Goal: Task Accomplishment & Management: Use online tool/utility

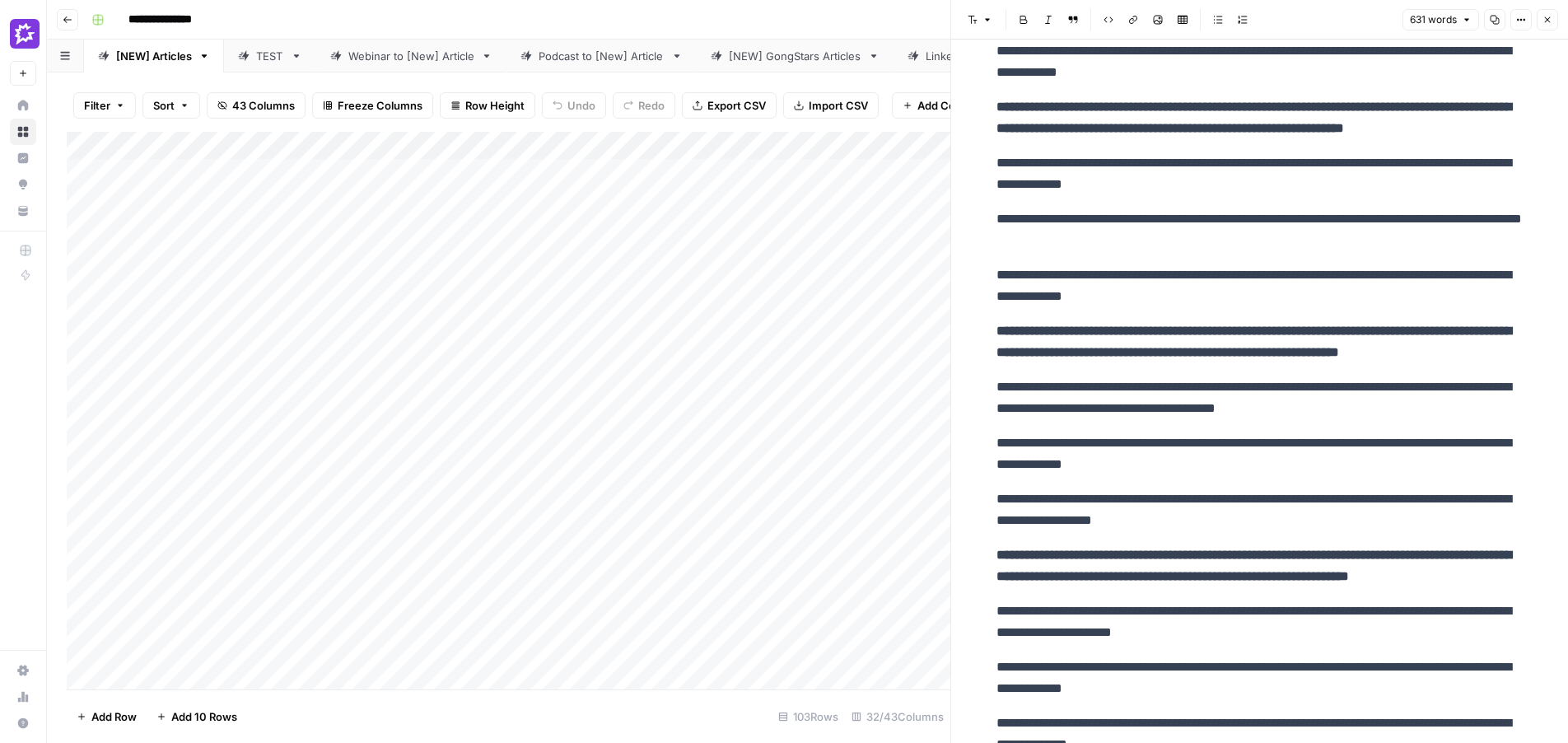
click at [1549, 27] on button "Close" at bounding box center [1547, 20] width 21 height 21
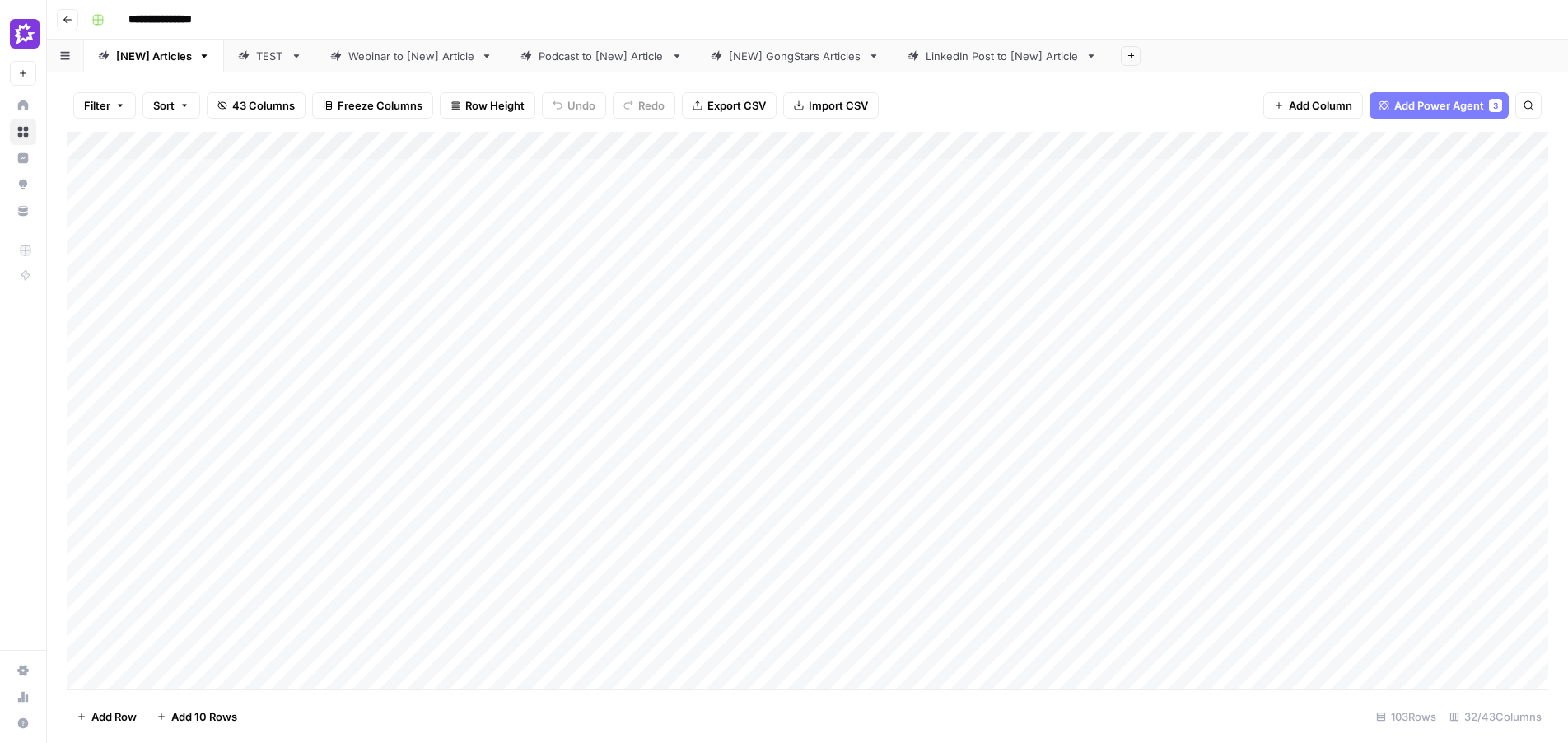
click at [871, 404] on div "Add Column" at bounding box center [808, 411] width 1481 height 558
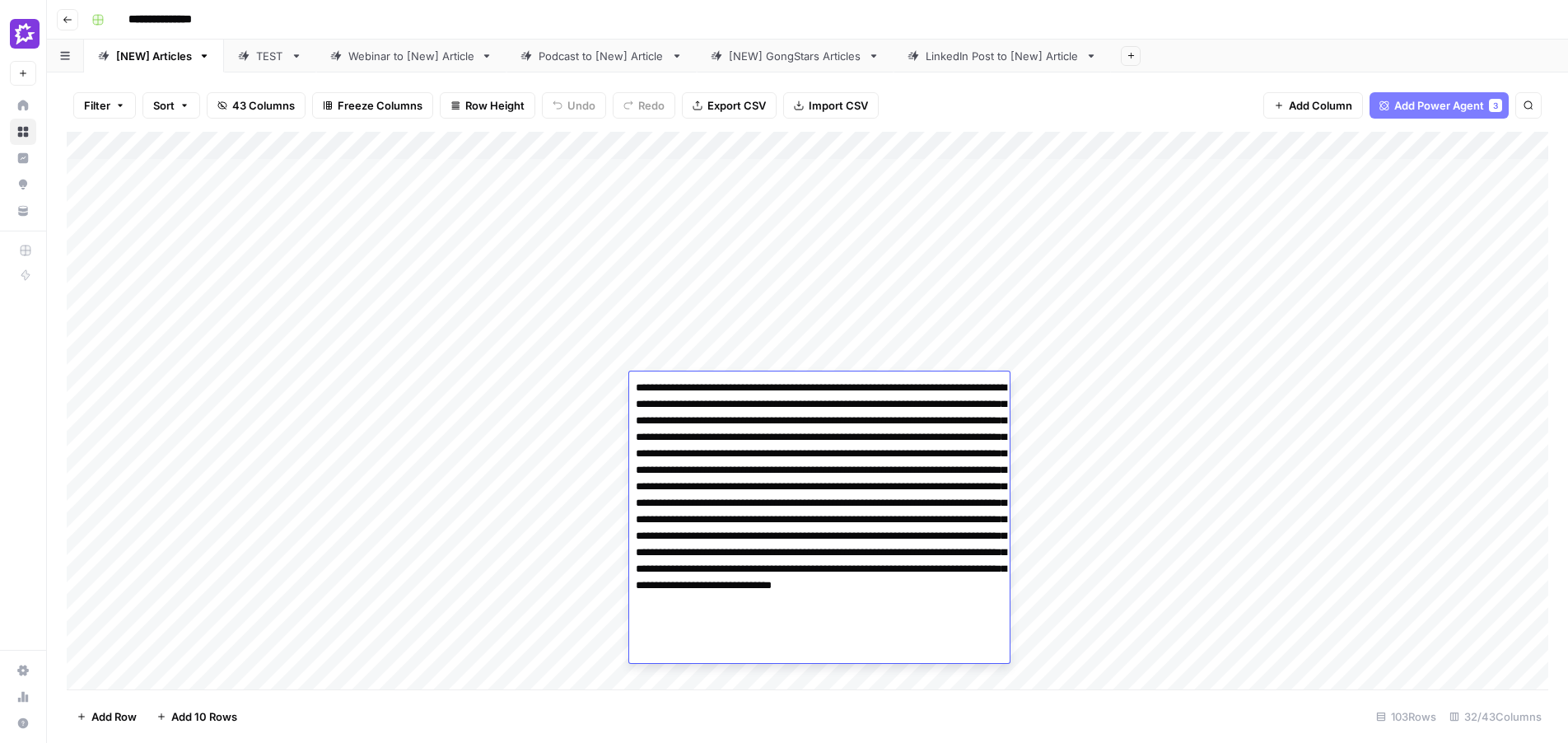
click at [871, 404] on textarea at bounding box center [819, 512] width 380 height 271
click at [892, 480] on textarea at bounding box center [819, 512] width 380 height 271
click at [1375, 402] on div "Add Column" at bounding box center [808, 411] width 1481 height 558
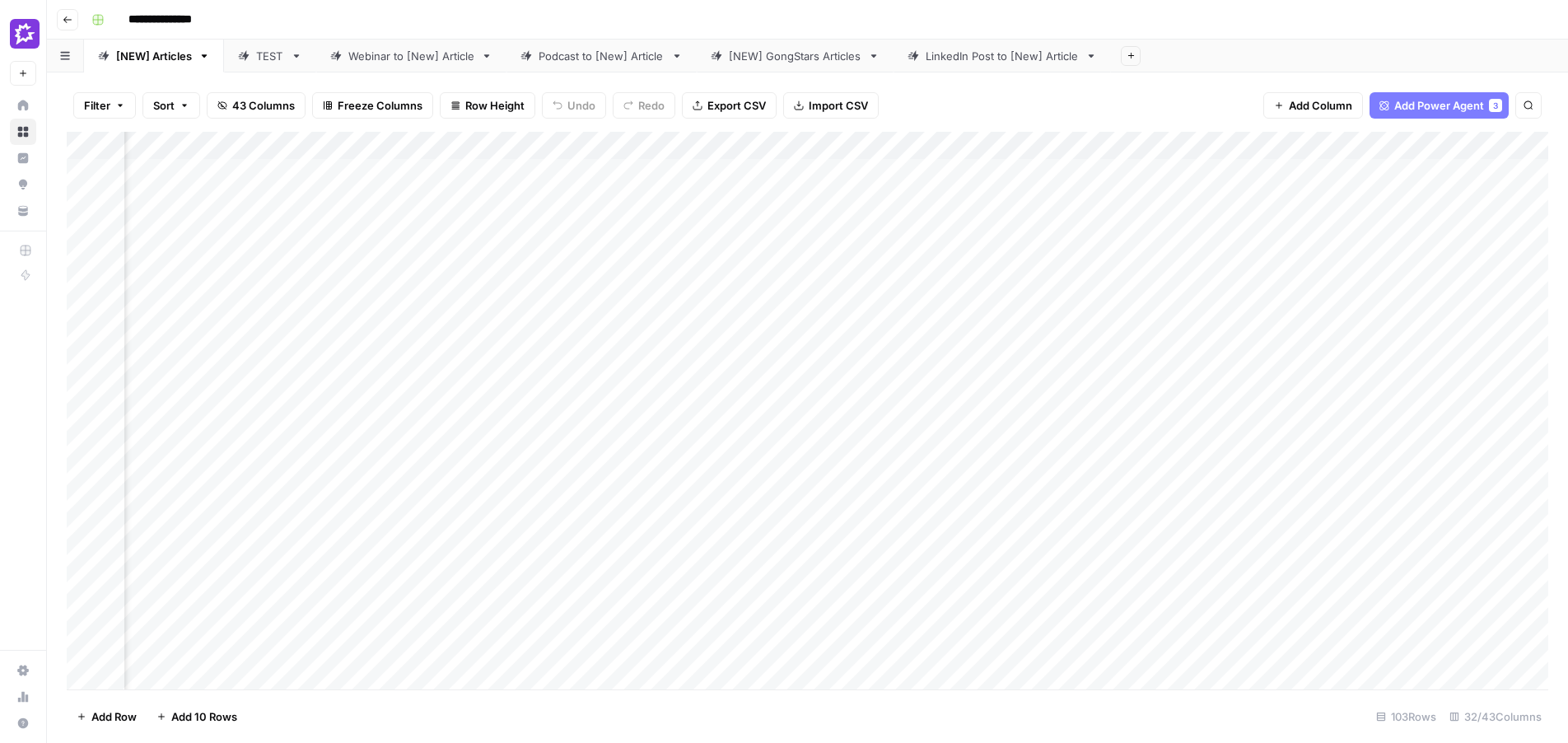
scroll to position [0, 369]
click at [69, 343] on div "Add Column" at bounding box center [808, 411] width 1481 height 558
click at [82, 347] on div "Add Column" at bounding box center [808, 411] width 1481 height 558
click at [1009, 345] on div "Add Column" at bounding box center [808, 411] width 1481 height 558
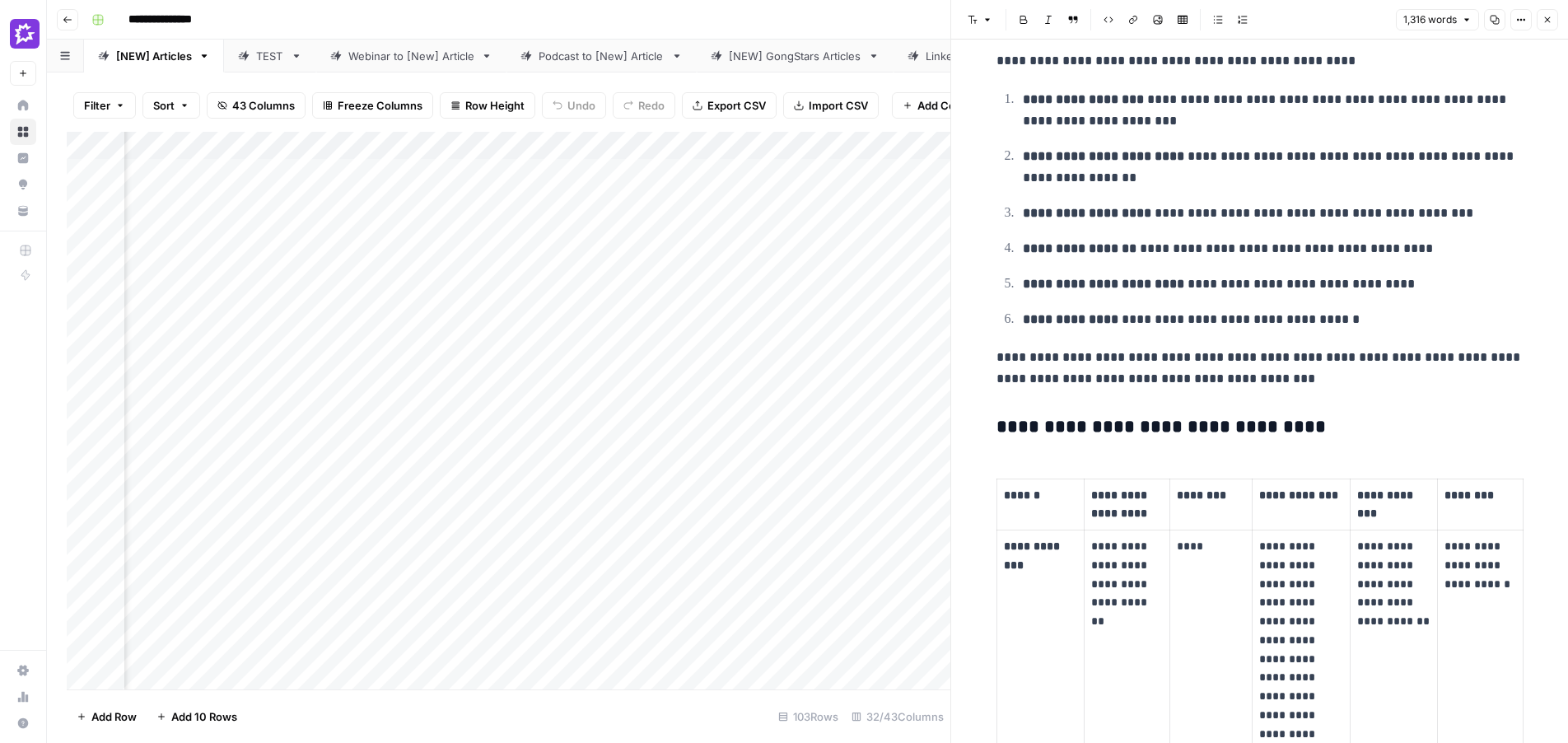
scroll to position [1155, 0]
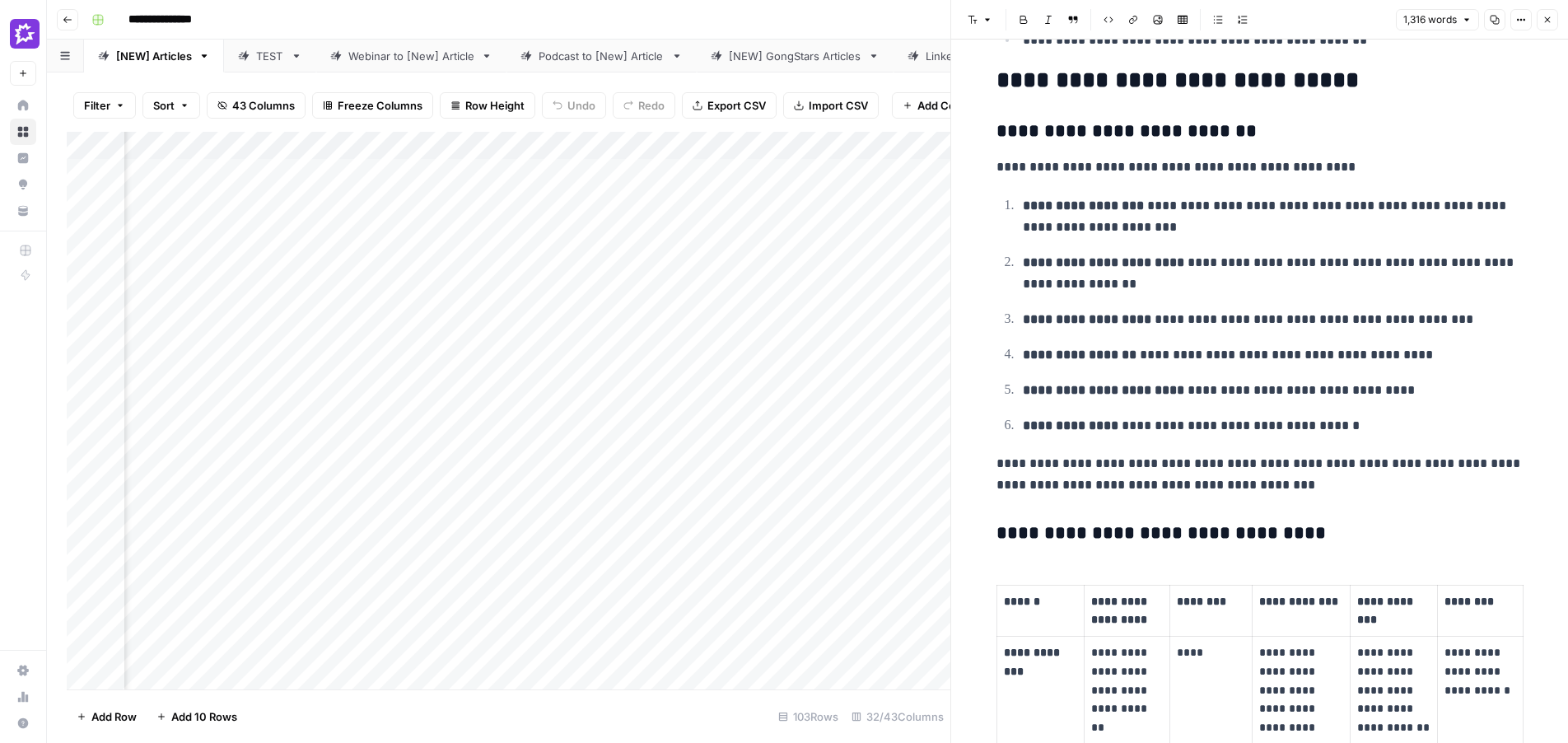
click at [1545, 19] on icon "button" at bounding box center [1547, 20] width 10 height 10
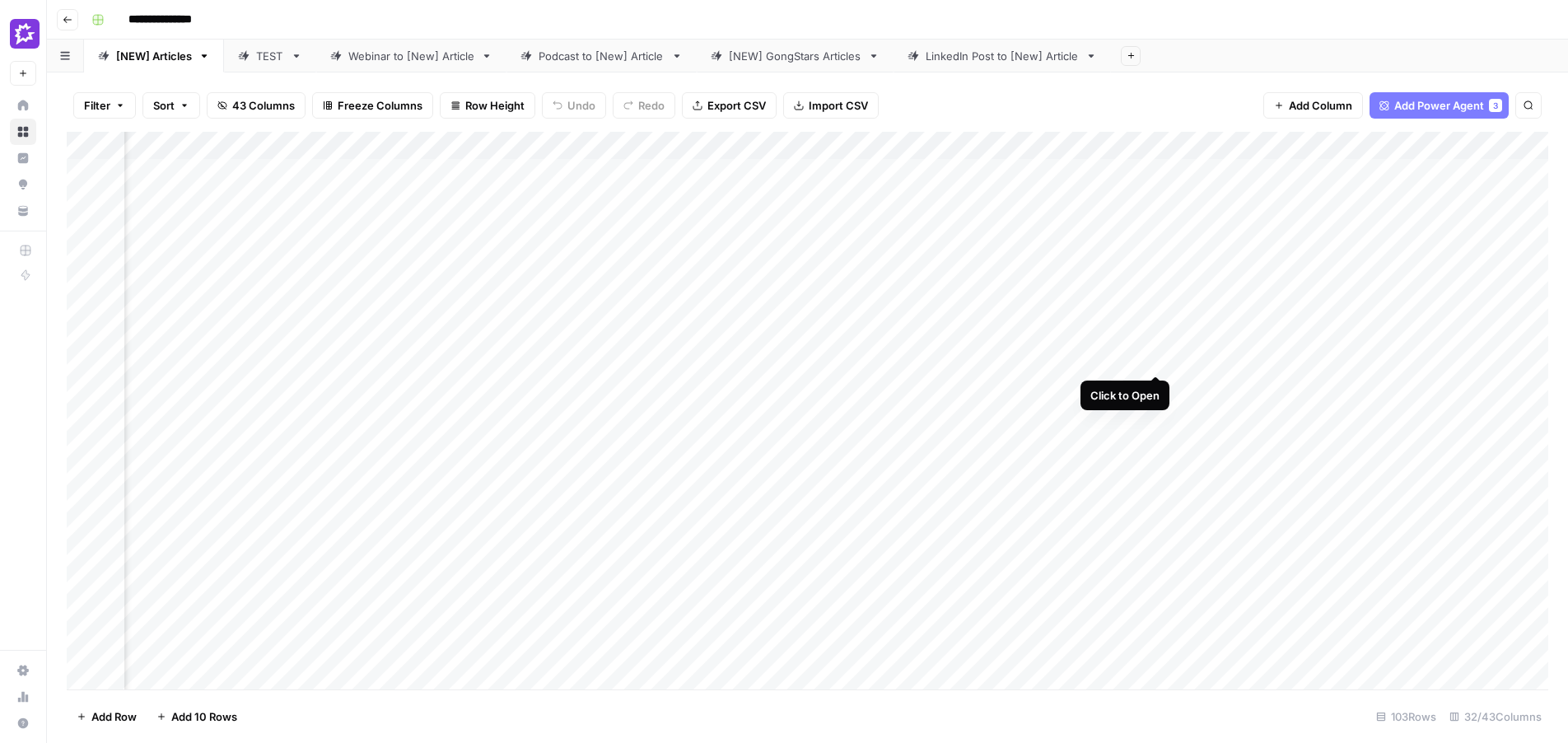
click at [1157, 346] on div "Add Column" at bounding box center [808, 411] width 1481 height 558
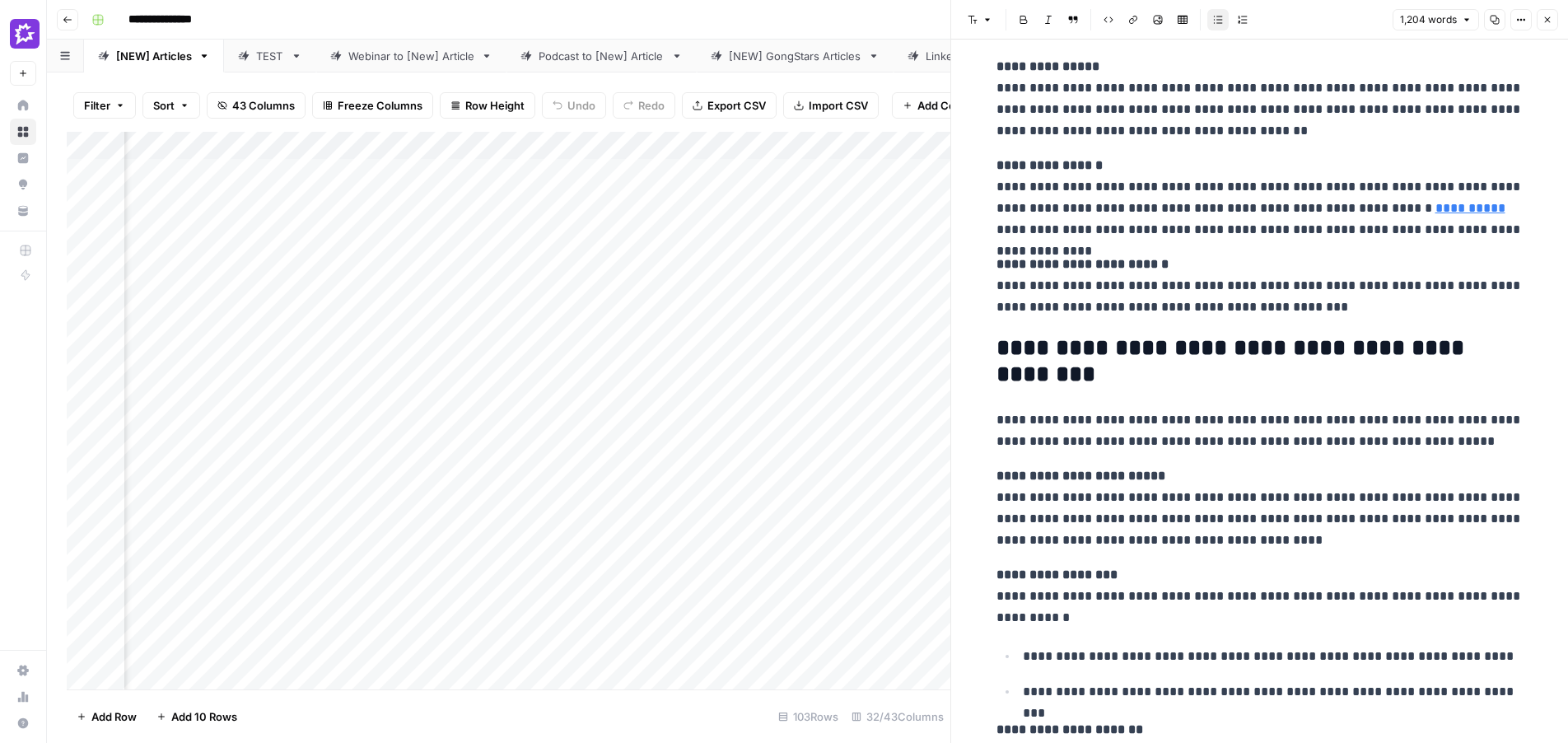
scroll to position [2134, 0]
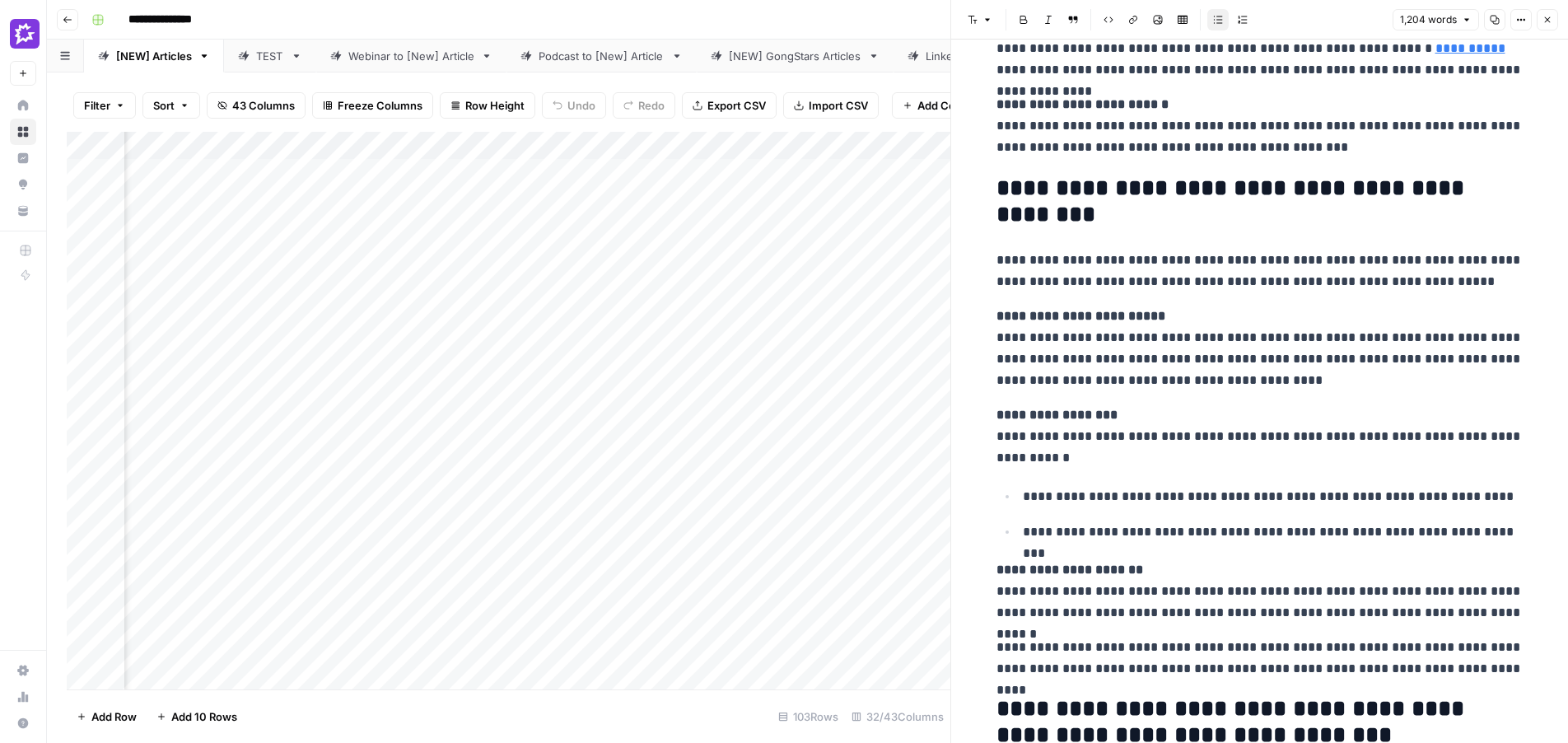
click at [1549, 13] on button "Close" at bounding box center [1547, 20] width 21 height 21
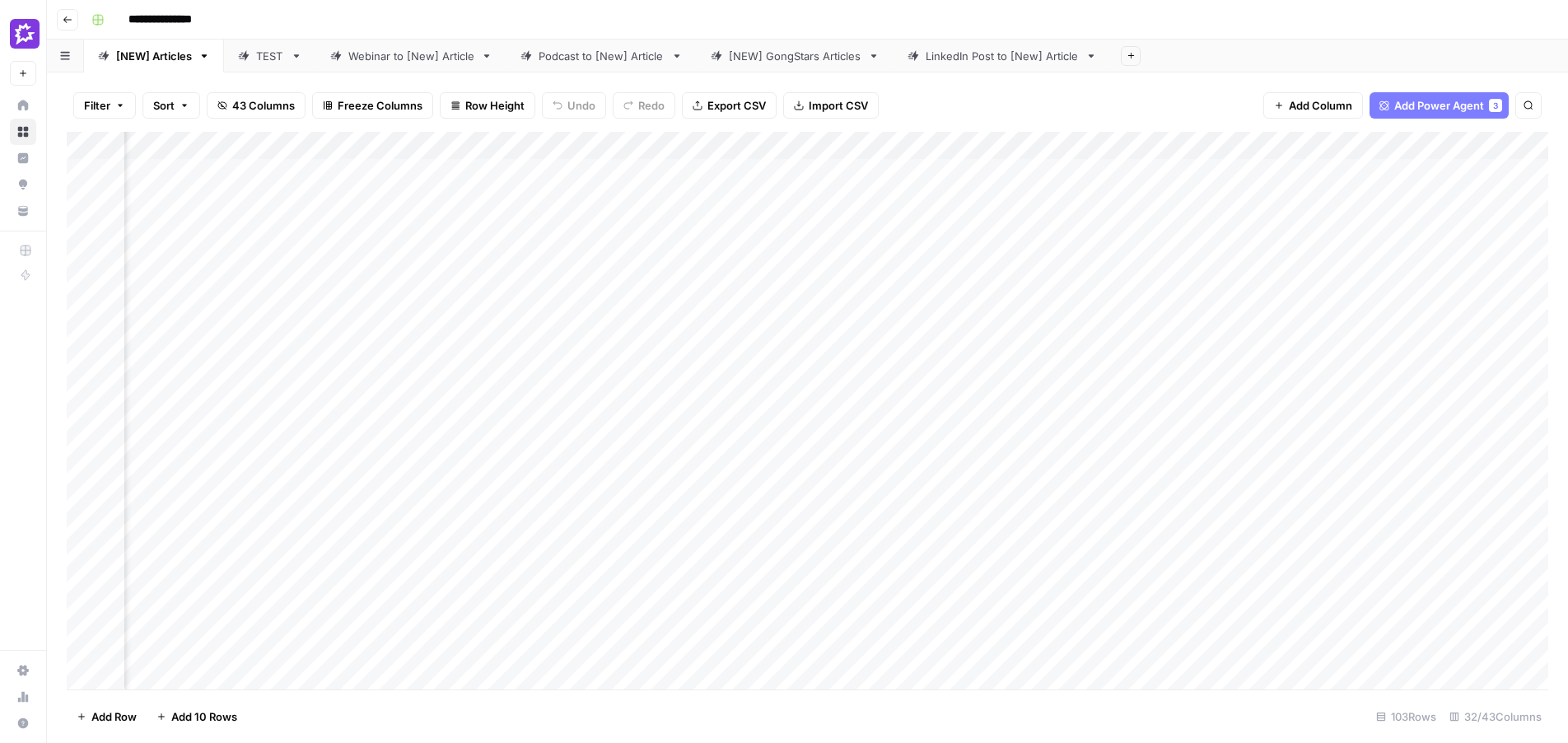
scroll to position [0, 1995]
click at [1197, 343] on div "Add Column" at bounding box center [808, 411] width 1481 height 558
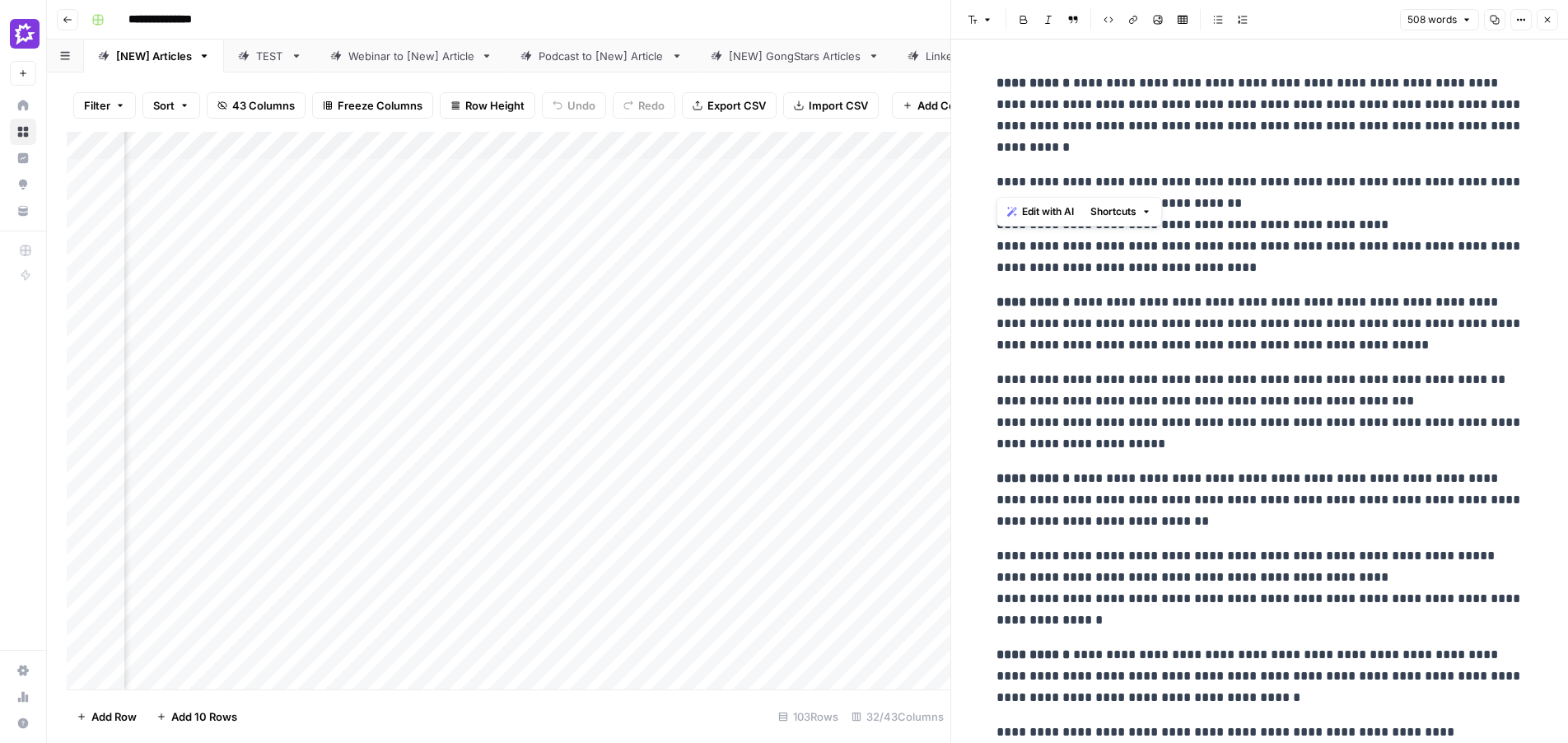
drag, startPoint x: 1114, startPoint y: 163, endPoint x: 1063, endPoint y: 80, distance: 97.4
click at [1277, 188] on p "**********" at bounding box center [1260, 225] width 527 height 107
drag, startPoint x: 1263, startPoint y: 208, endPoint x: 1101, endPoint y: 188, distance: 163.2
click at [1101, 188] on p "**********" at bounding box center [1260, 225] width 527 height 107
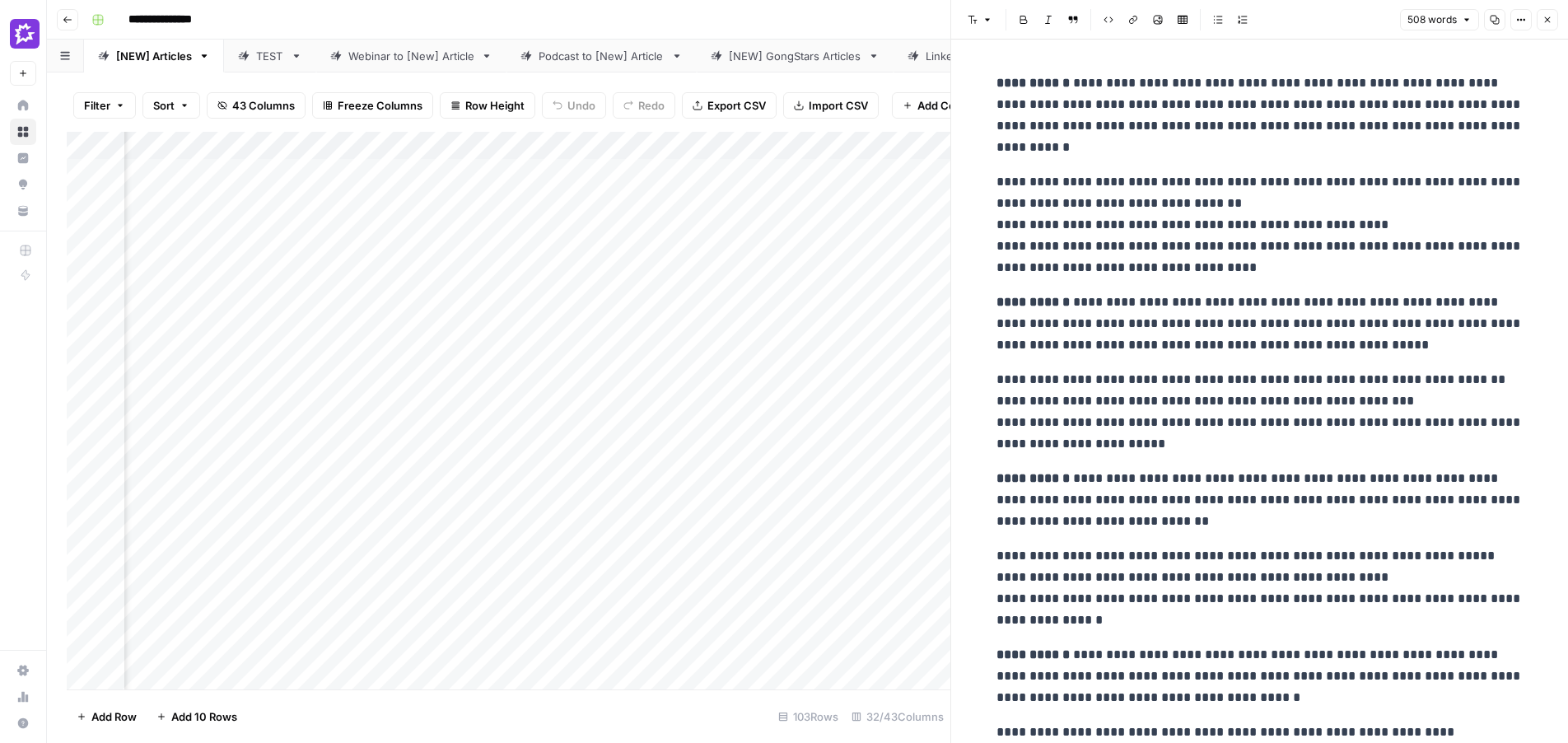
click at [1370, 217] on p "**********" at bounding box center [1260, 225] width 527 height 107
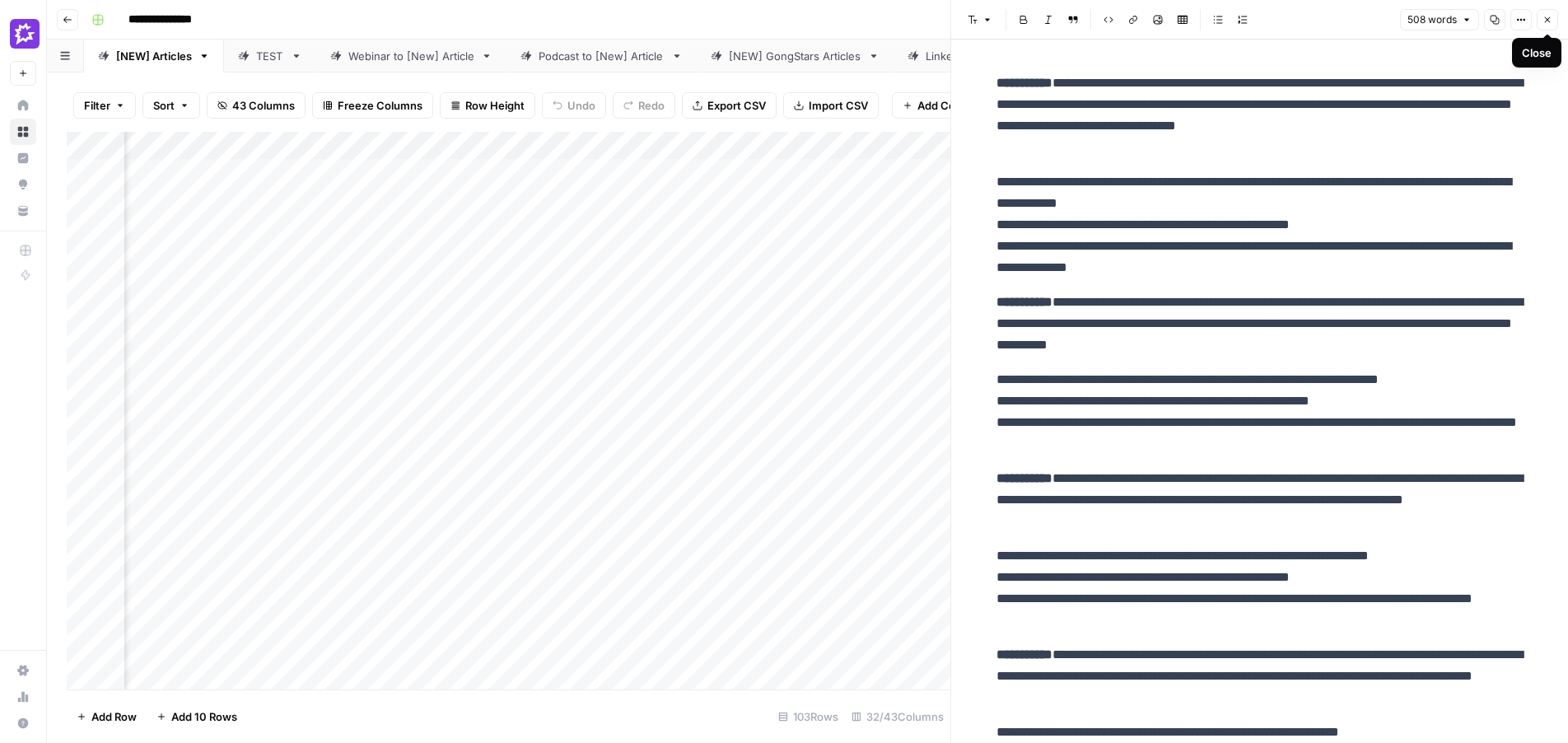
click at [1551, 22] on icon "button" at bounding box center [1547, 20] width 10 height 10
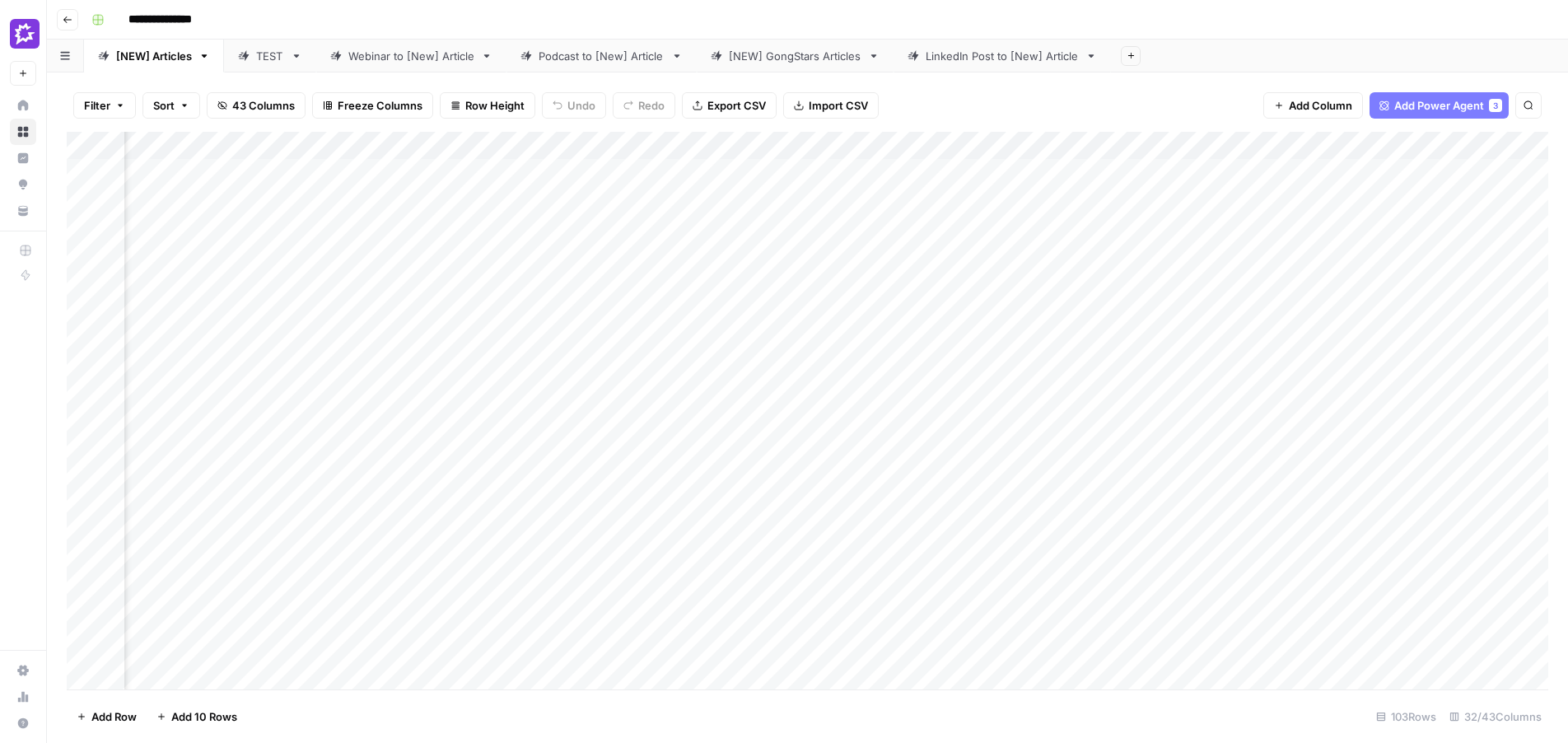
click at [70, 355] on div "Add Column" at bounding box center [808, 411] width 1481 height 558
click at [1341, 346] on div "Add Column" at bounding box center [808, 411] width 1481 height 558
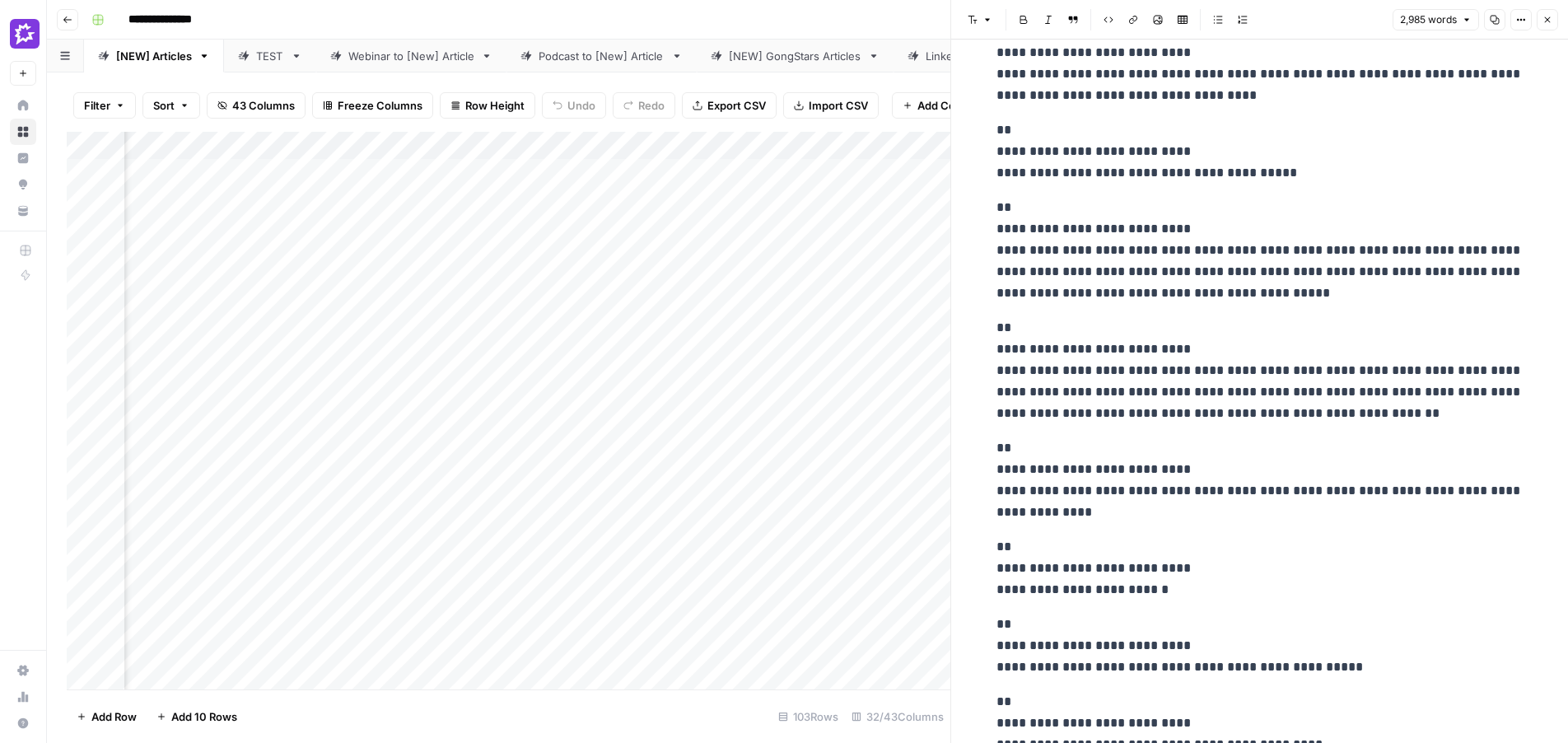
scroll to position [1092, 0]
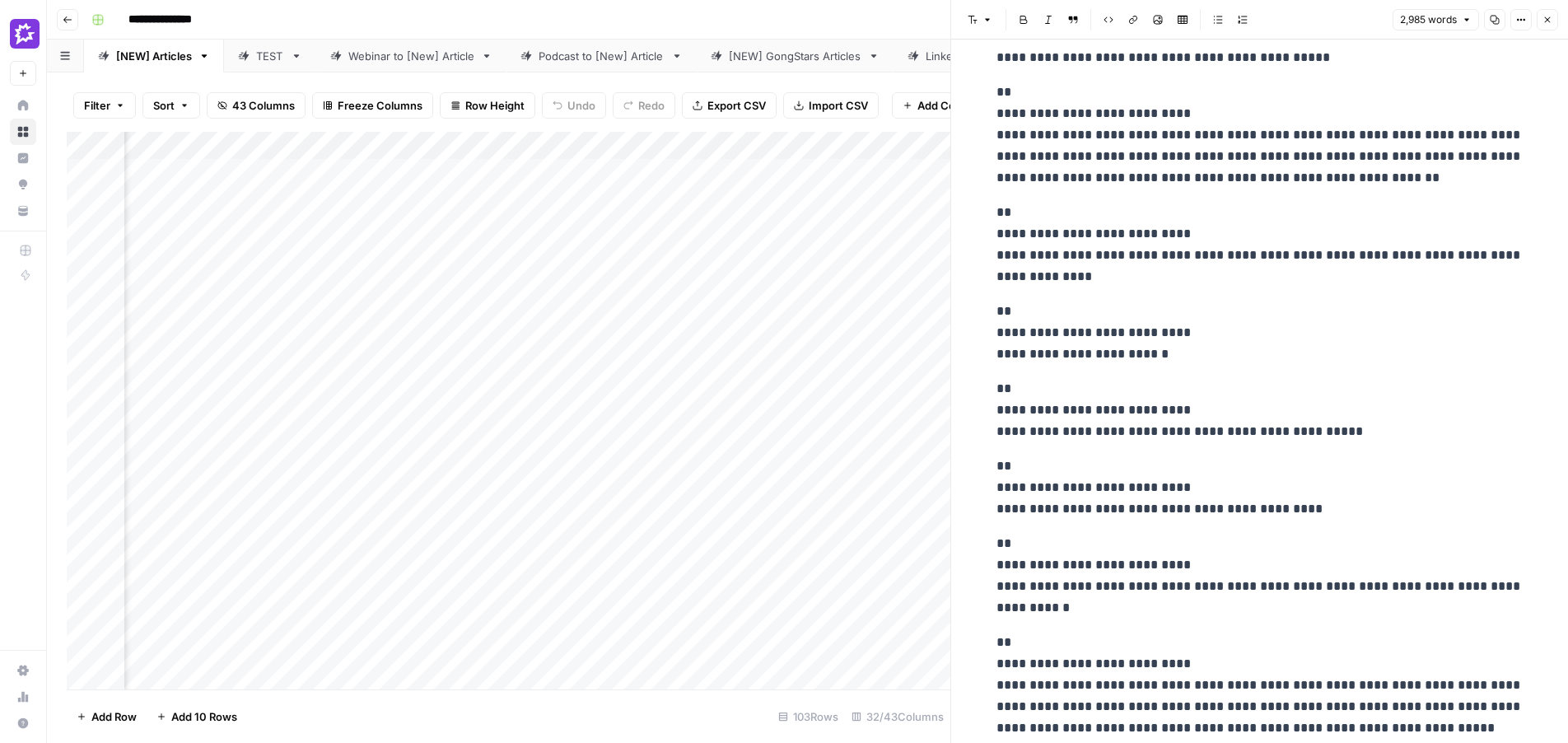
click at [1549, 15] on icon "button" at bounding box center [1547, 20] width 10 height 10
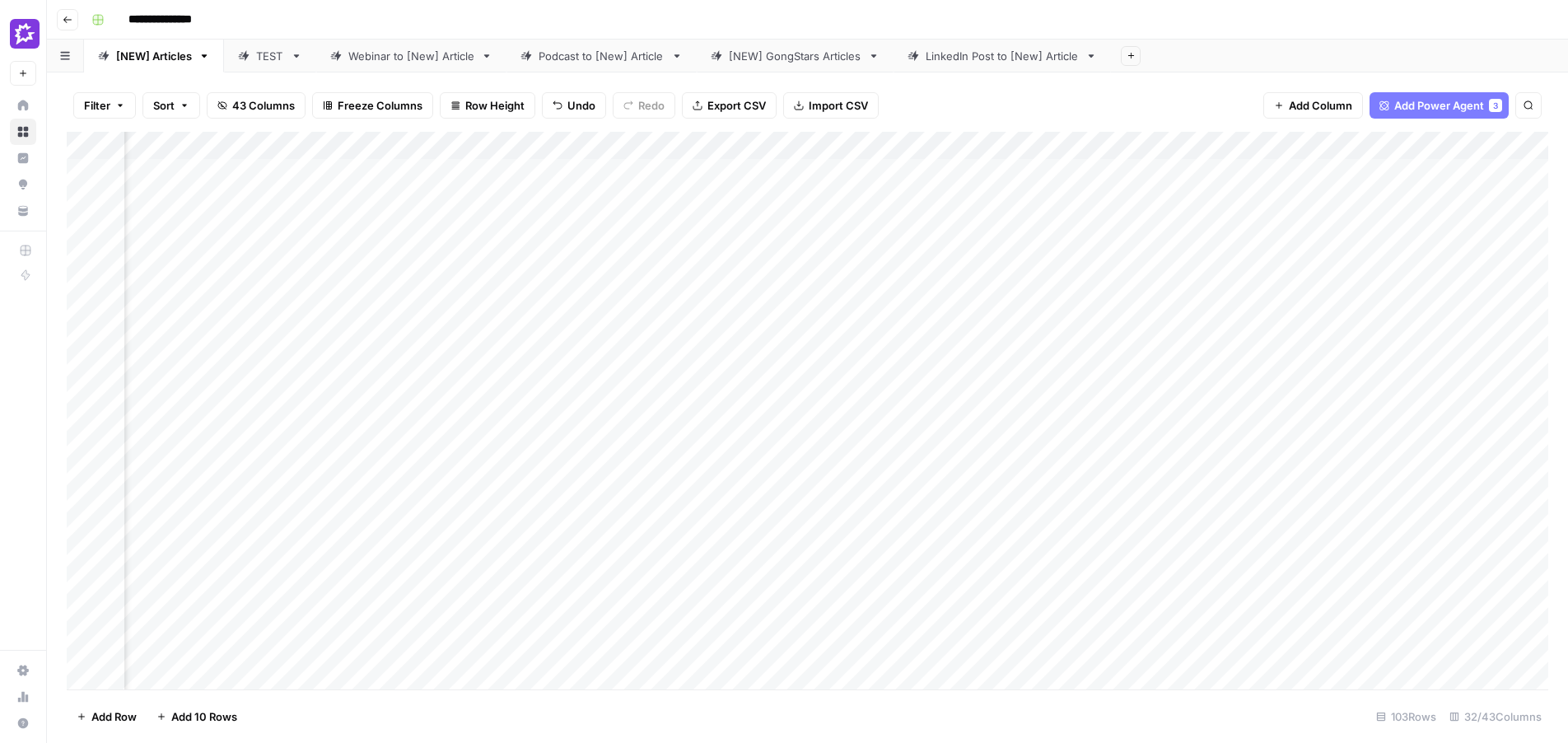
scroll to position [0, 2578]
click at [1163, 346] on div "Add Column" at bounding box center [808, 411] width 1481 height 558
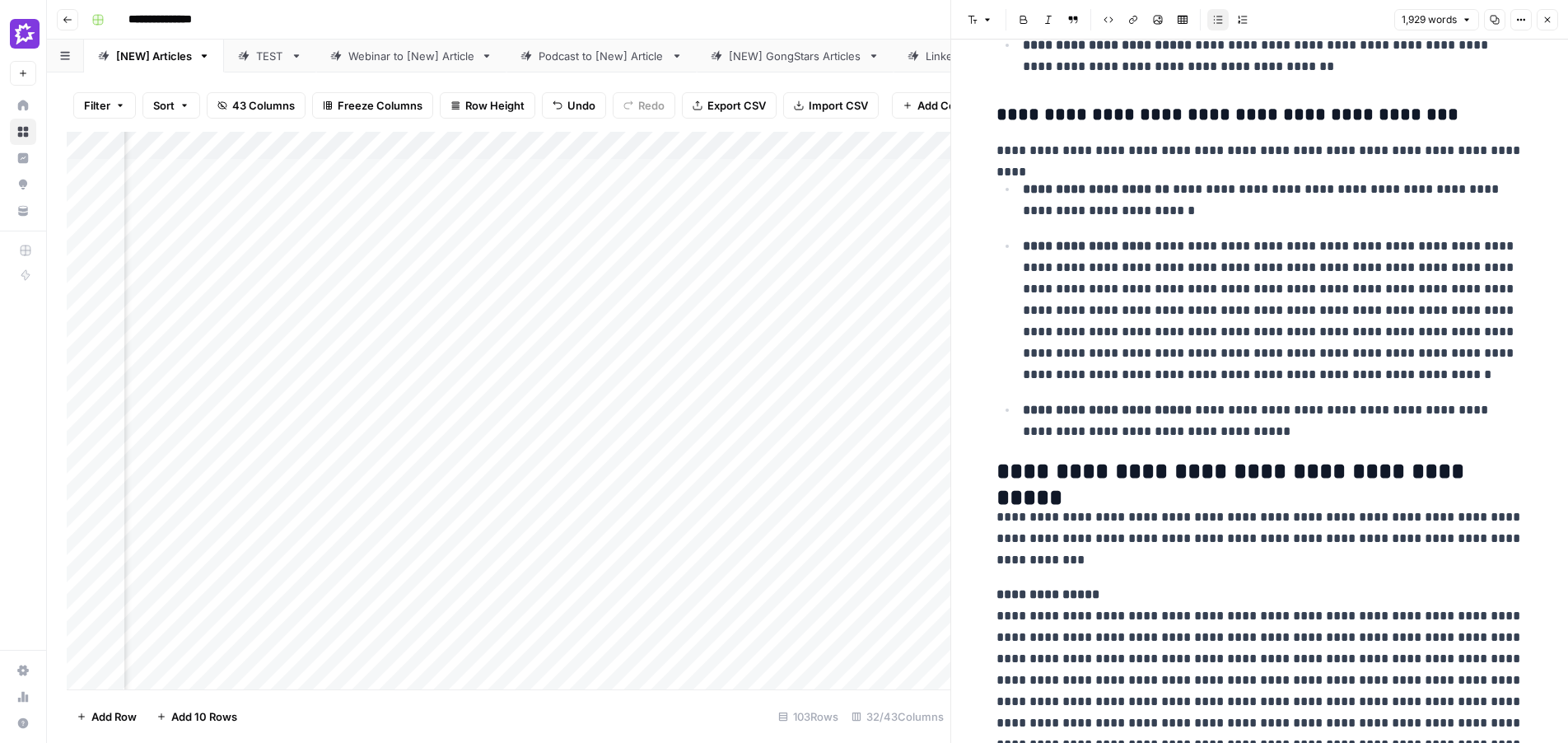
scroll to position [1764, 0]
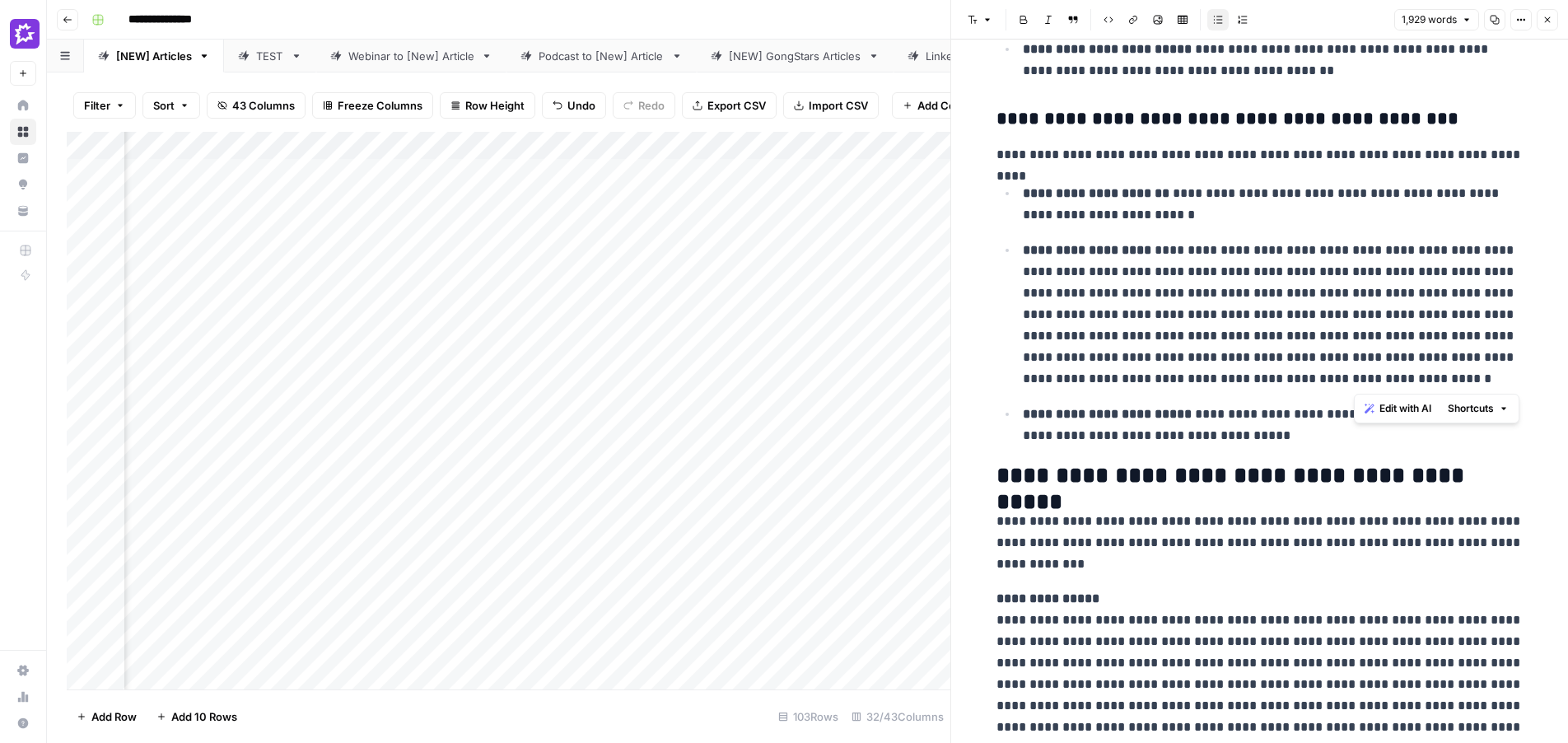
drag, startPoint x: 1355, startPoint y: 272, endPoint x: 1366, endPoint y: 376, distance: 104.6
click at [1366, 376] on p "**********" at bounding box center [1273, 315] width 501 height 150
click at [1550, 22] on icon "button" at bounding box center [1547, 20] width 10 height 10
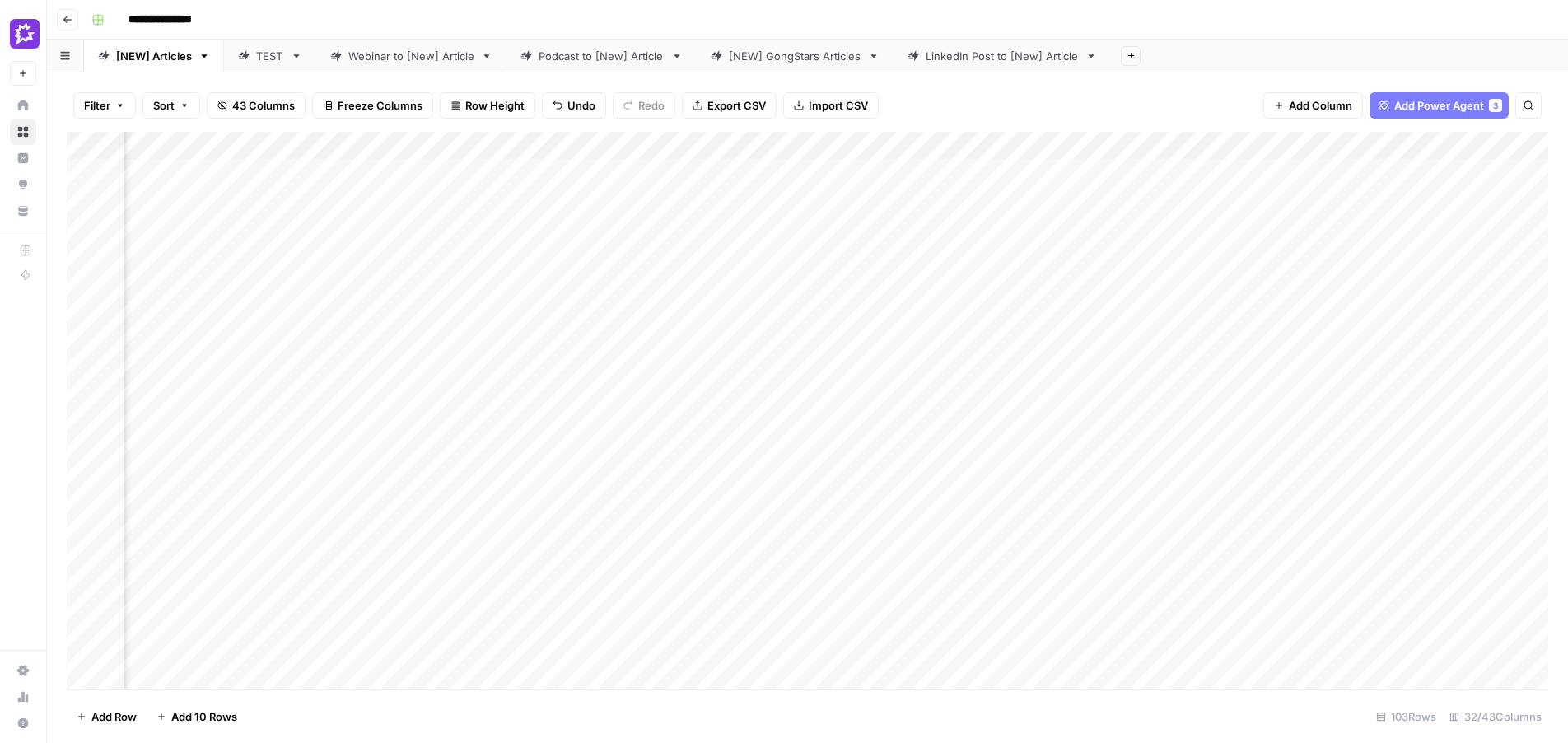
scroll to position [0, 2949]
click at [1187, 342] on div "Add Column" at bounding box center [808, 411] width 1481 height 558
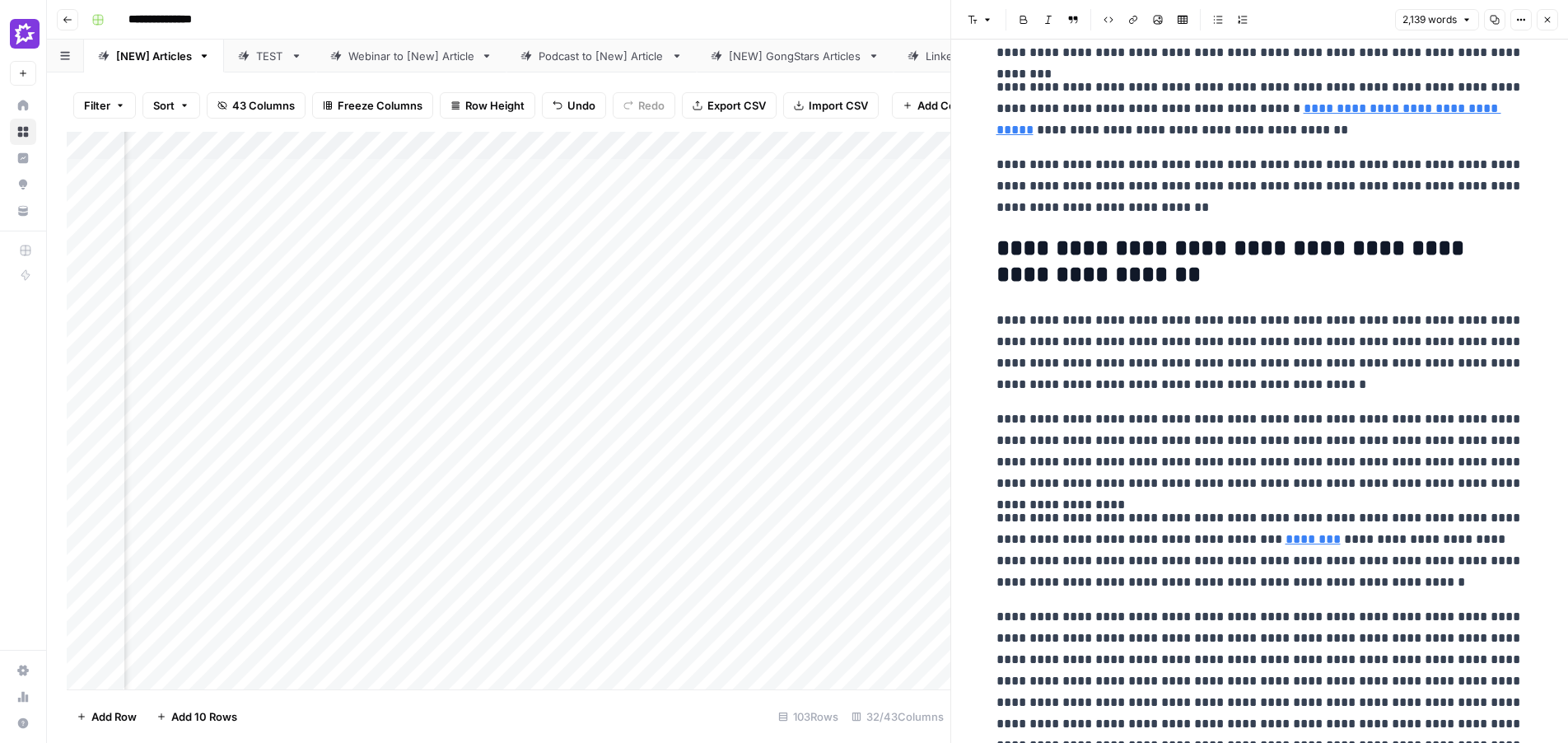
scroll to position [5007, 0]
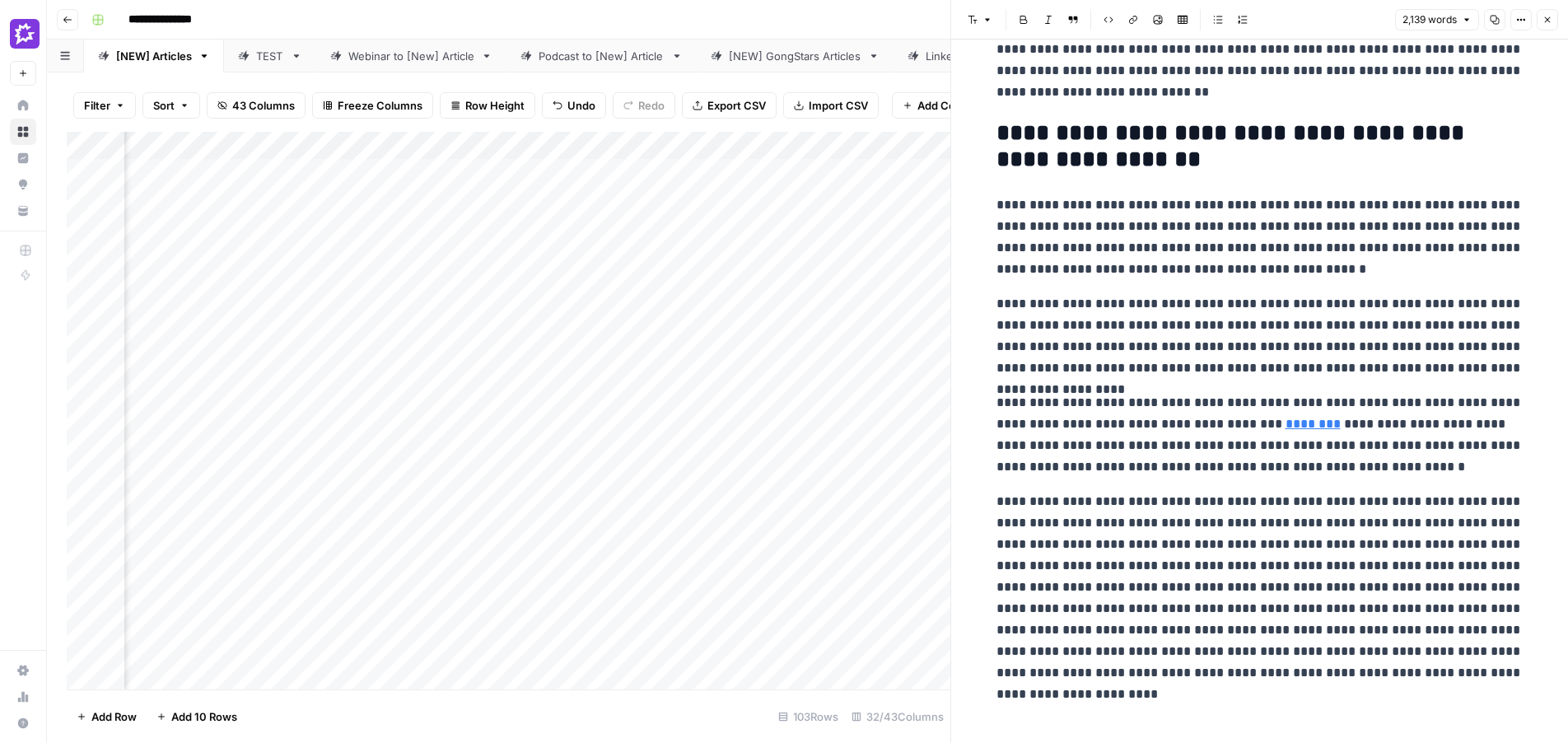
click at [1540, 16] on button "Close" at bounding box center [1547, 20] width 21 height 21
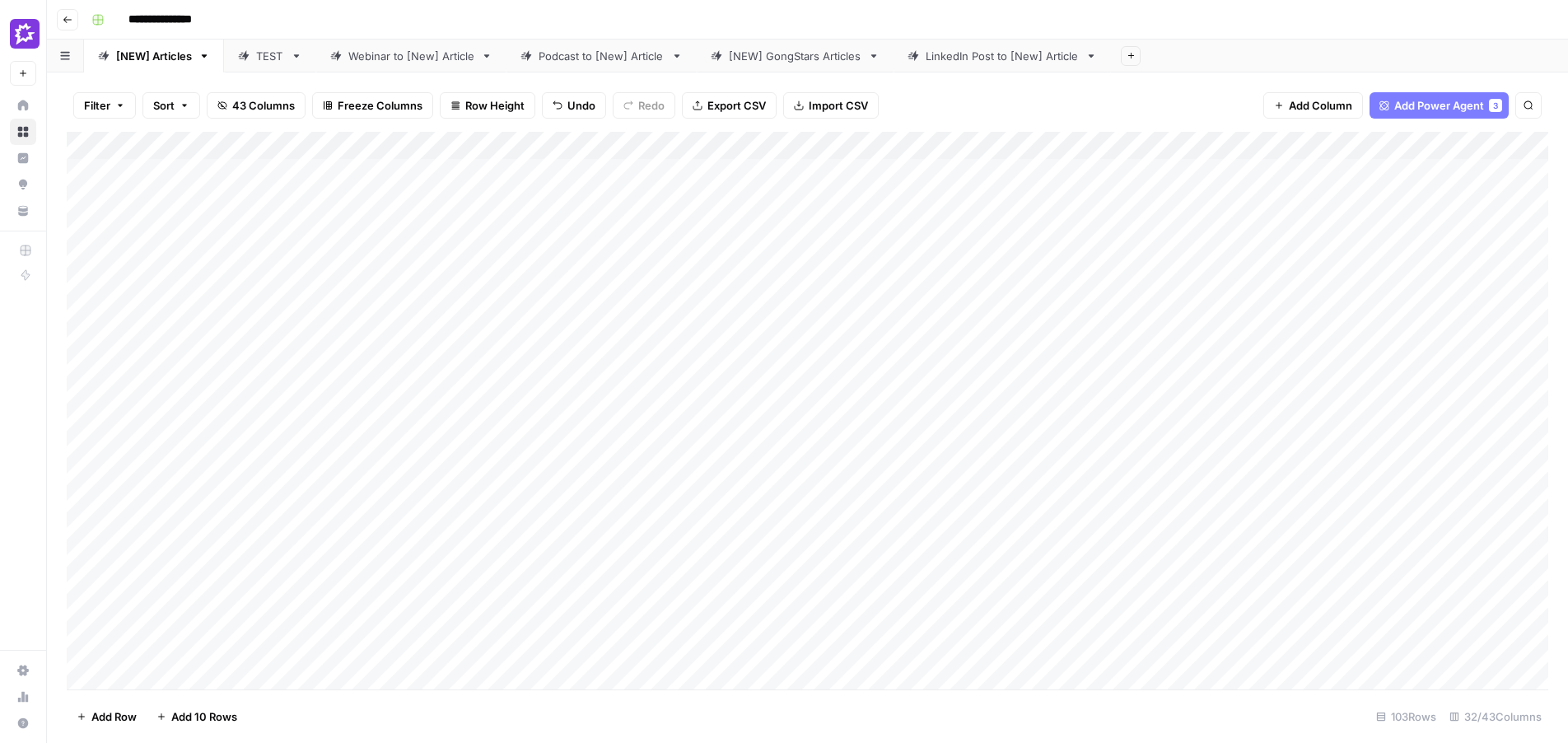
click at [982, 57] on div "LinkedIn Post to [New] Article" at bounding box center [1002, 56] width 153 height 16
click at [162, 59] on div "[NEW] Articles" at bounding box center [153, 56] width 76 height 16
click at [1264, 148] on div "Add Column" at bounding box center [808, 411] width 1481 height 558
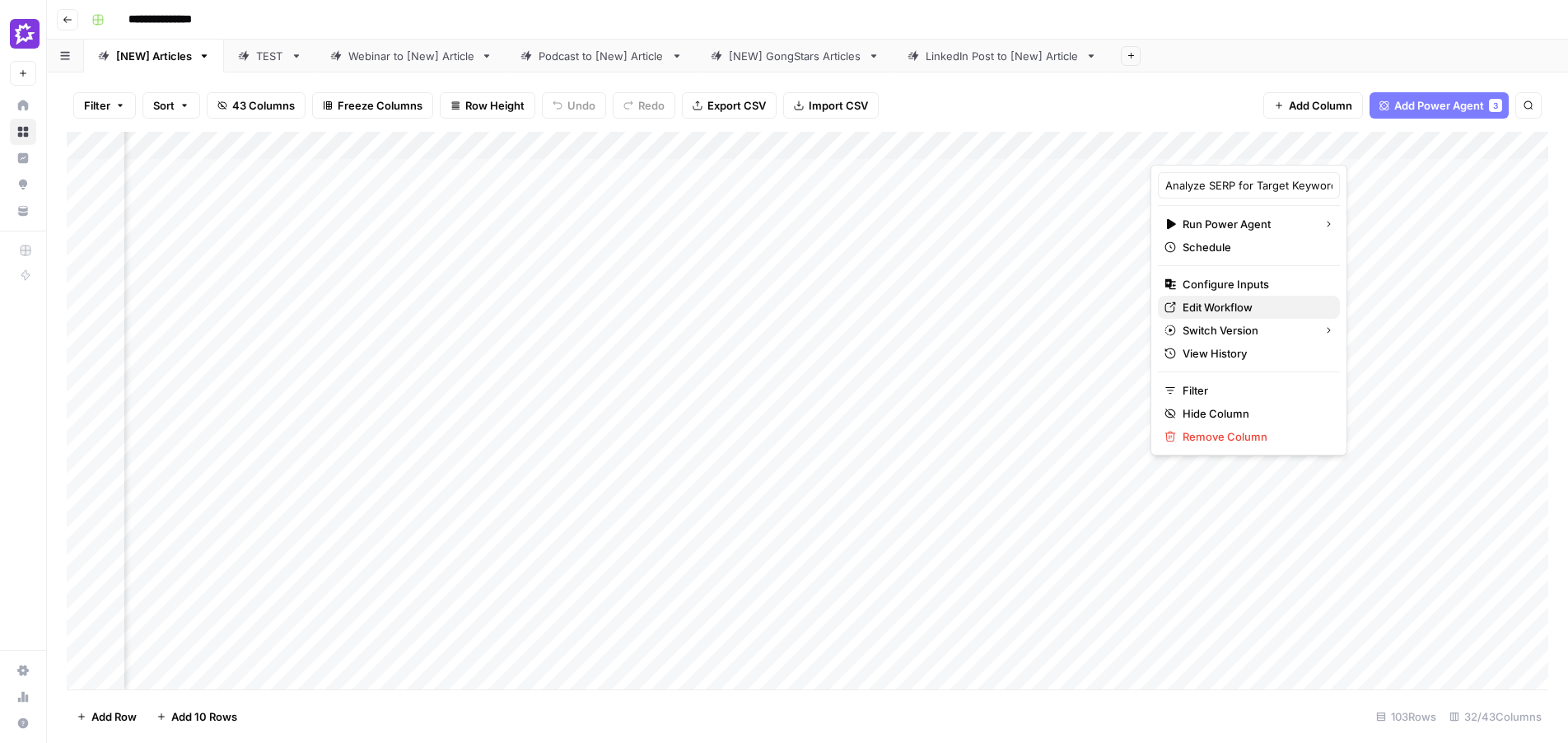
click at [1229, 313] on span "Edit Workflow" at bounding box center [1254, 307] width 144 height 16
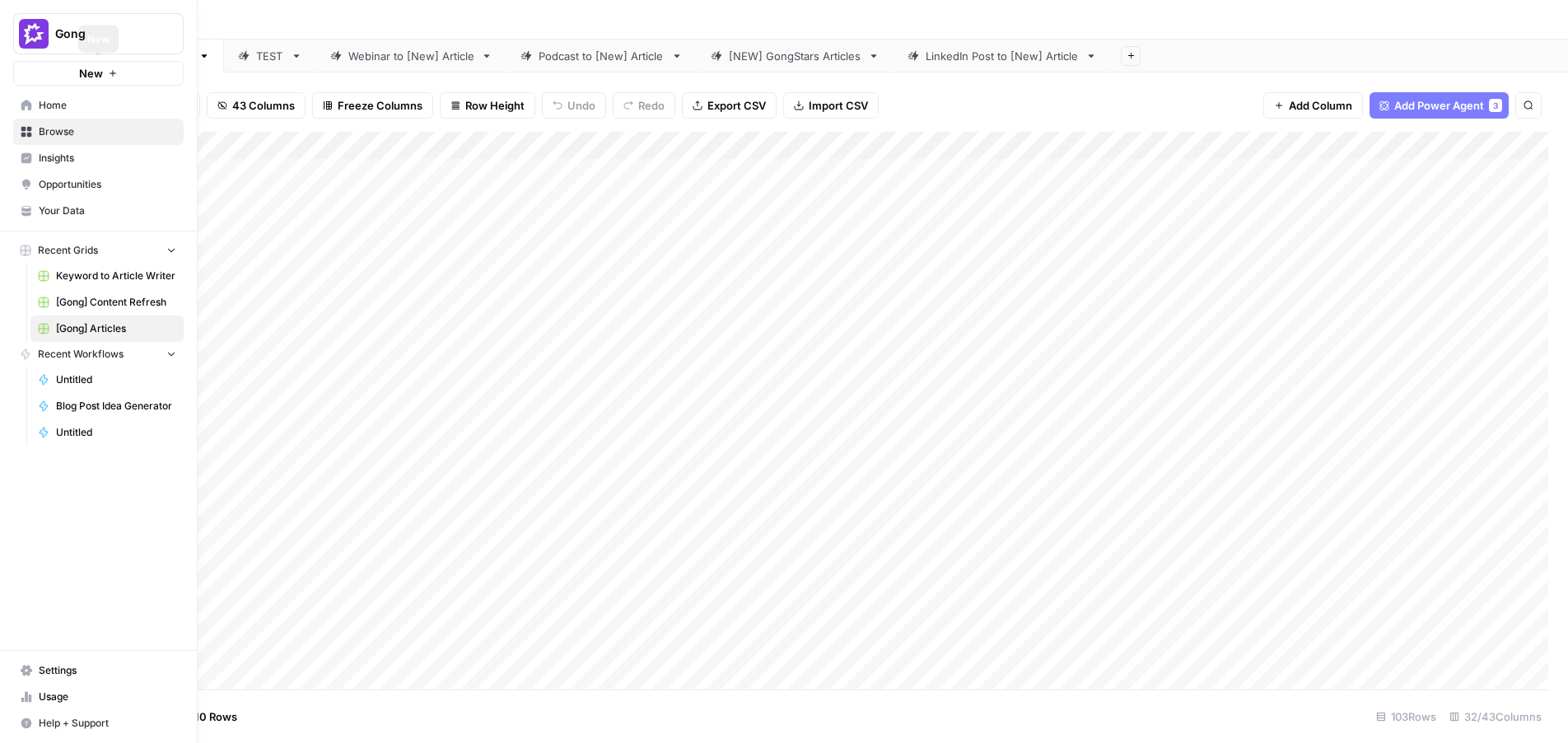
click at [45, 73] on button "New" at bounding box center [98, 73] width 170 height 25
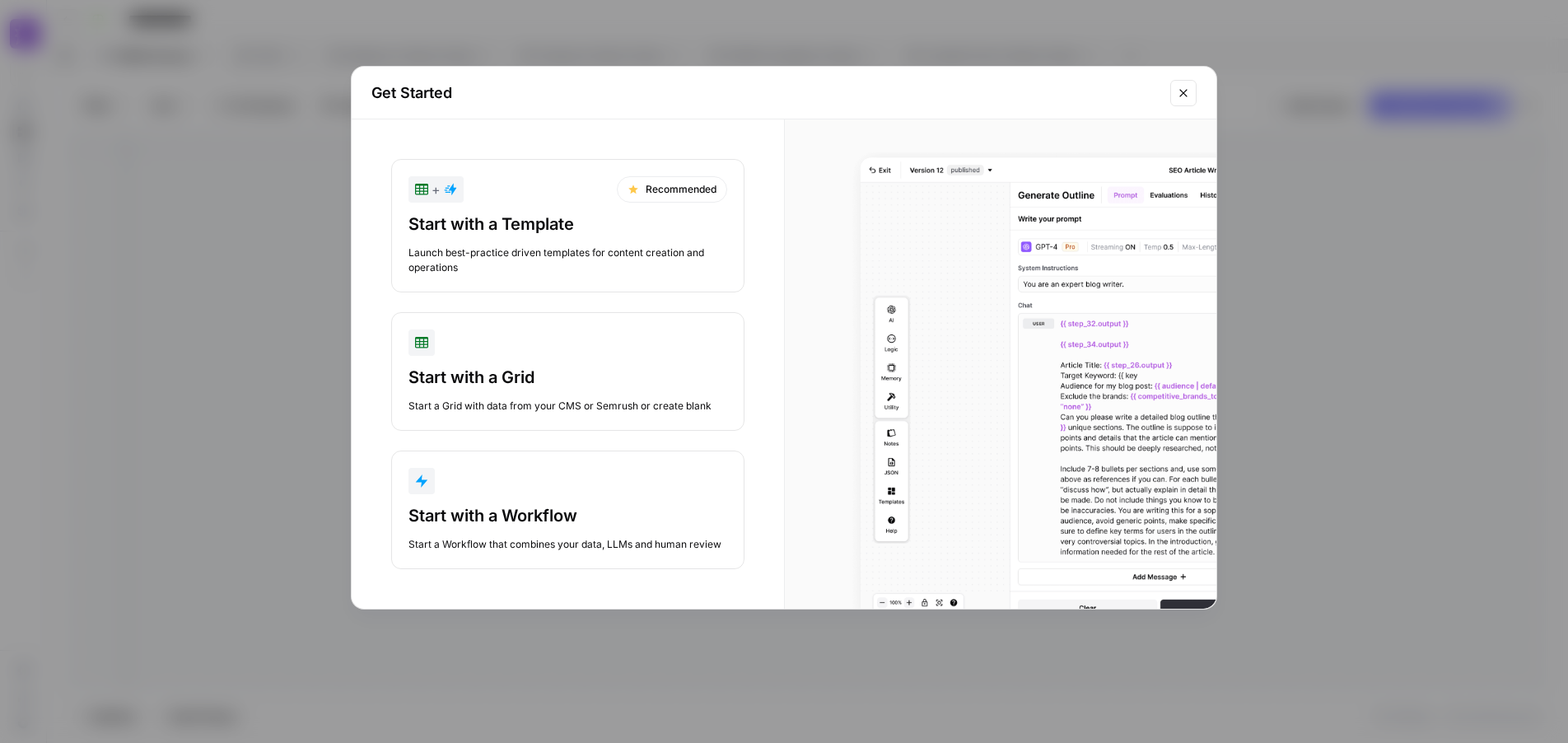
click at [543, 488] on div "button" at bounding box center [568, 481] width 319 height 27
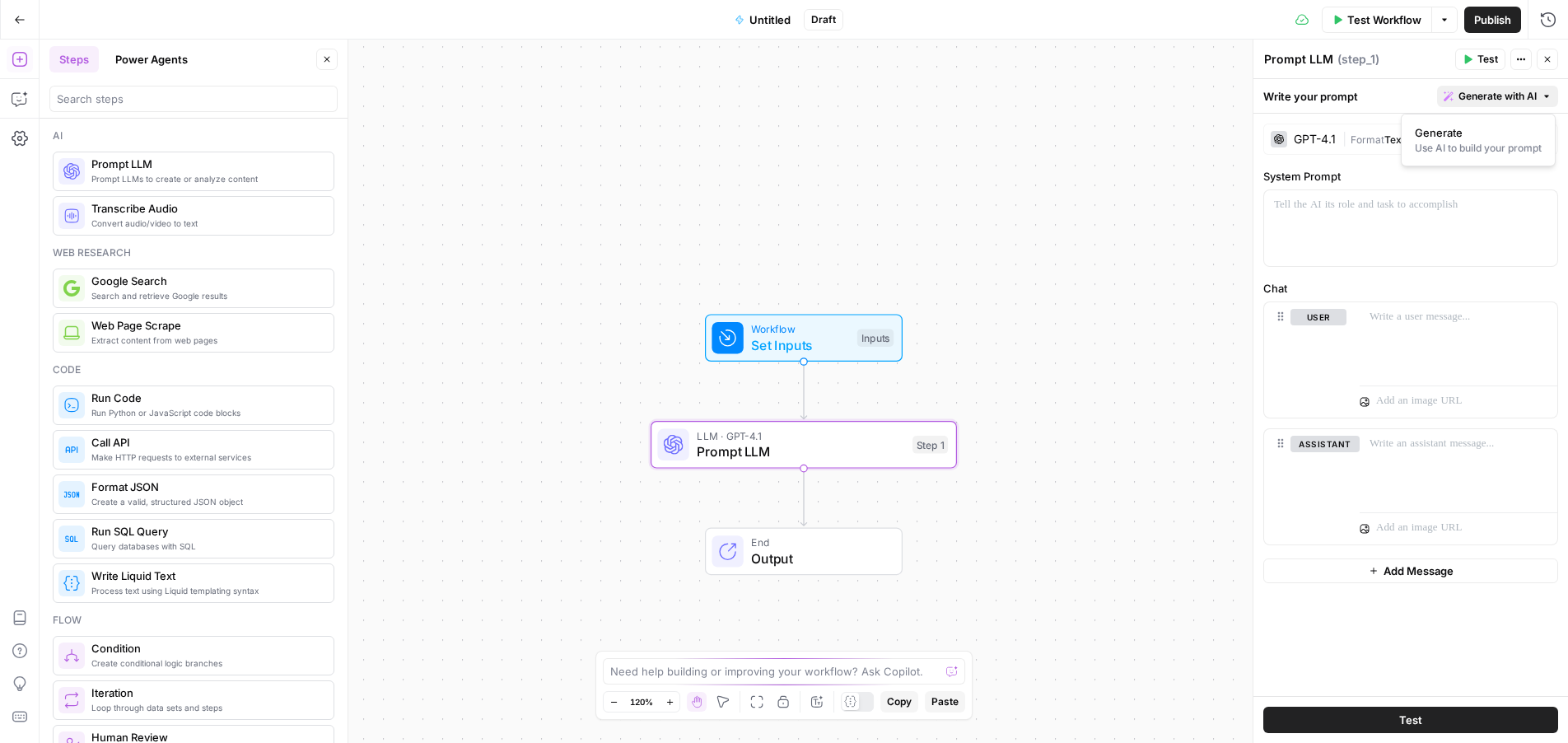
click at [1524, 101] on span "Generate with AI" at bounding box center [1497, 96] width 79 height 15
click at [1491, 142] on div "Use AI to build your prompt" at bounding box center [1478, 148] width 127 height 15
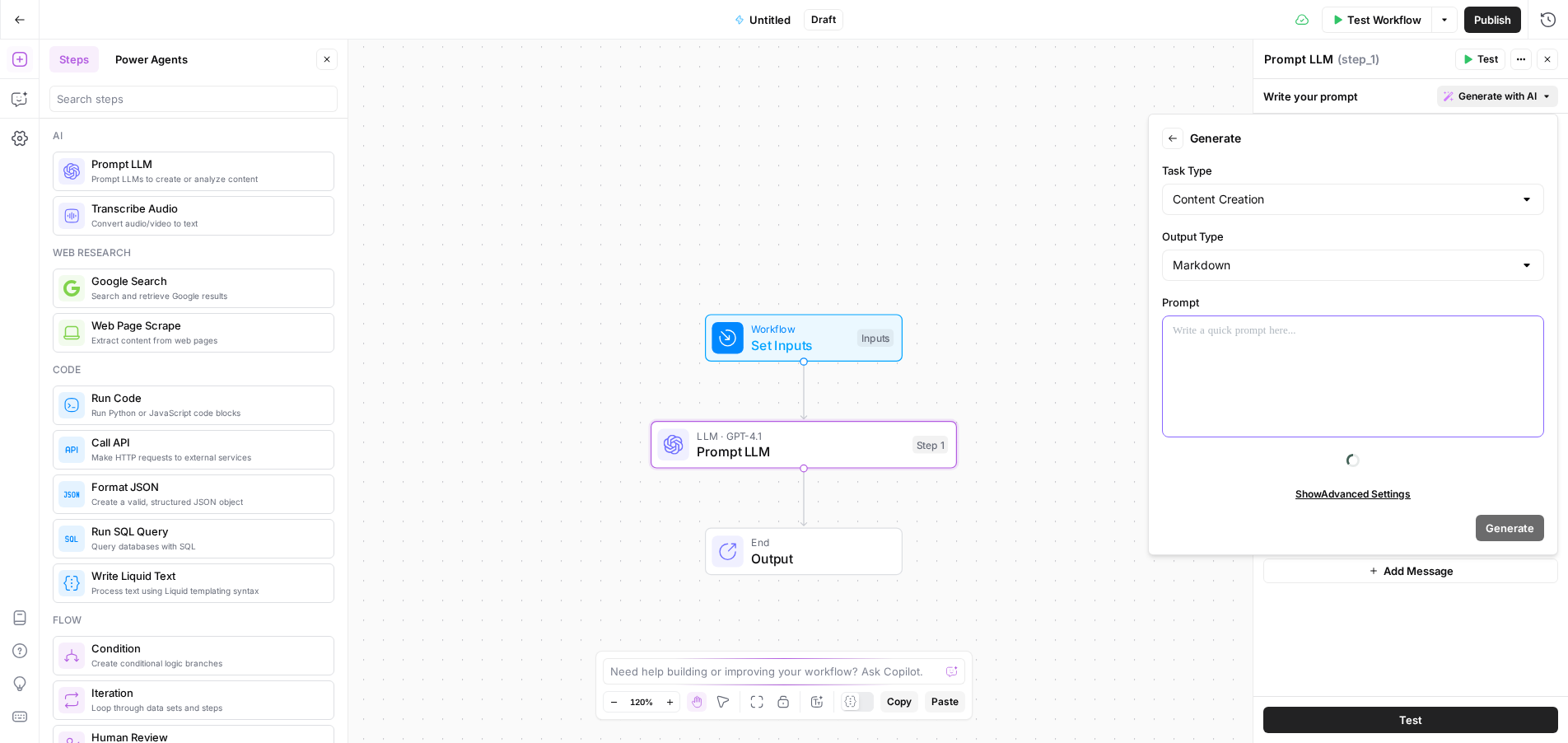
click at [1282, 333] on p at bounding box center [1353, 331] width 361 height 16
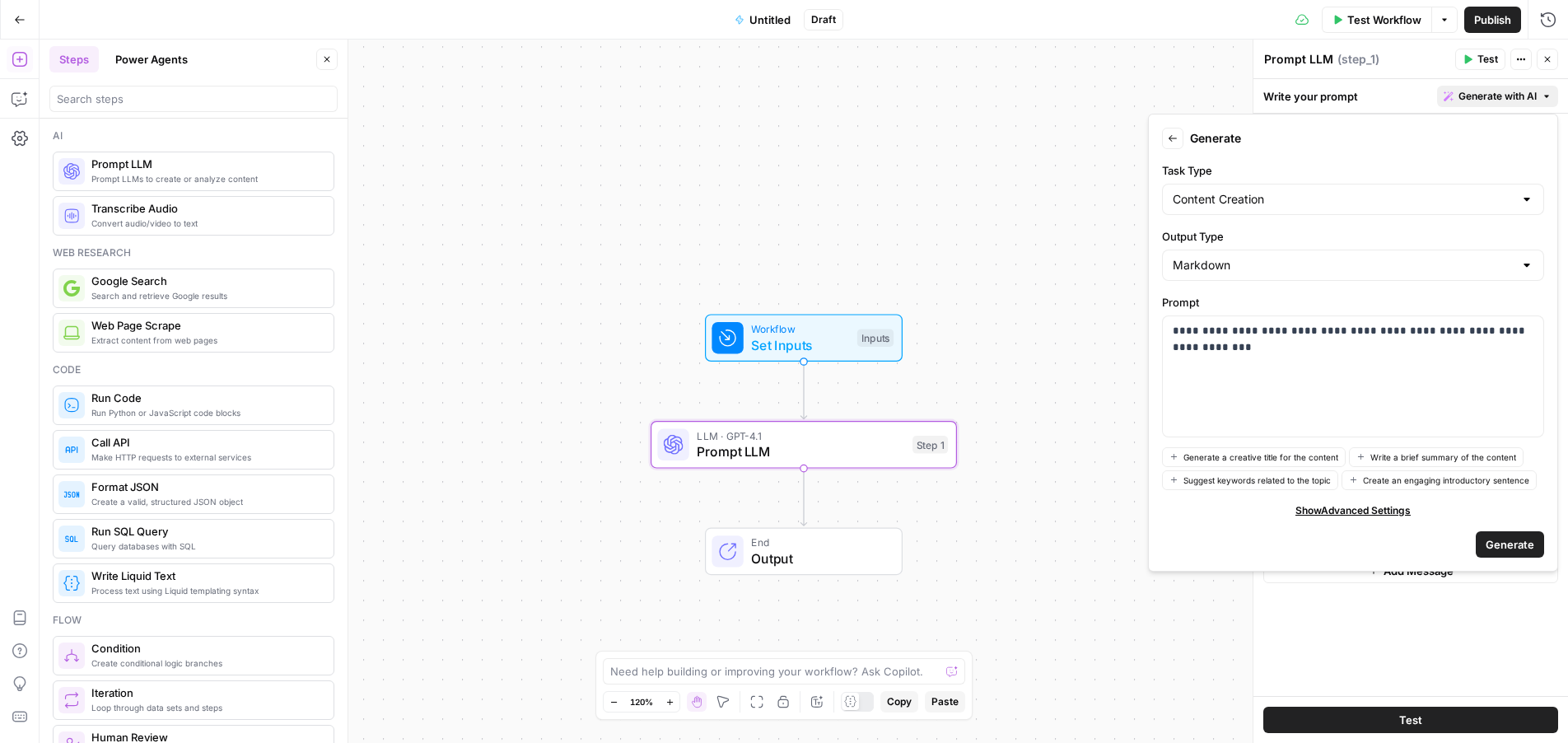
click at [1517, 546] on span "Generate" at bounding box center [1510, 545] width 48 height 16
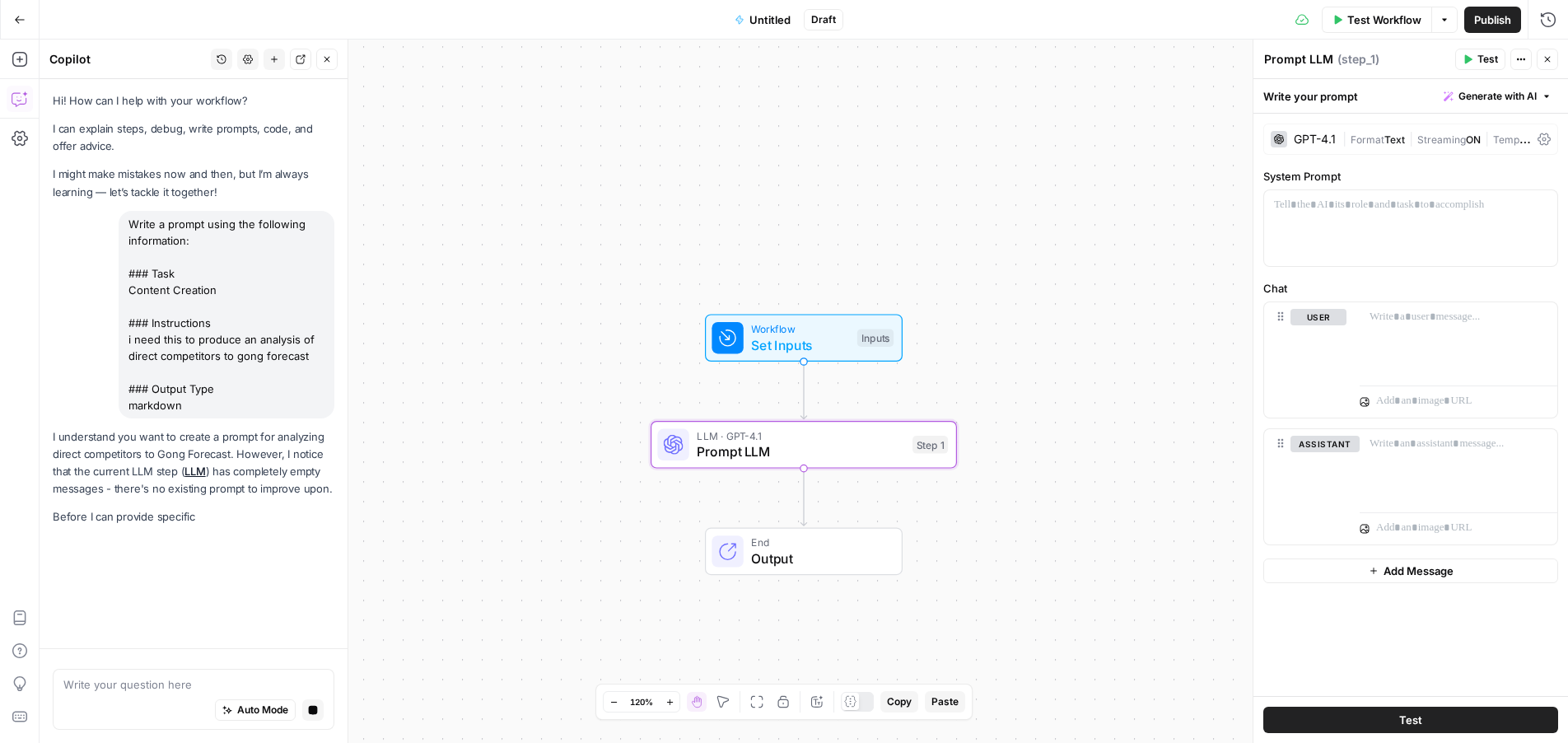
click at [1329, 144] on div "GPT-4.1" at bounding box center [1315, 138] width 42 height 12
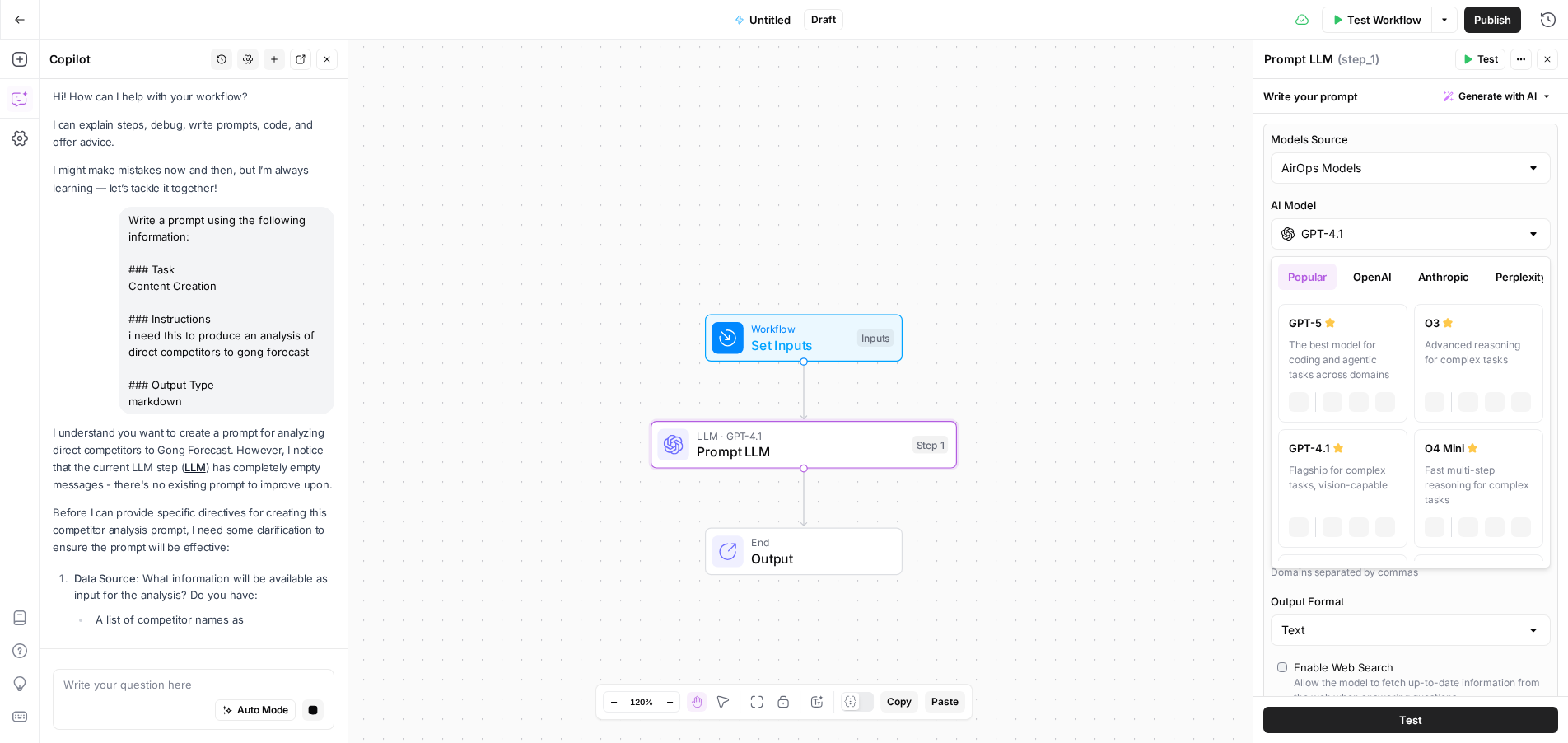
click at [1331, 231] on input "GPT-4.1" at bounding box center [1410, 234] width 219 height 16
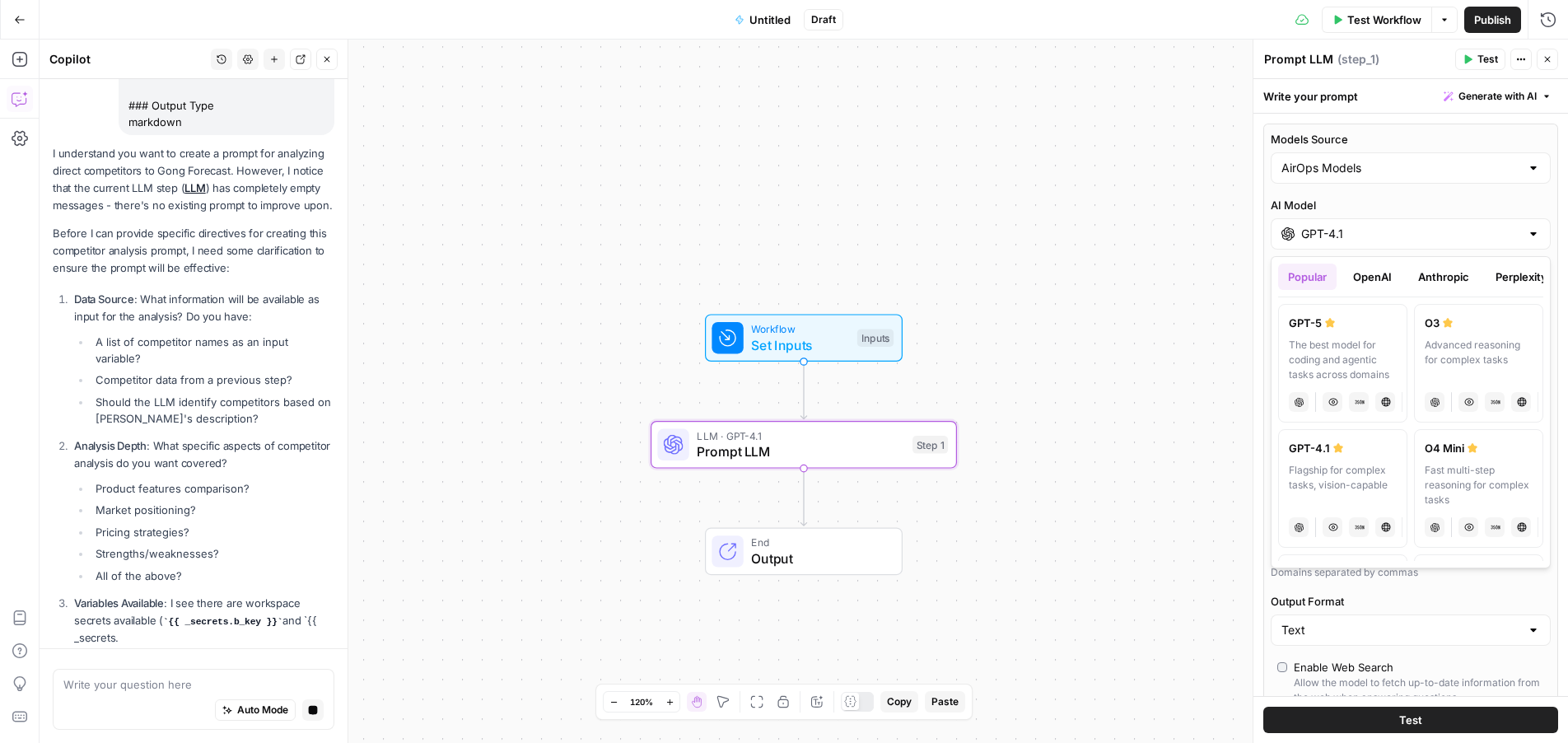
scroll to position [301, 0]
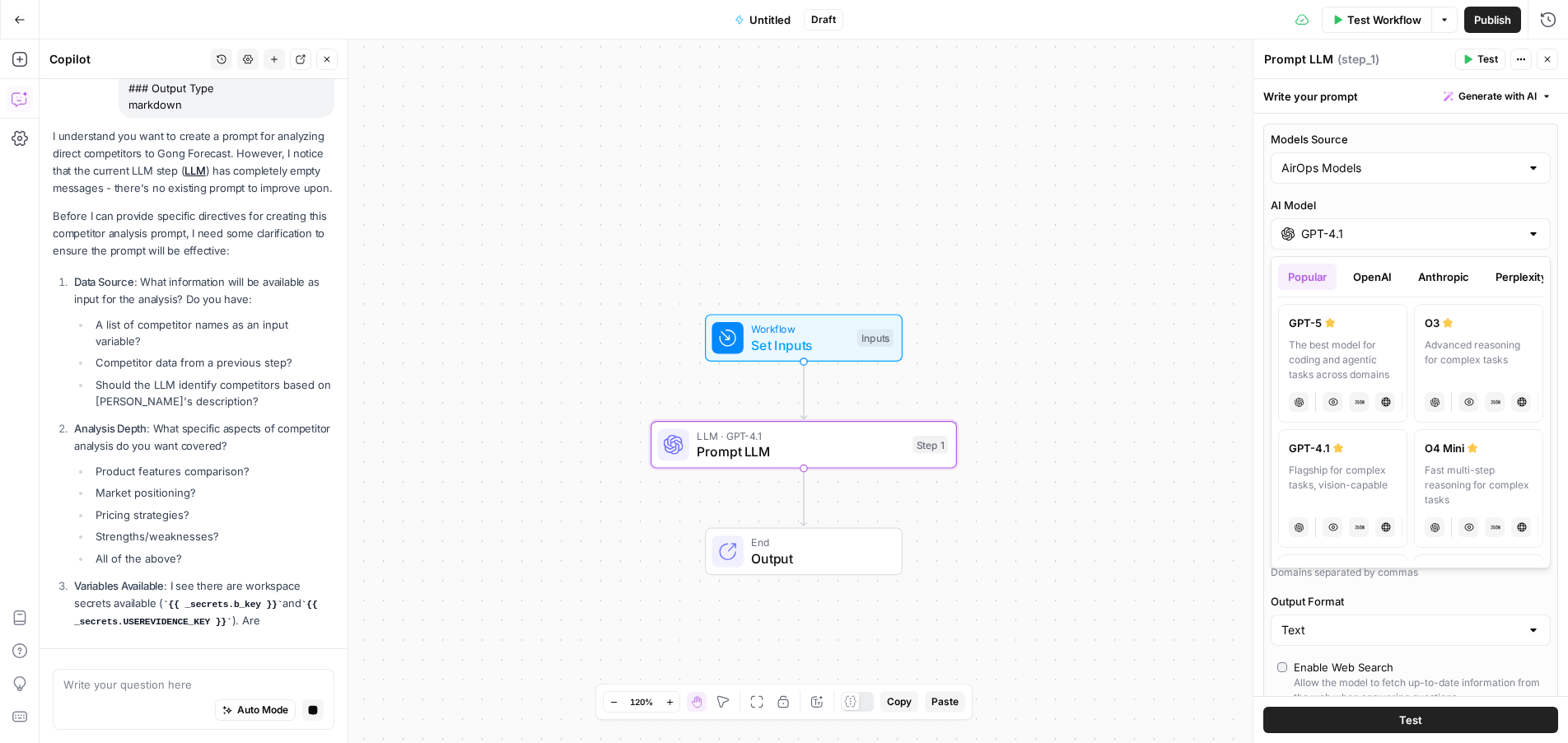
click at [1382, 282] on button "OpenAI" at bounding box center [1373, 277] width 59 height 27
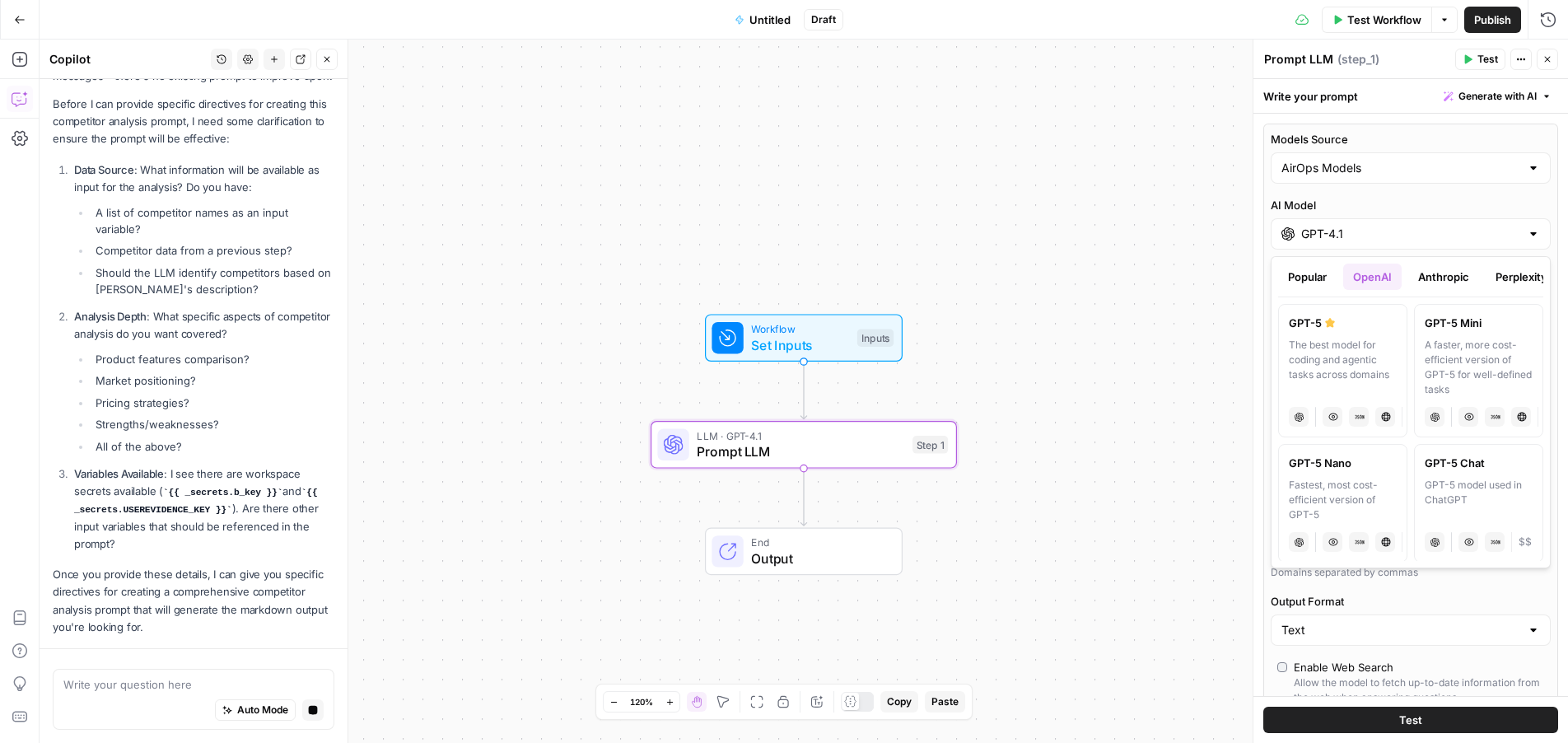
click at [1444, 280] on button "Anthropic" at bounding box center [1443, 277] width 71 height 27
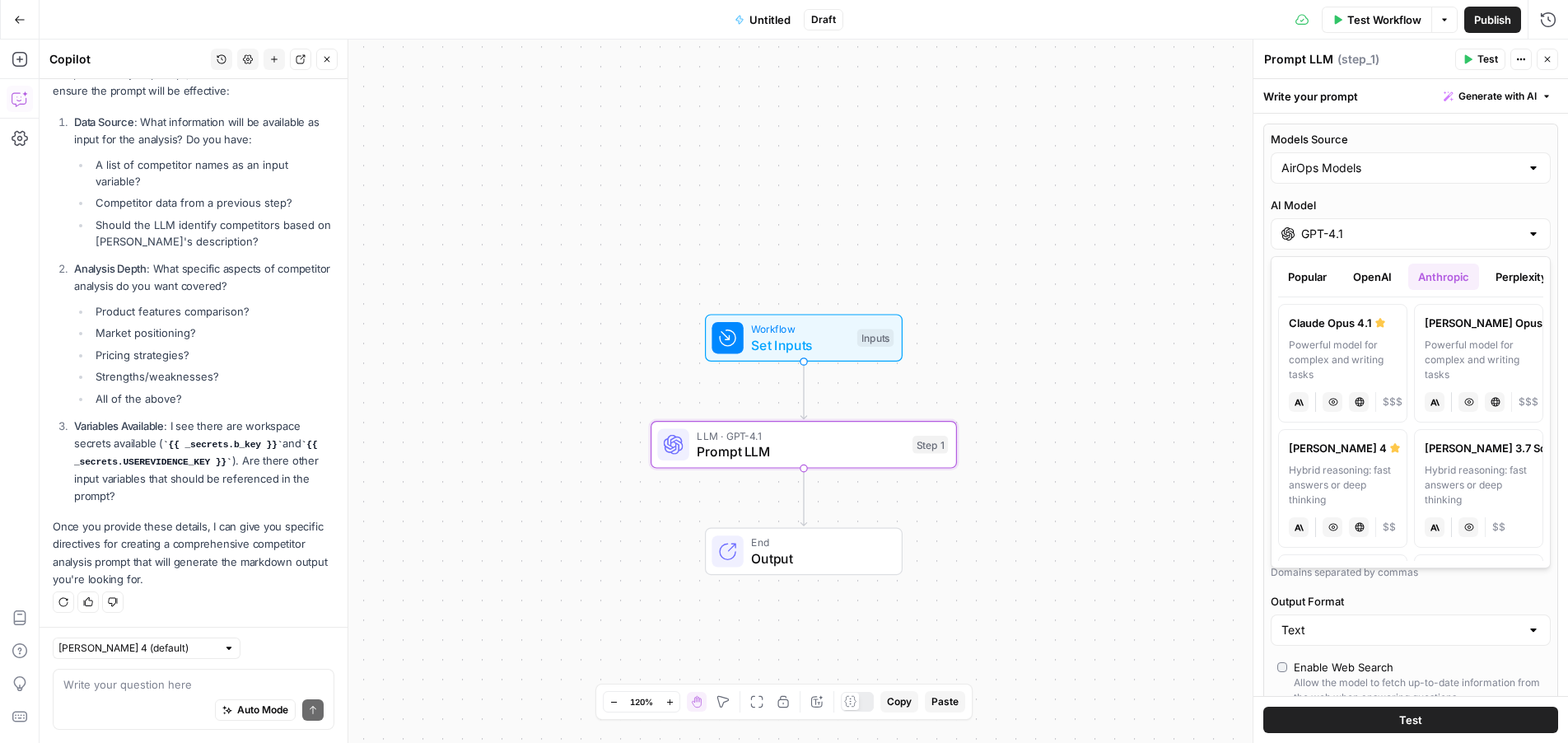
click at [1511, 278] on button "Perplexity" at bounding box center [1522, 277] width 71 height 27
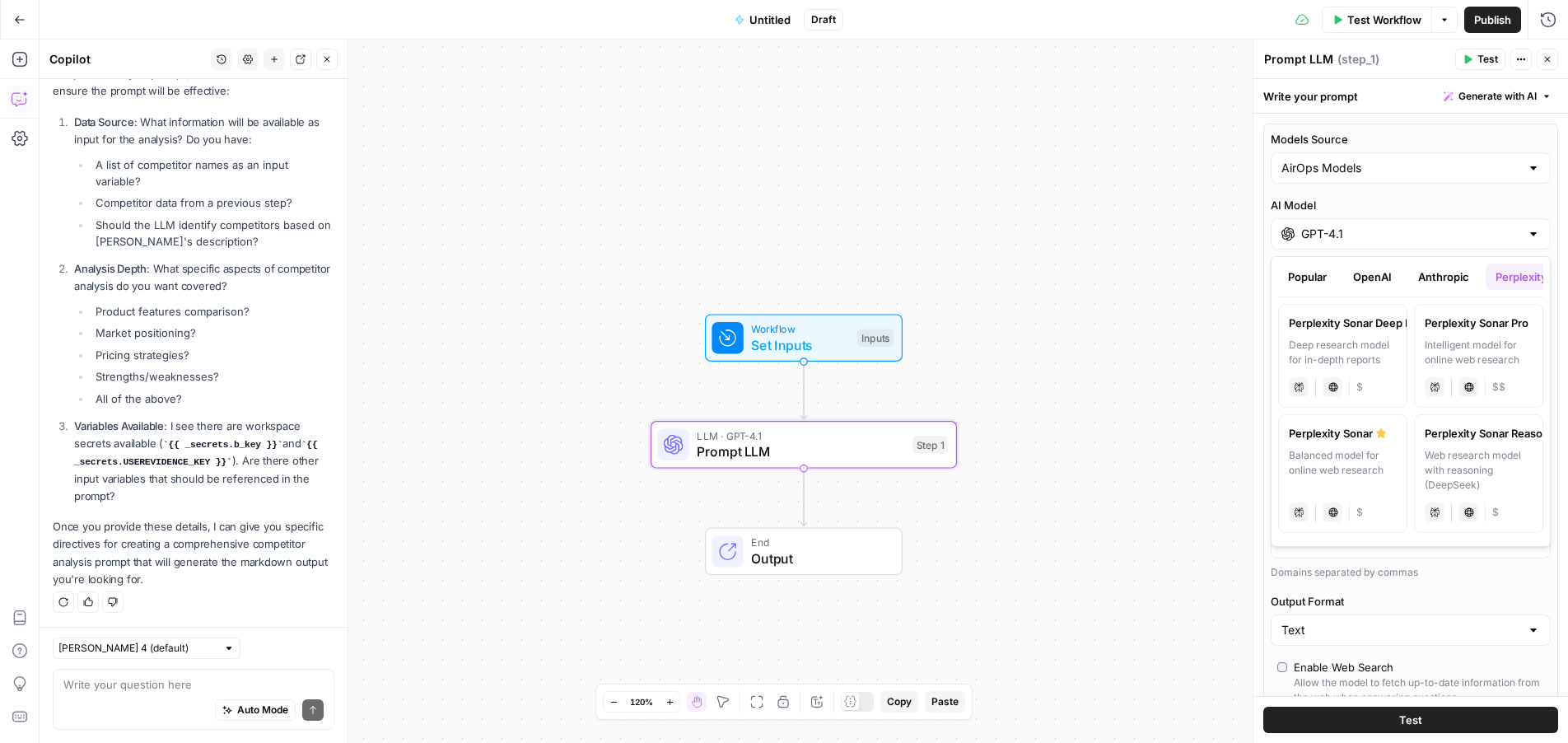
scroll to position [0, 134]
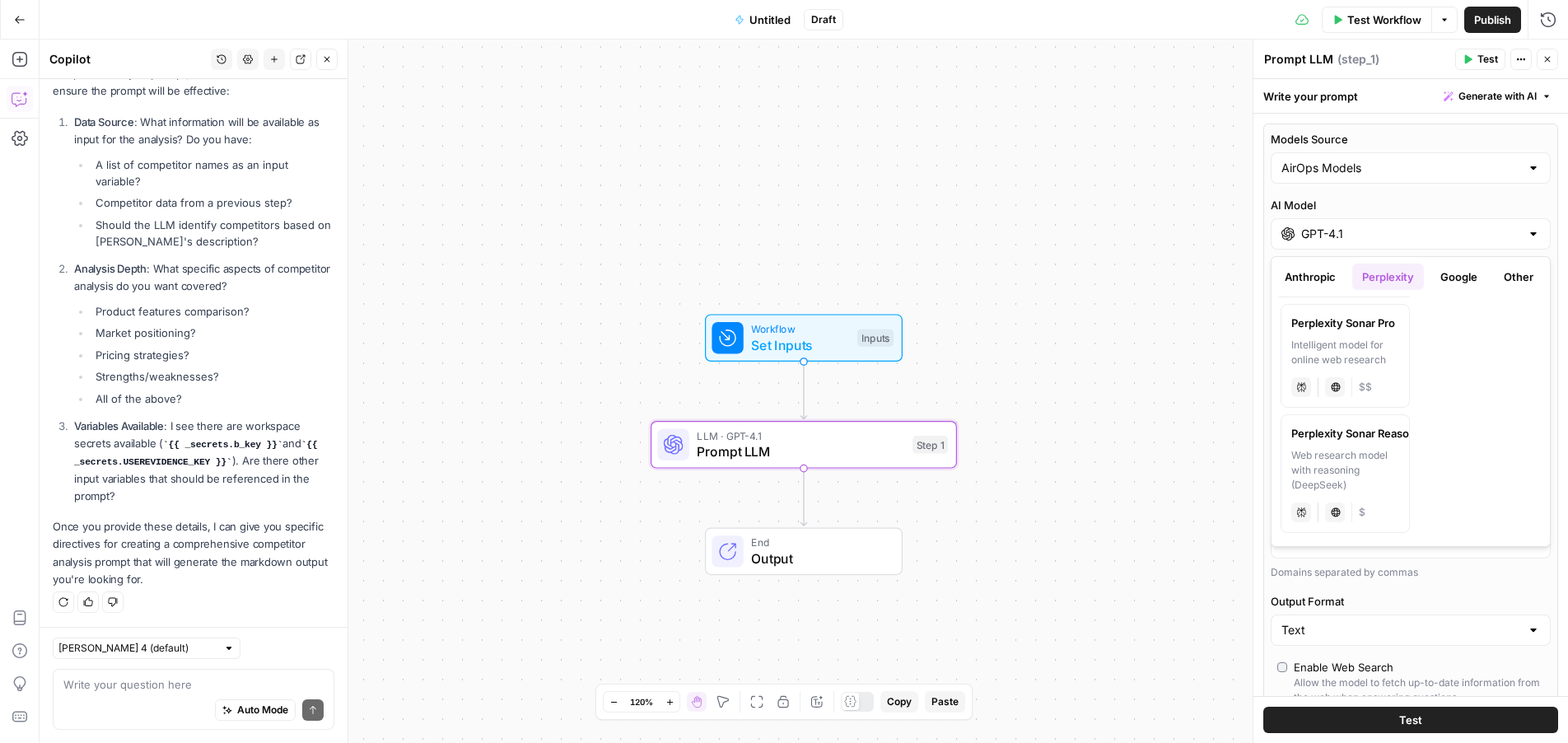
click at [1456, 278] on button "Google" at bounding box center [1459, 277] width 57 height 27
click at [1501, 283] on button "Other" at bounding box center [1518, 277] width 49 height 27
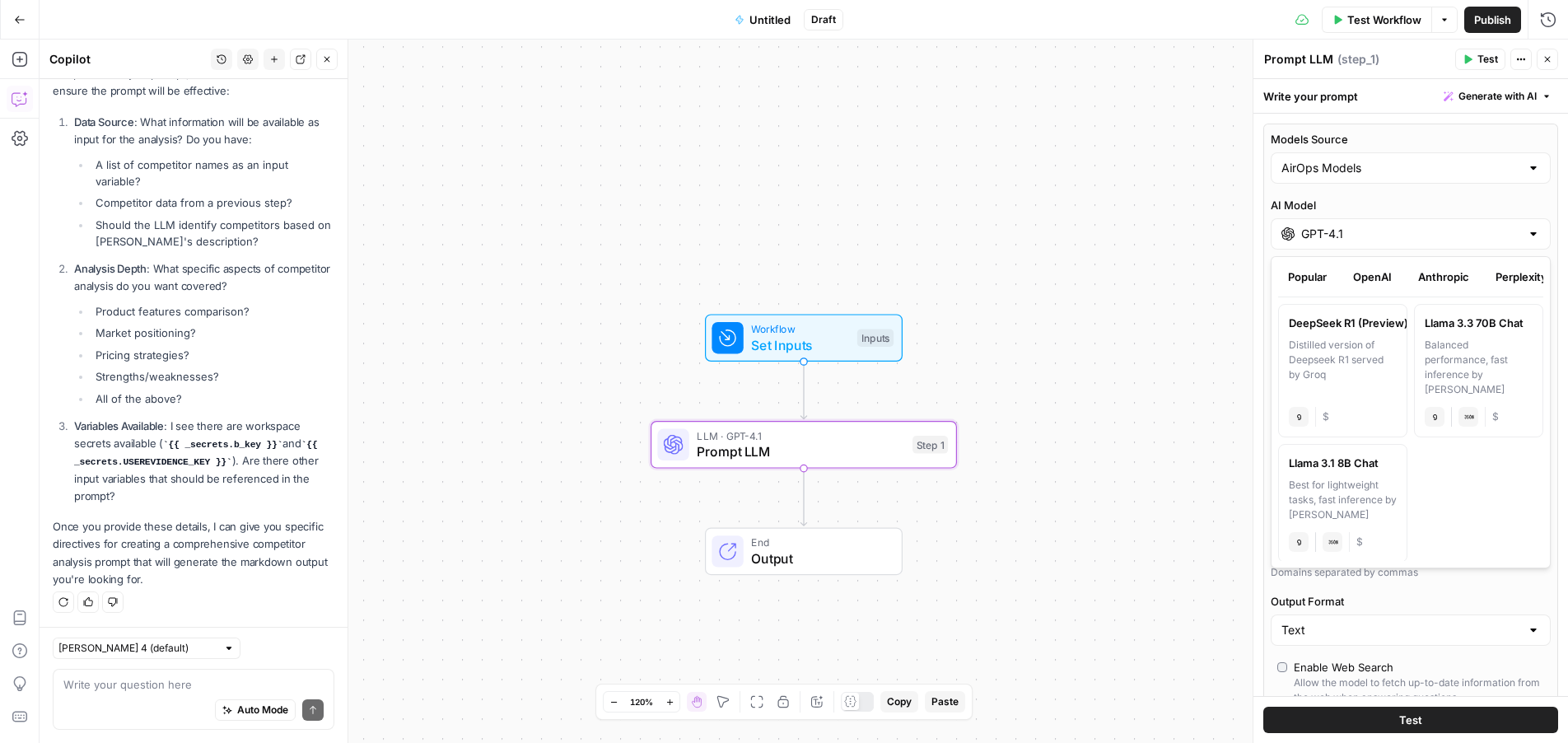
click at [1307, 281] on button "Popular" at bounding box center [1307, 277] width 59 height 27
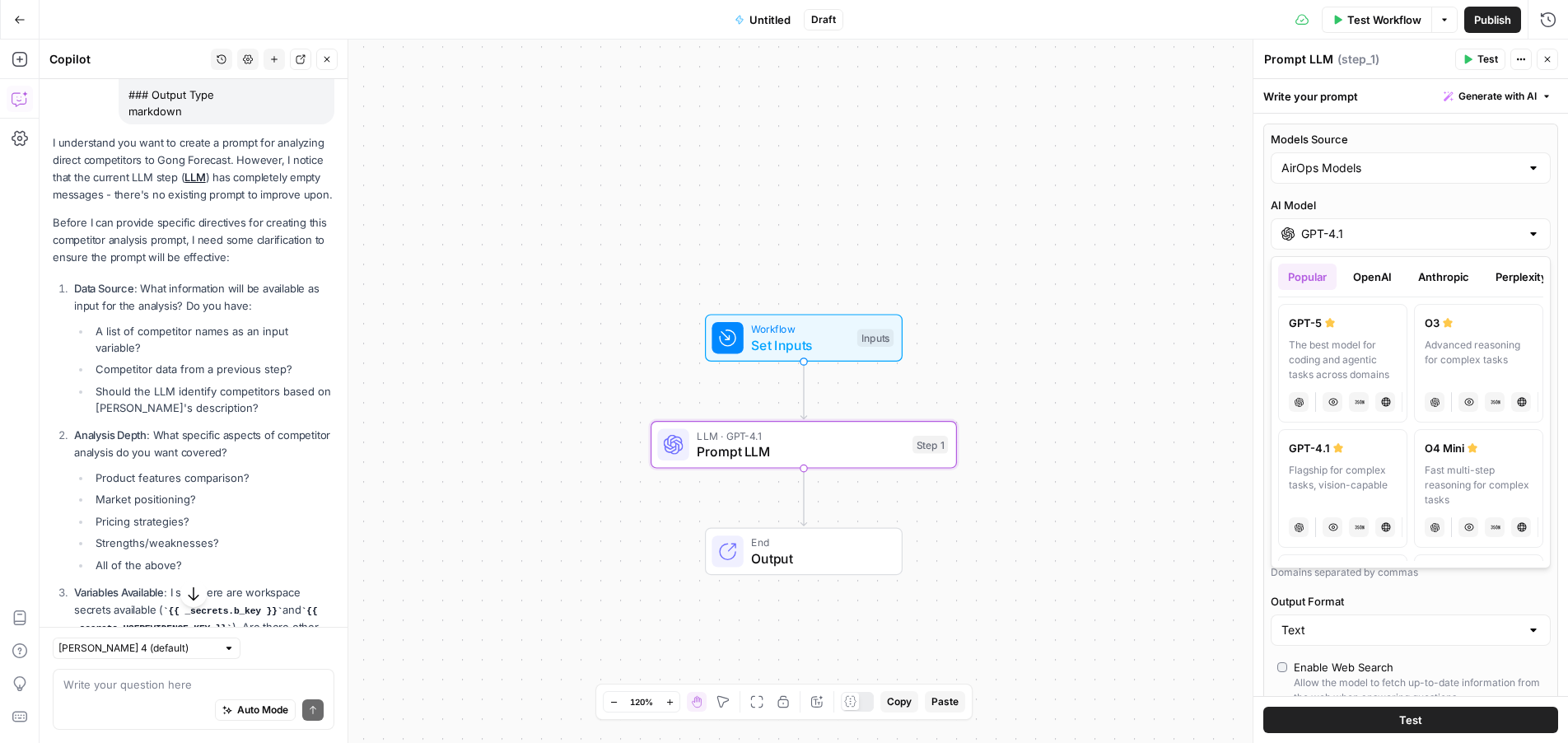
scroll to position [461, 0]
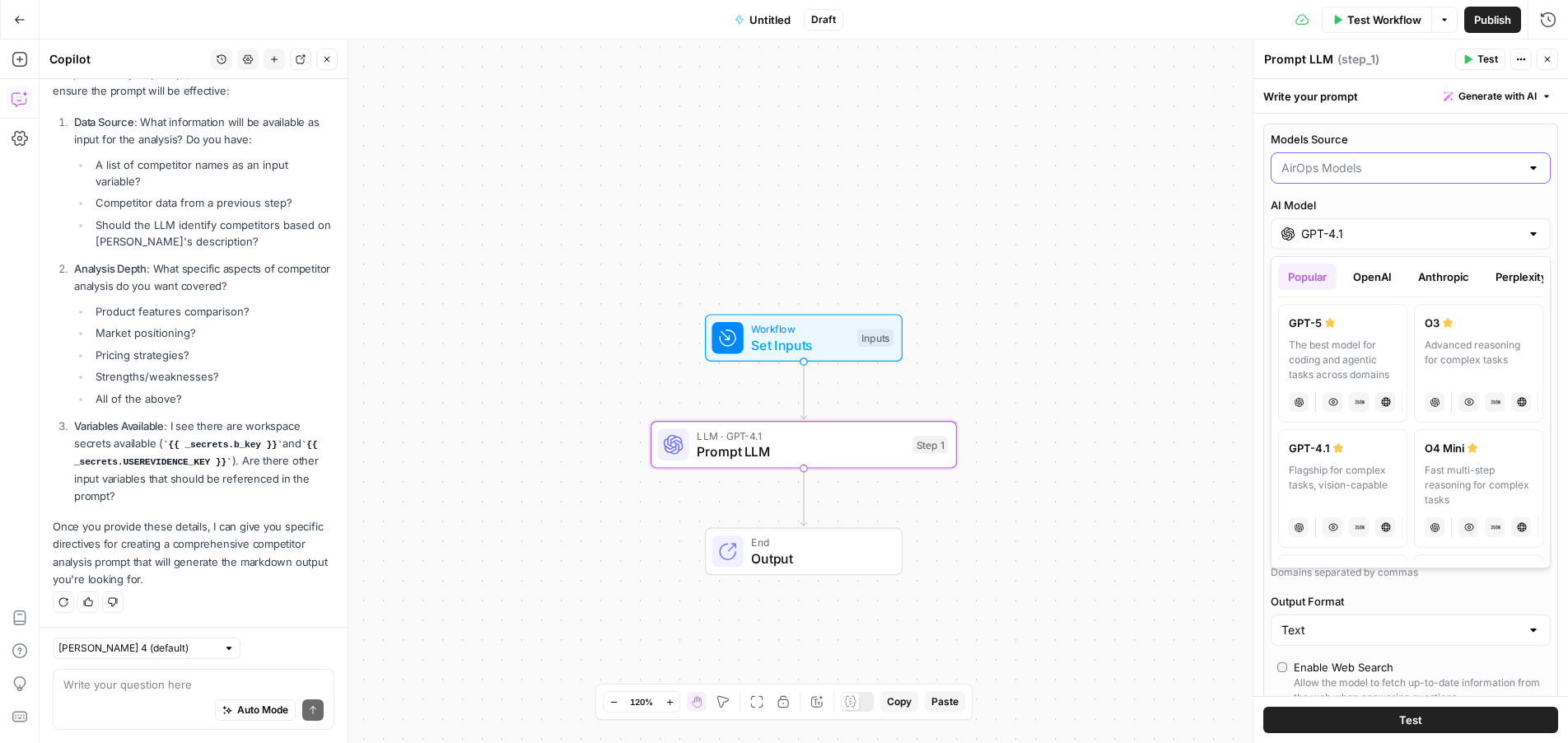
click at [1443, 172] on input "Models Source" at bounding box center [1401, 168] width 239 height 16
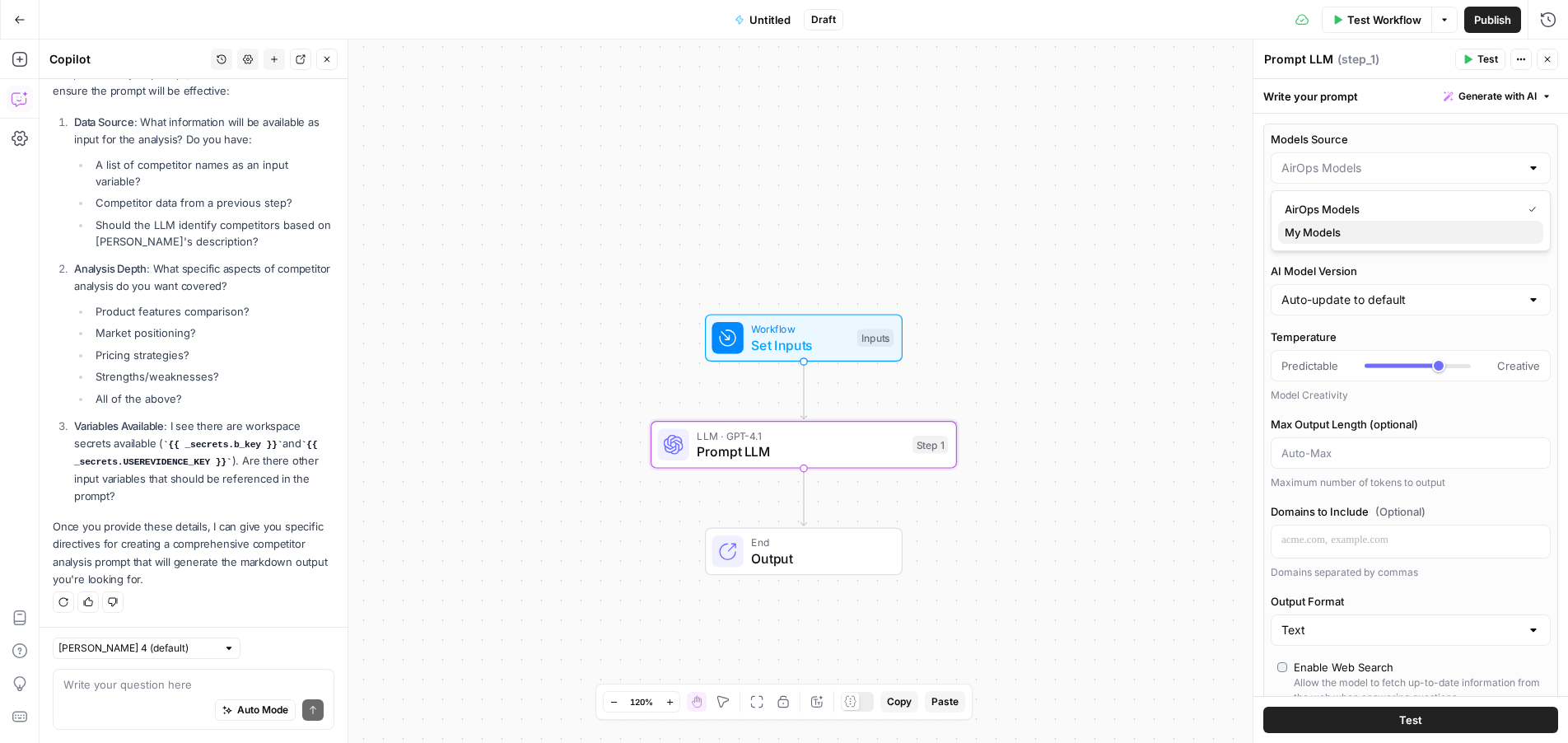
click at [1348, 230] on span "My Models" at bounding box center [1406, 232] width 245 height 16
type input "My Models"
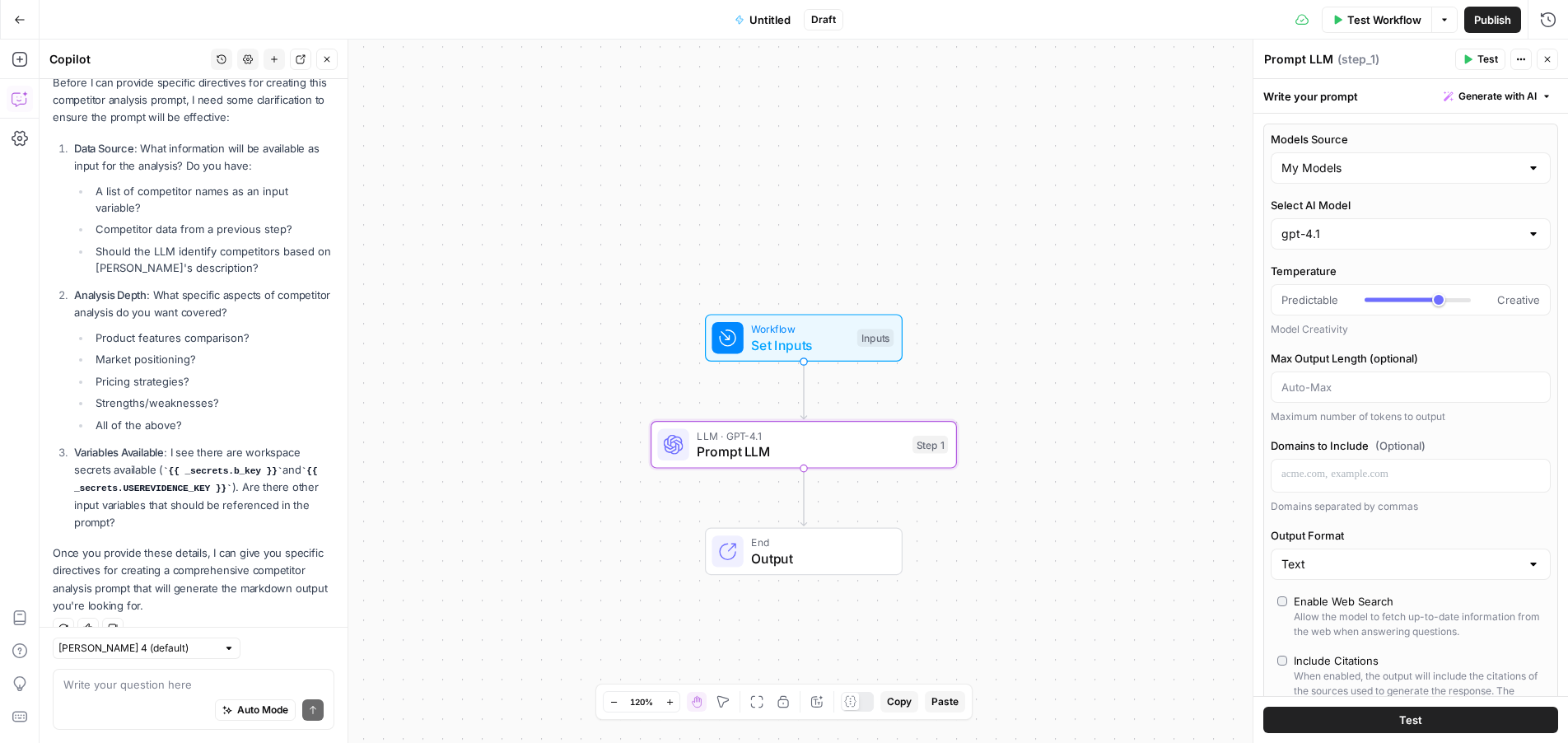
scroll to position [487, 0]
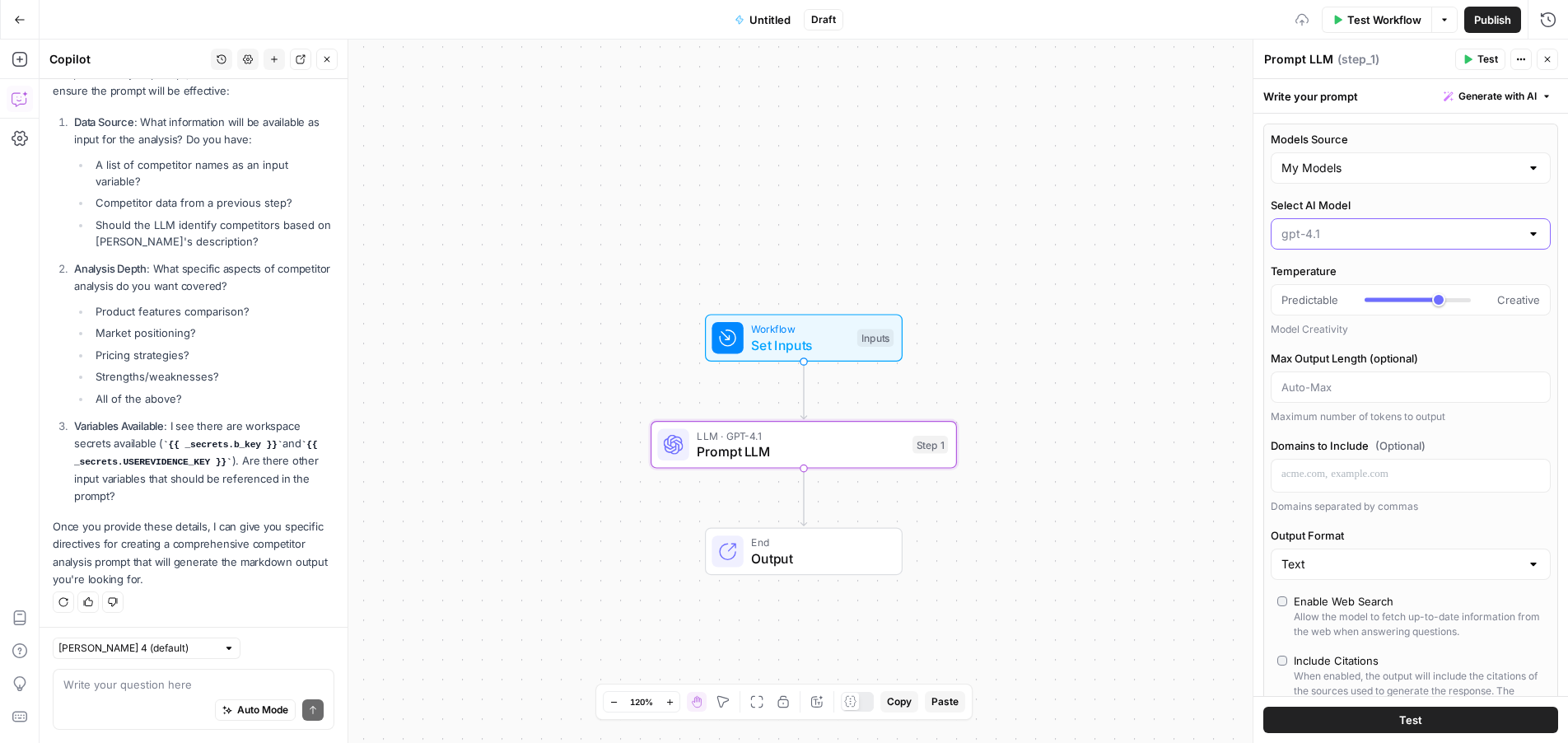
click at [1342, 232] on input "Select AI Model" at bounding box center [1401, 234] width 239 height 16
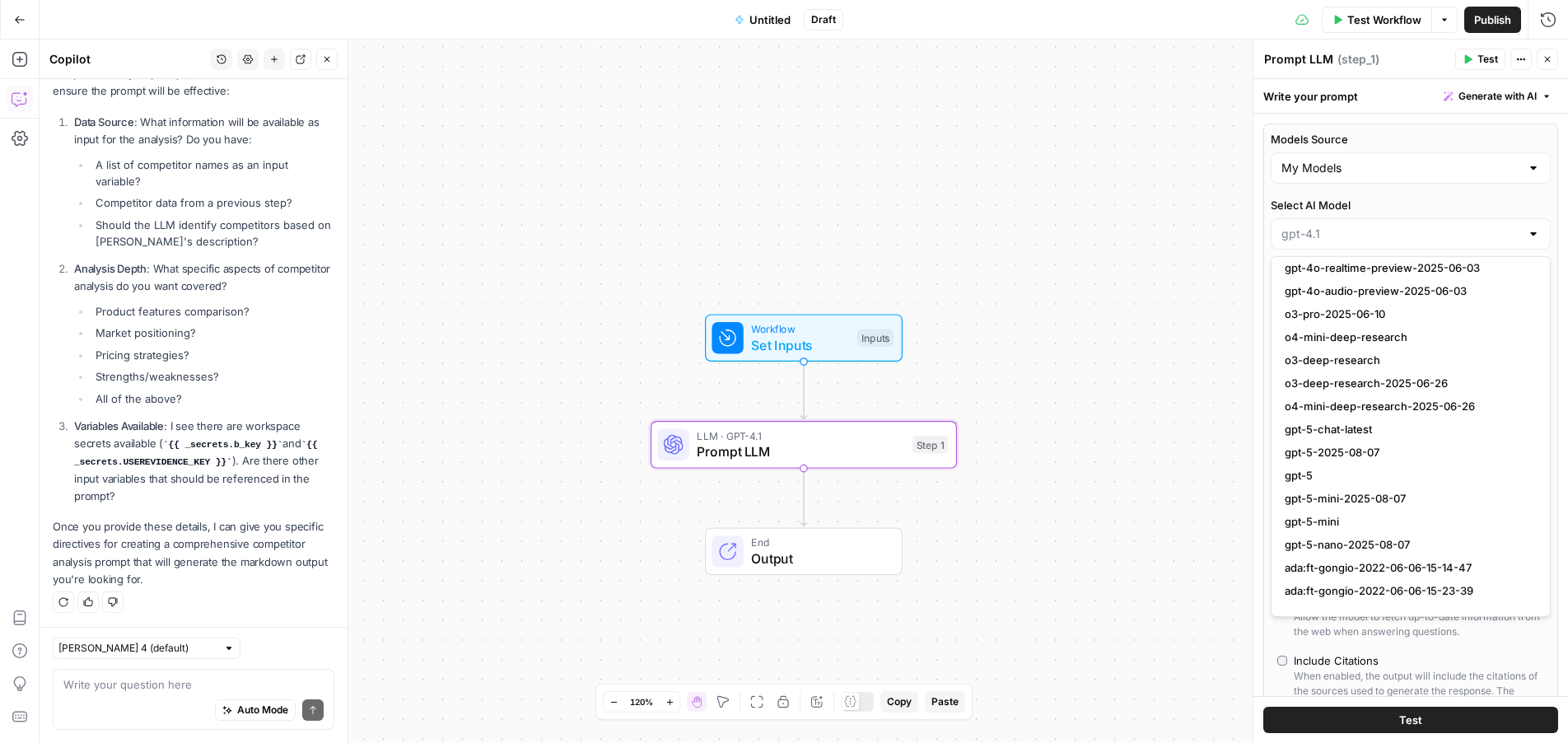
scroll to position [1601, 0]
click at [1385, 476] on span "gpt-5" at bounding box center [1406, 473] width 245 height 16
type input "gpt-5"
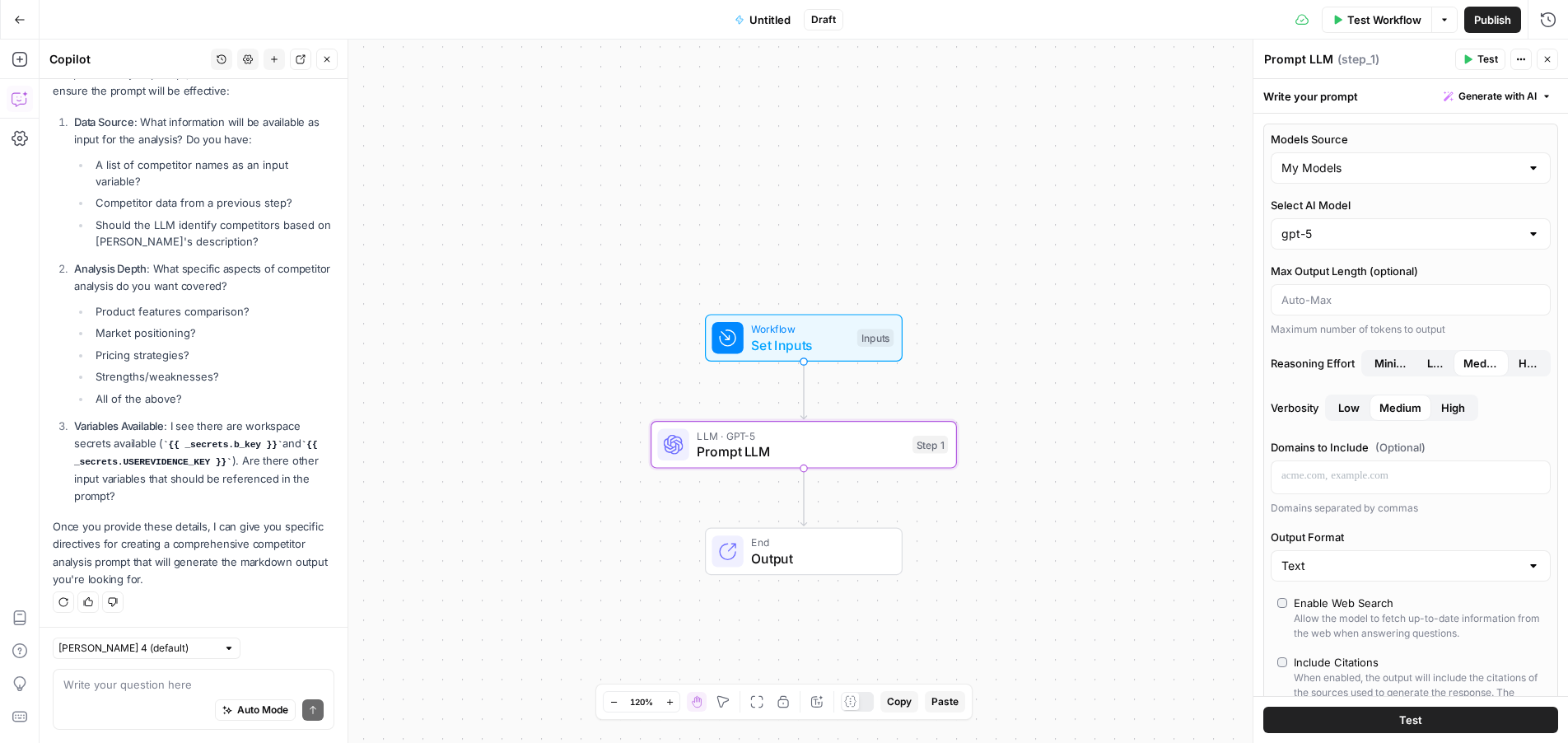
click at [14, 22] on icon "button" at bounding box center [20, 20] width 12 height 12
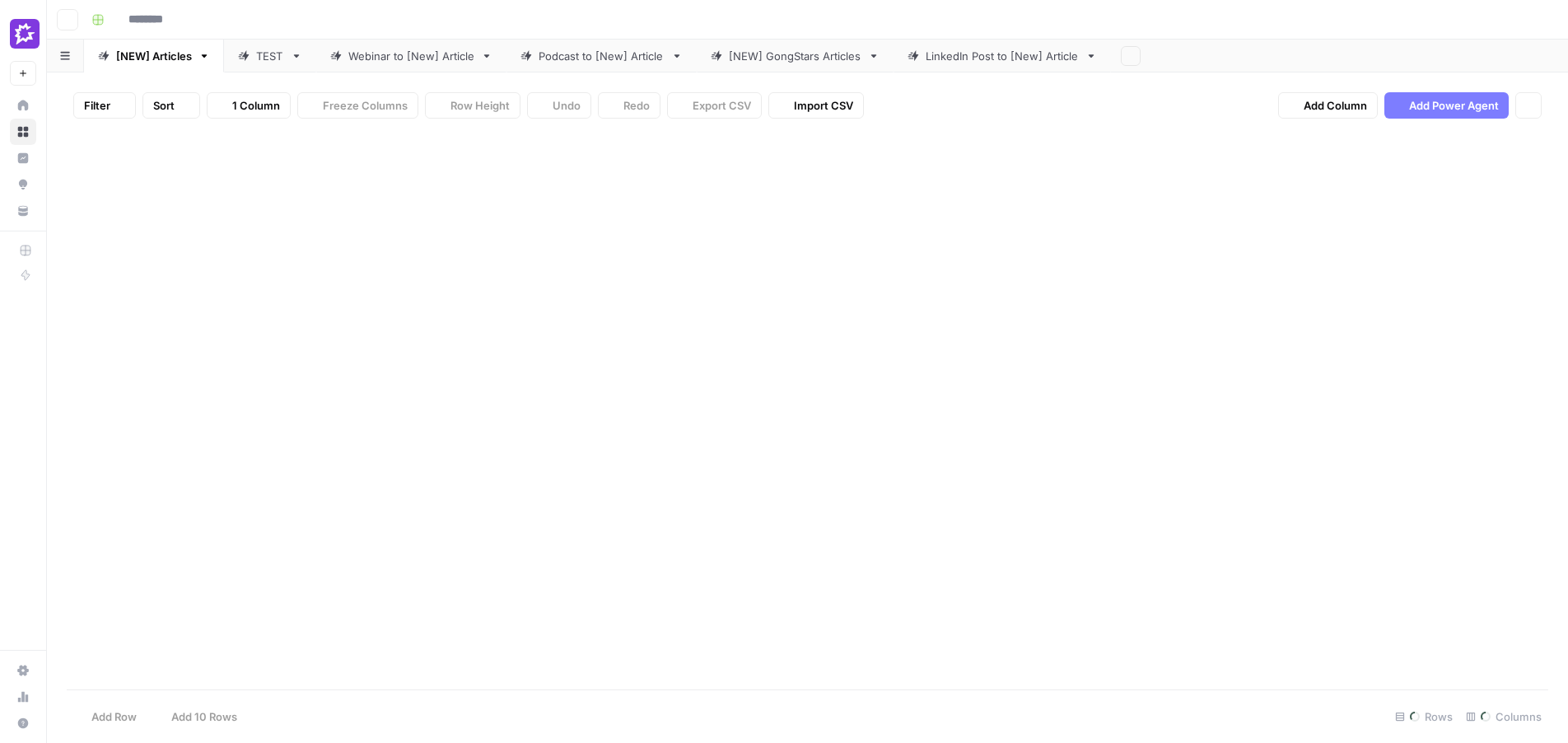
type input "**********"
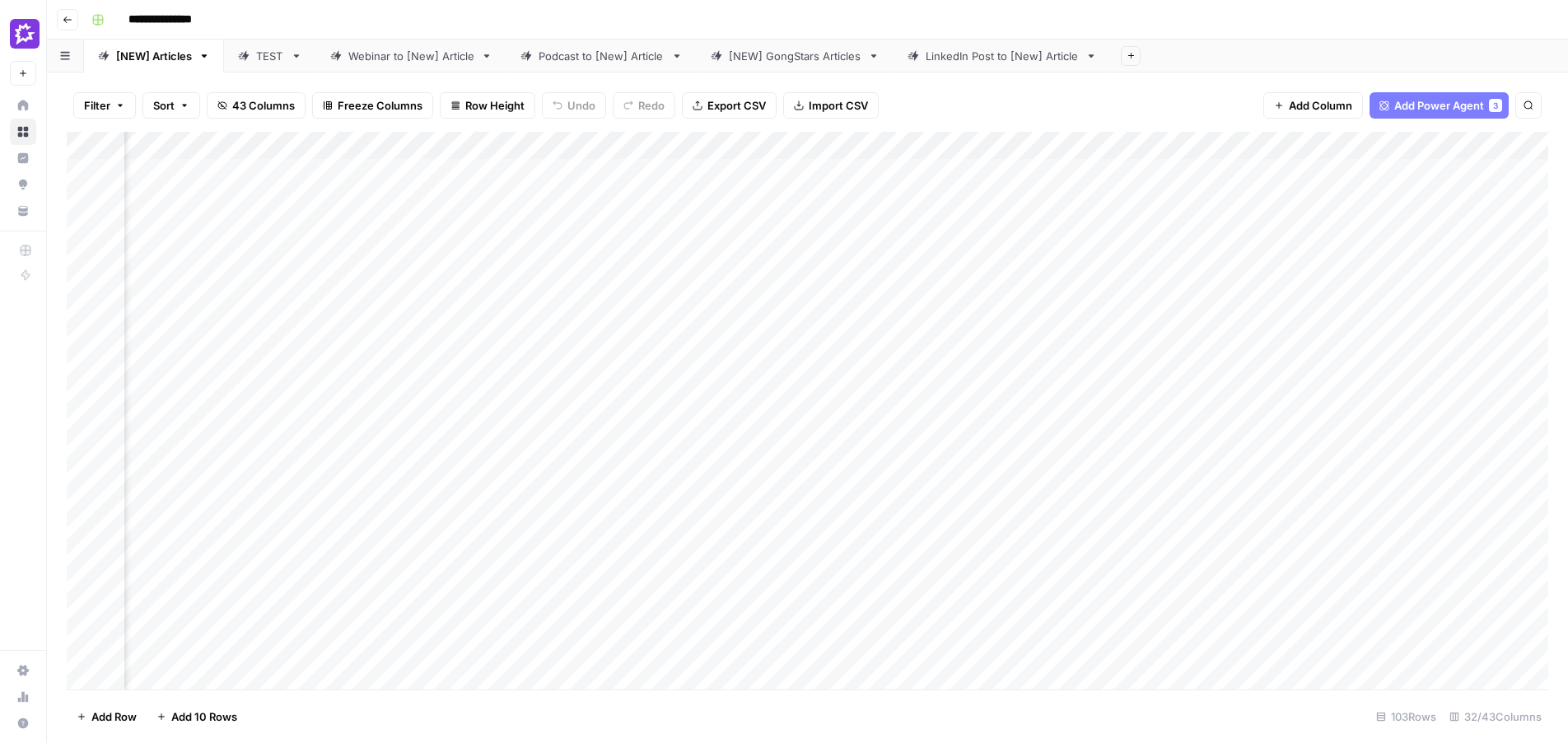
scroll to position [0, 4172]
click at [1249, 184] on div "Add Column" at bounding box center [808, 411] width 1481 height 558
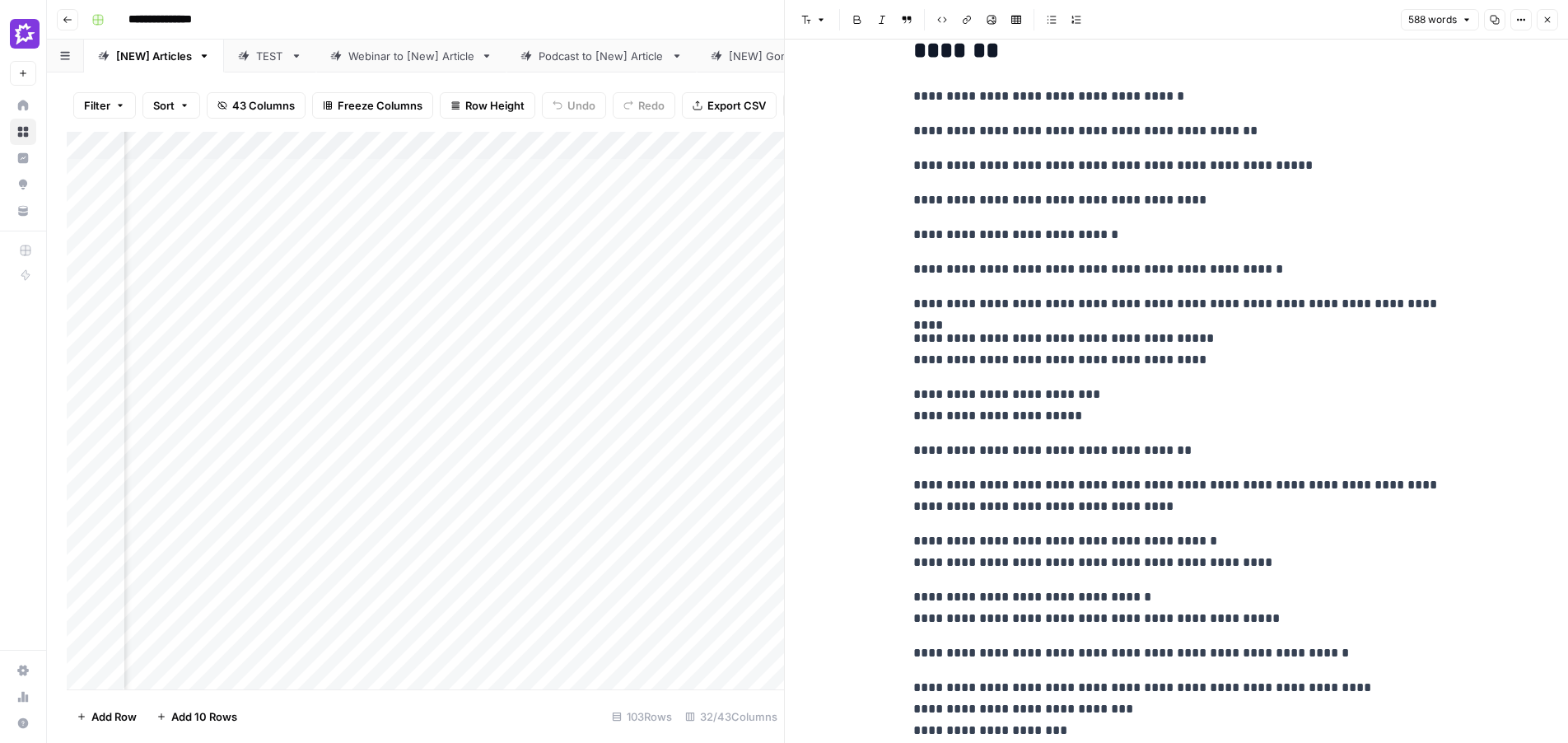
scroll to position [1, 0]
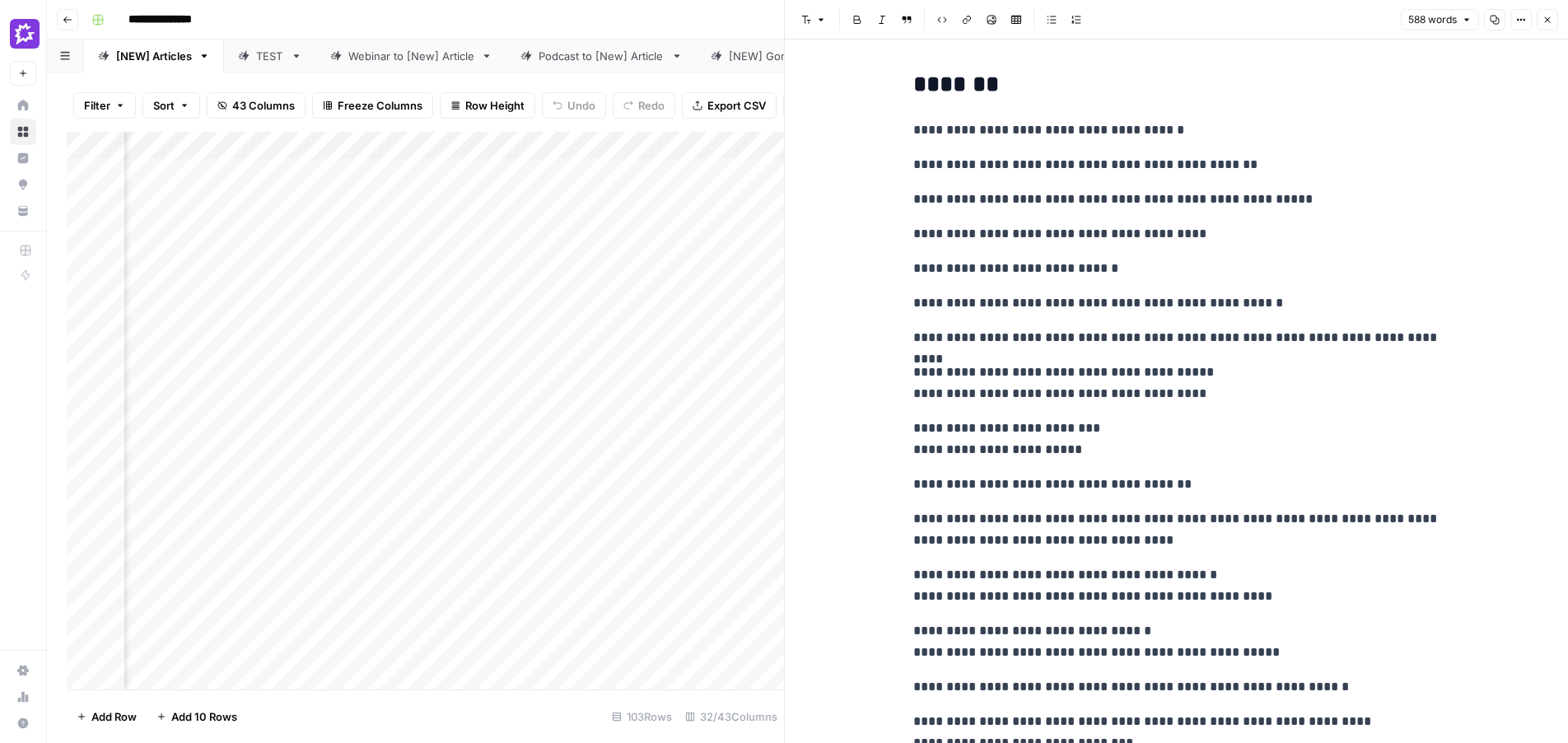
click at [1547, 17] on icon "button" at bounding box center [1547, 20] width 10 height 10
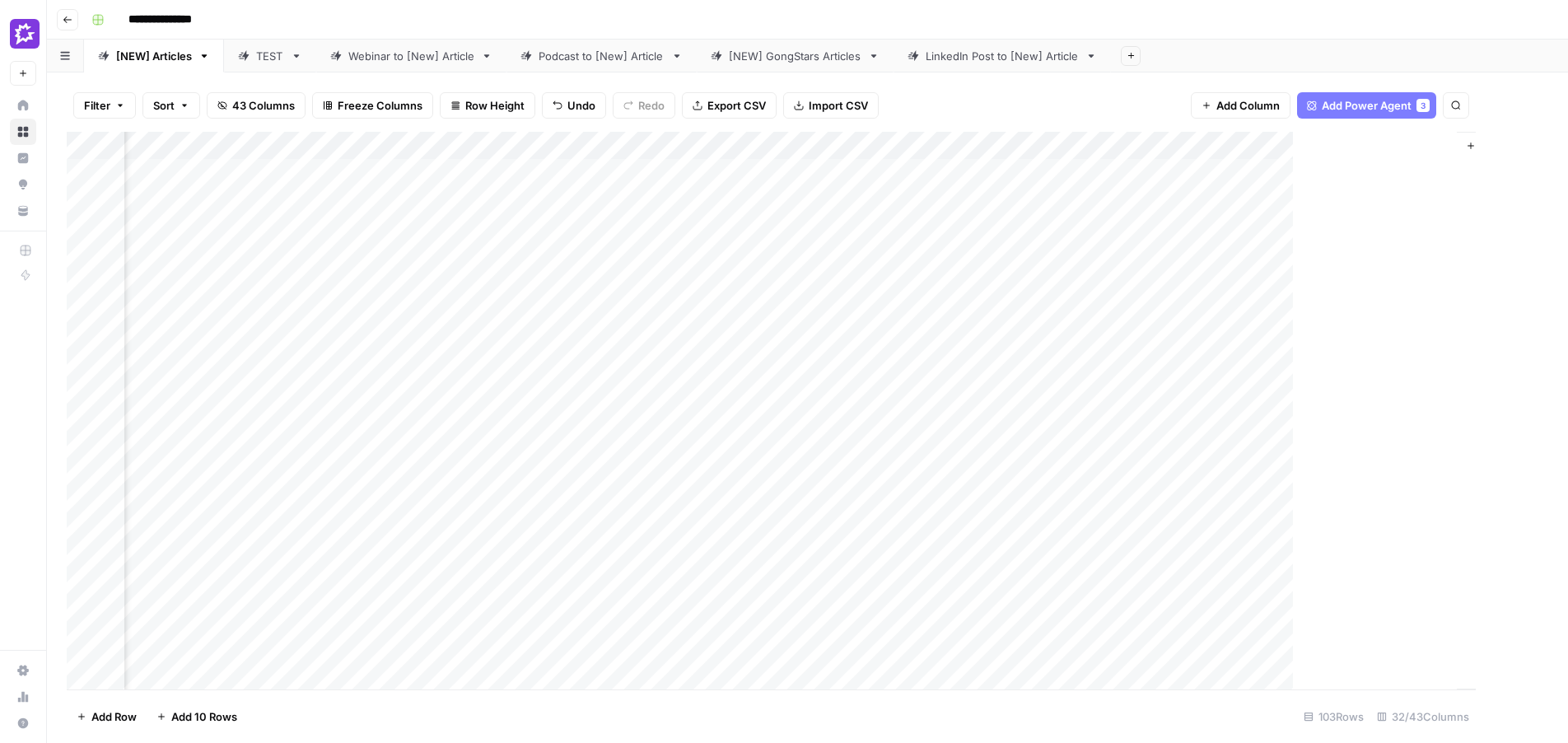
scroll to position [0, 4152]
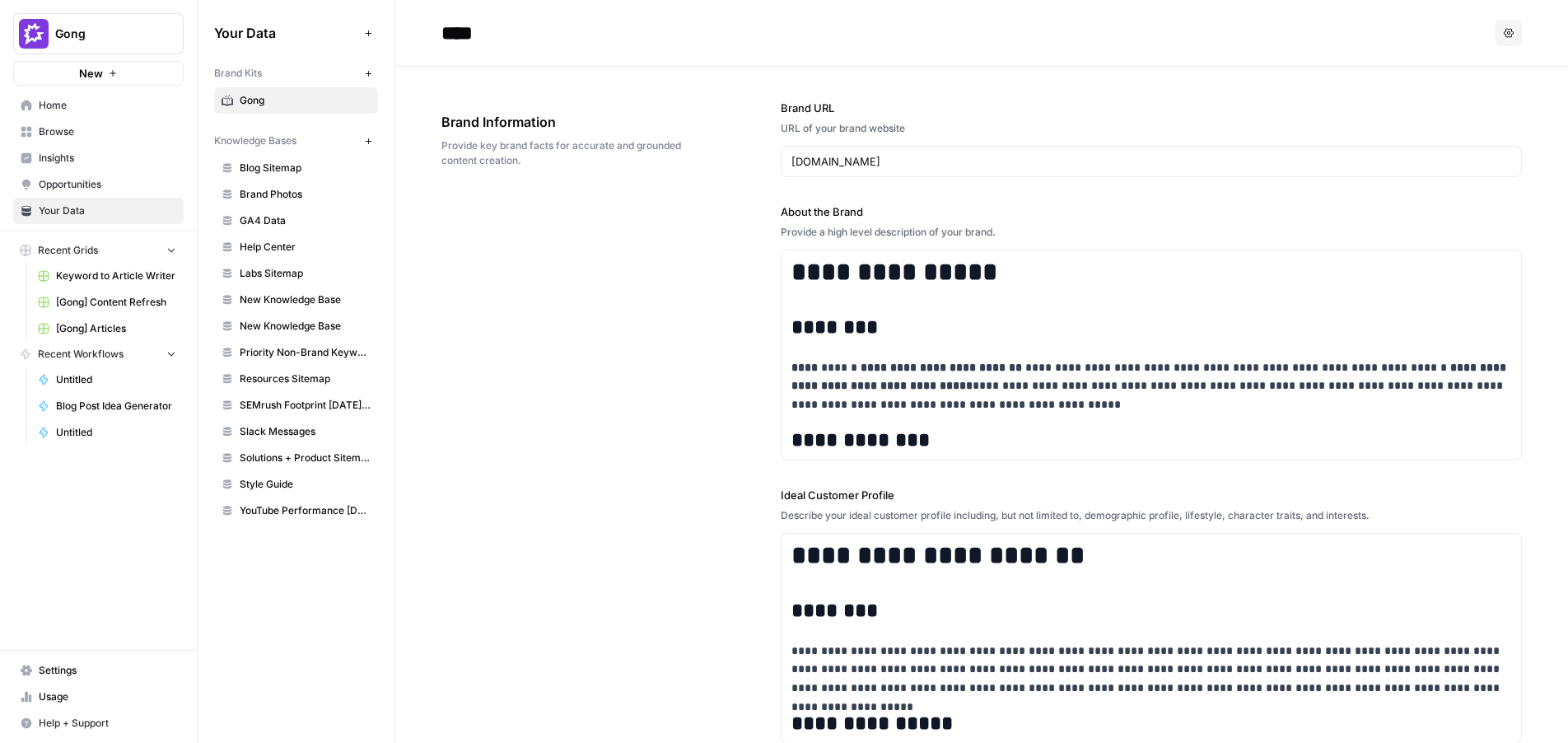
click at [627, 307] on div "**********" at bounding box center [982, 654] width 1081 height 1174
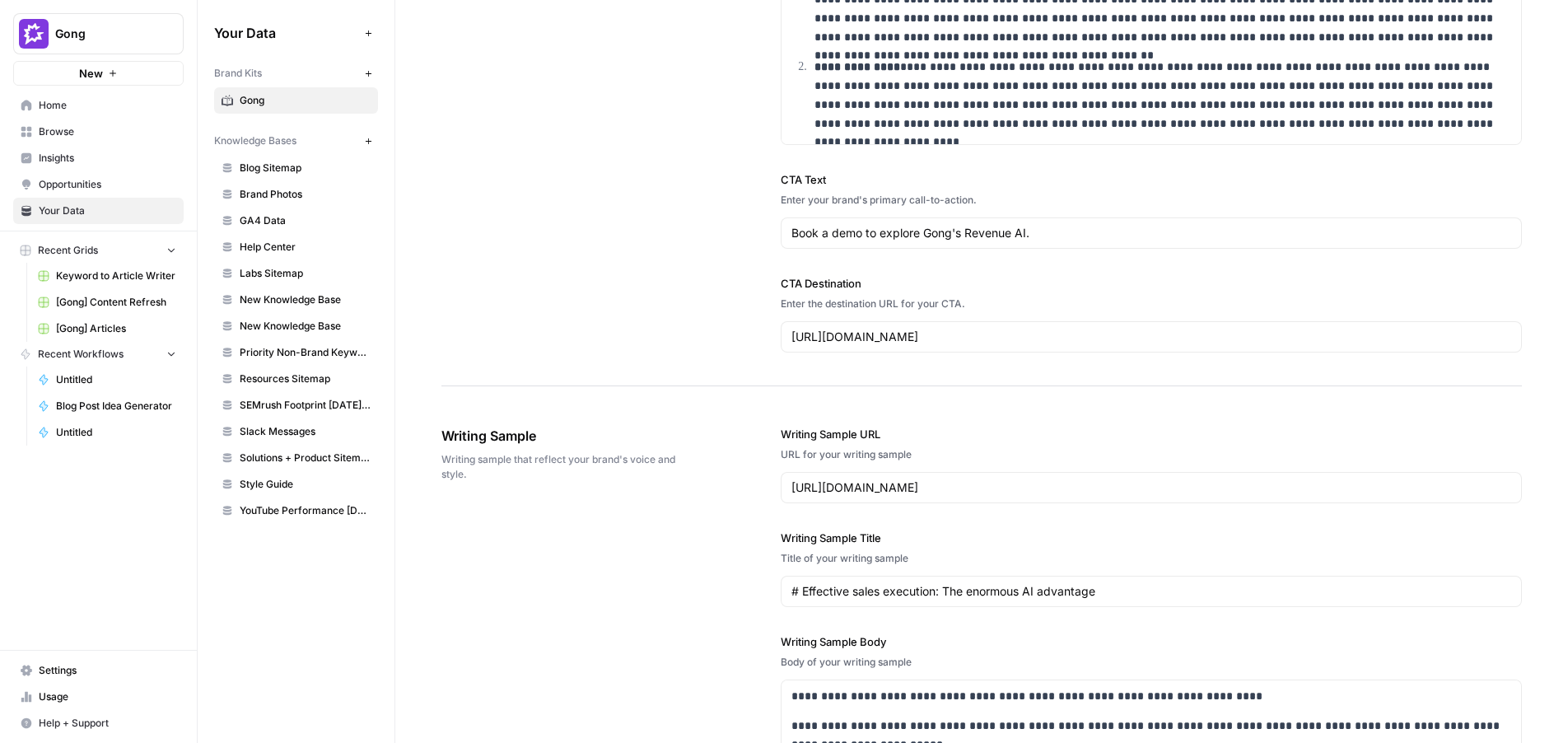
scroll to position [2029, 0]
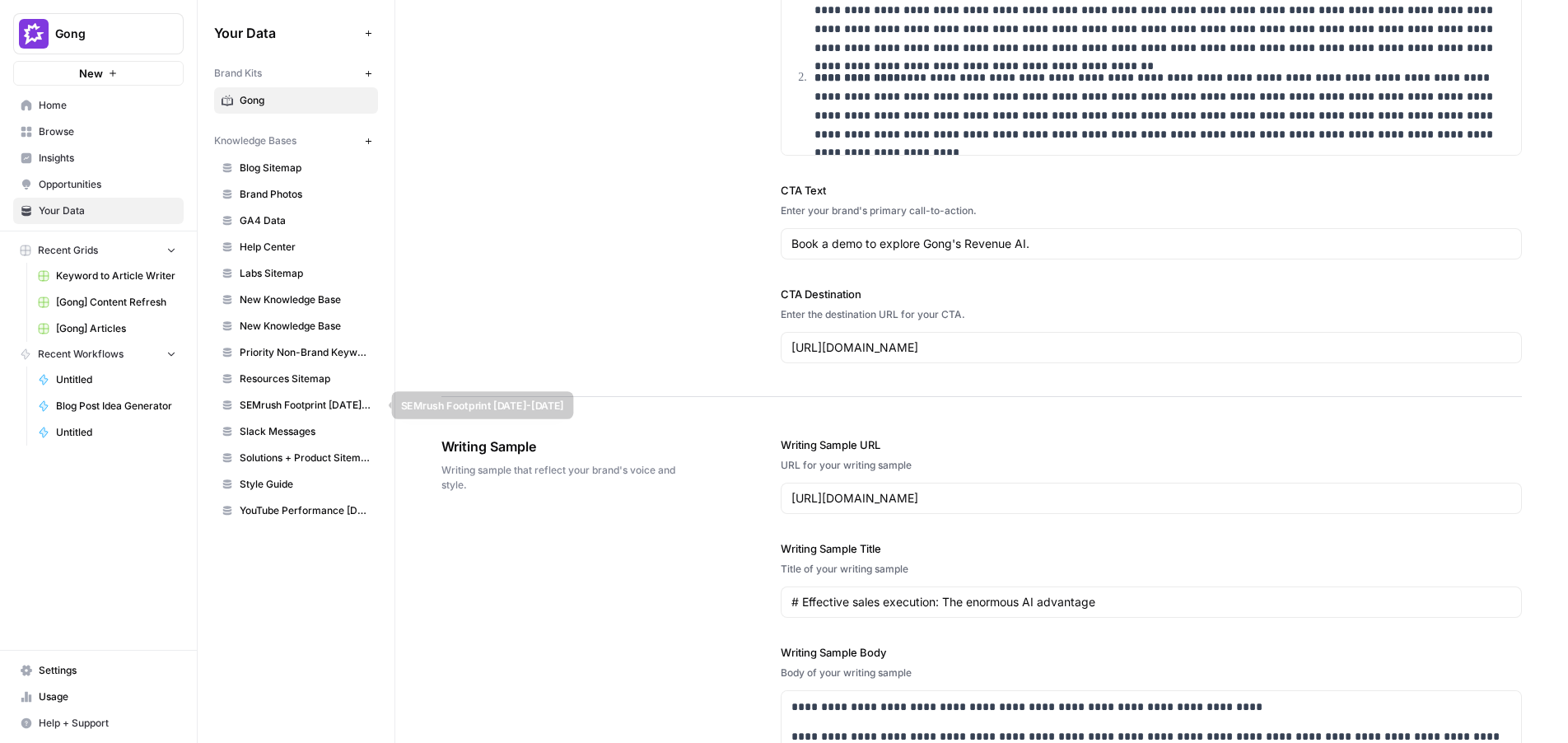
click at [295, 402] on span "SEMrush Footprint May2024-May2025" at bounding box center [305, 405] width 131 height 15
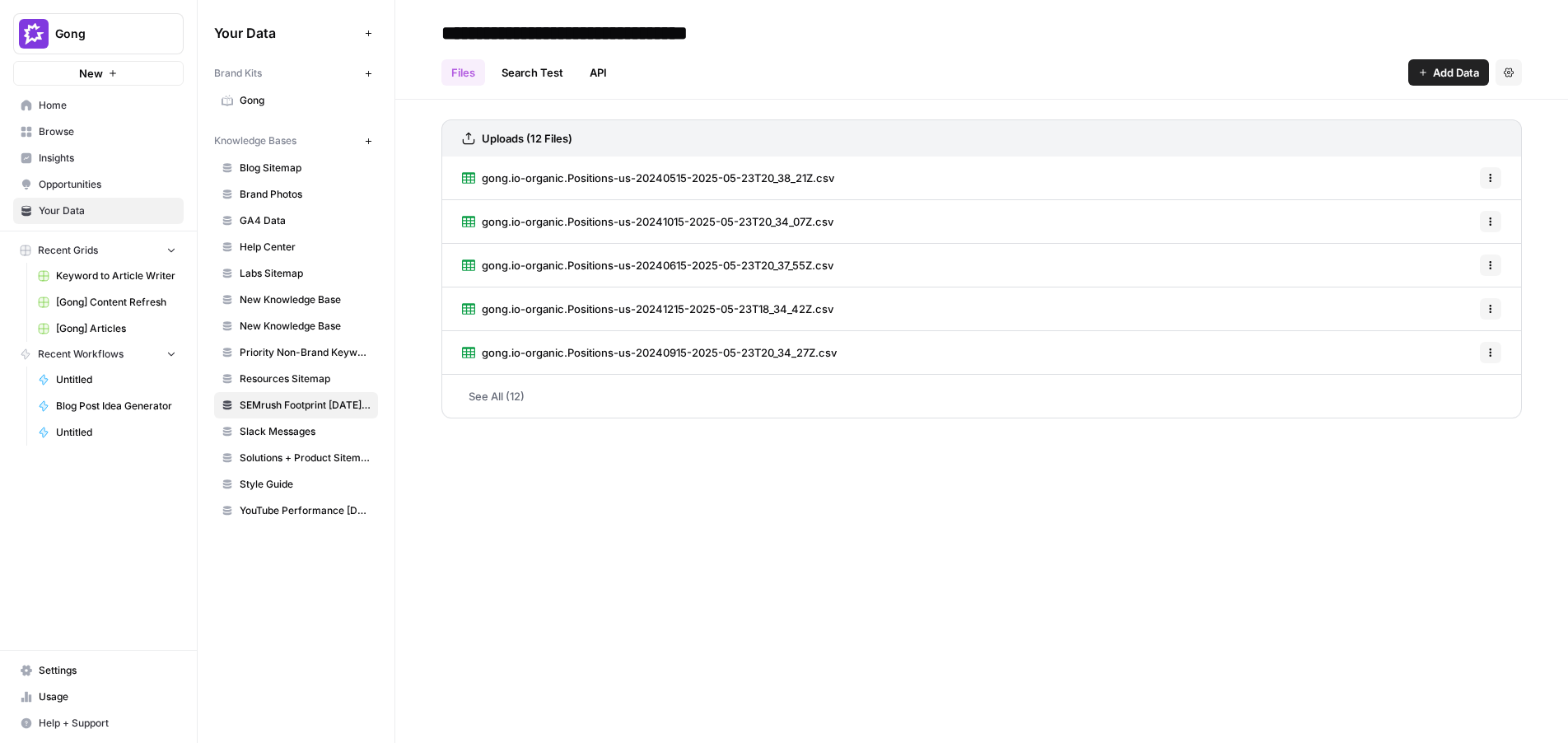
click at [53, 135] on span "Browse" at bounding box center [107, 131] width 137 height 15
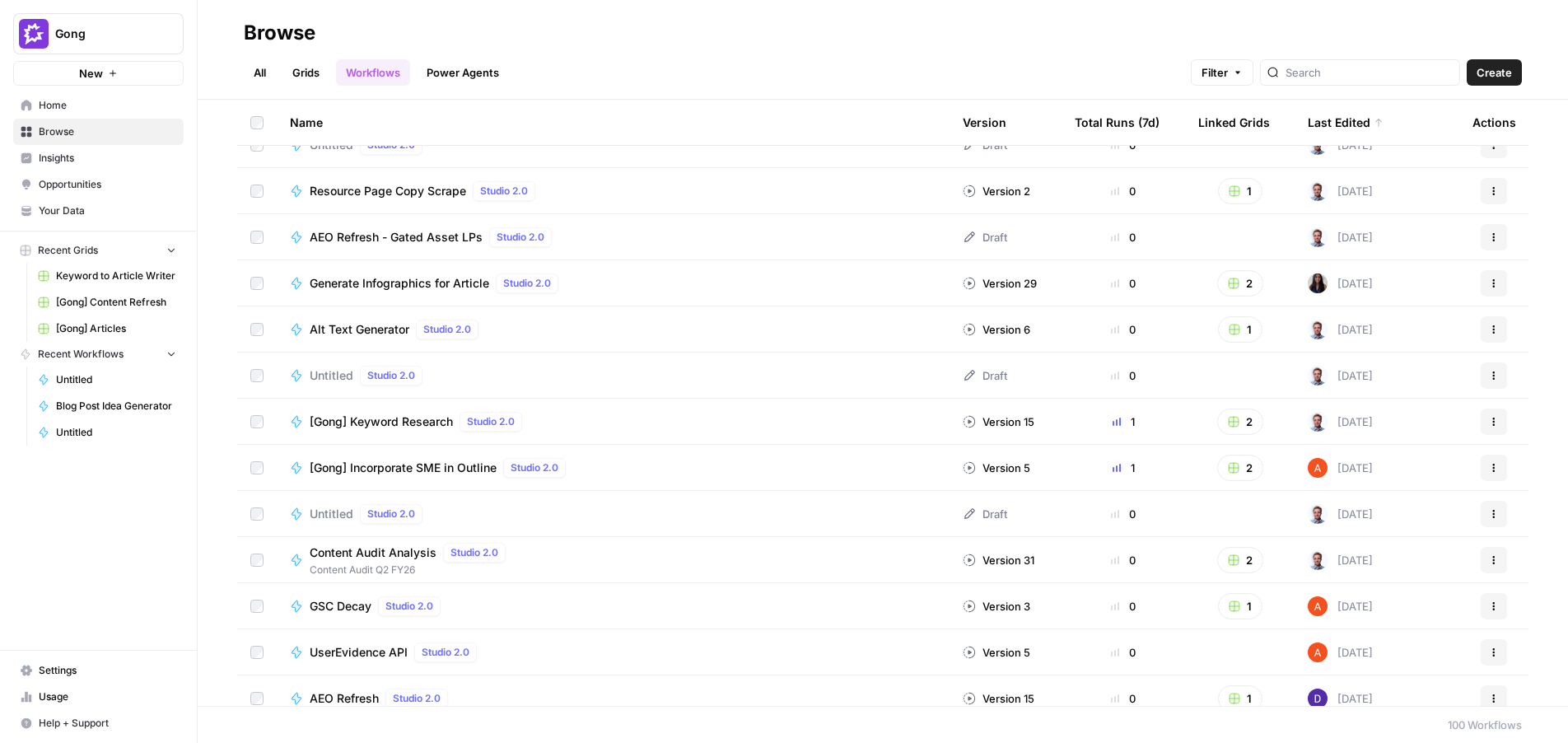
scroll to position [709, 0]
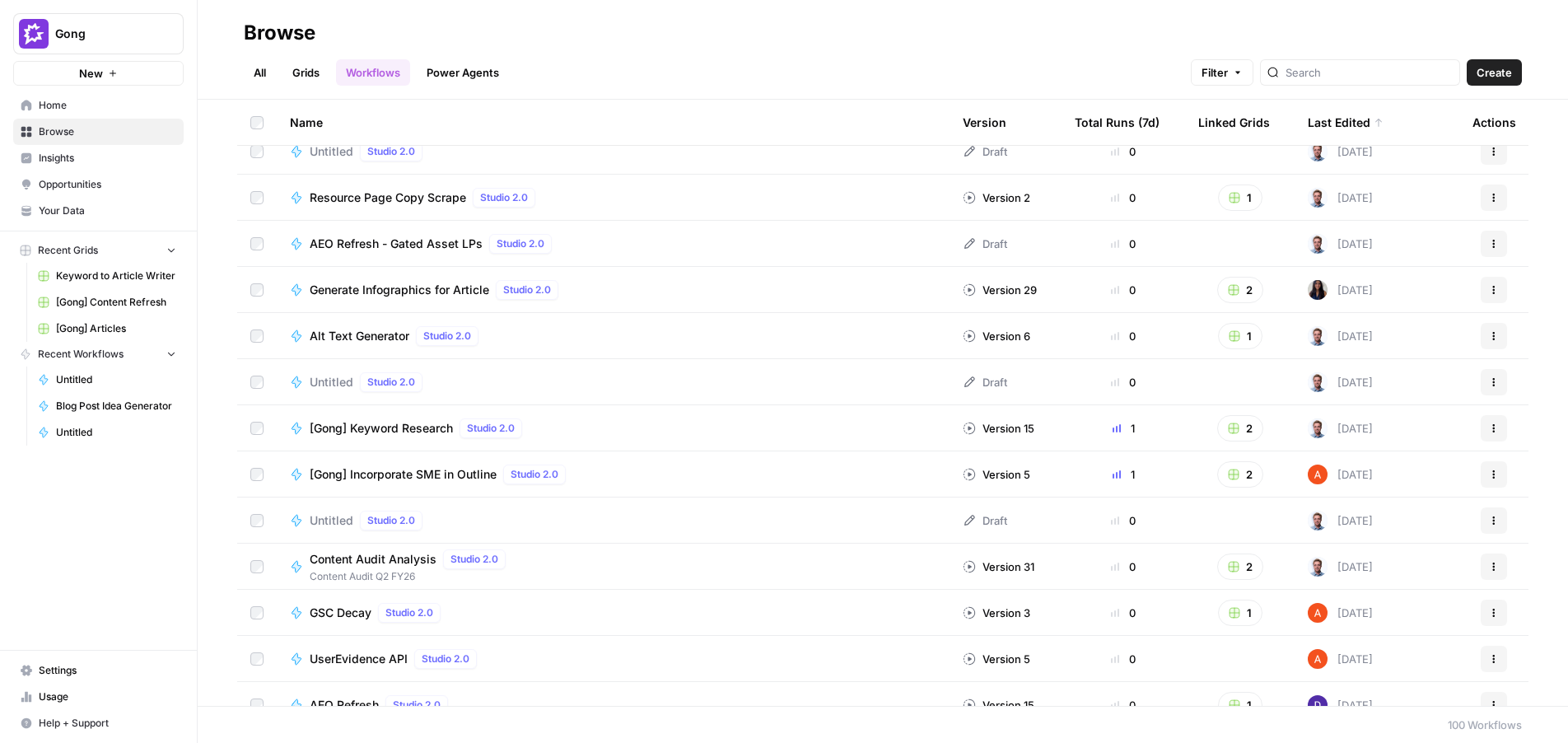
click at [352, 344] on div "Alt Text Generator Studio 2.0" at bounding box center [397, 336] width 176 height 20
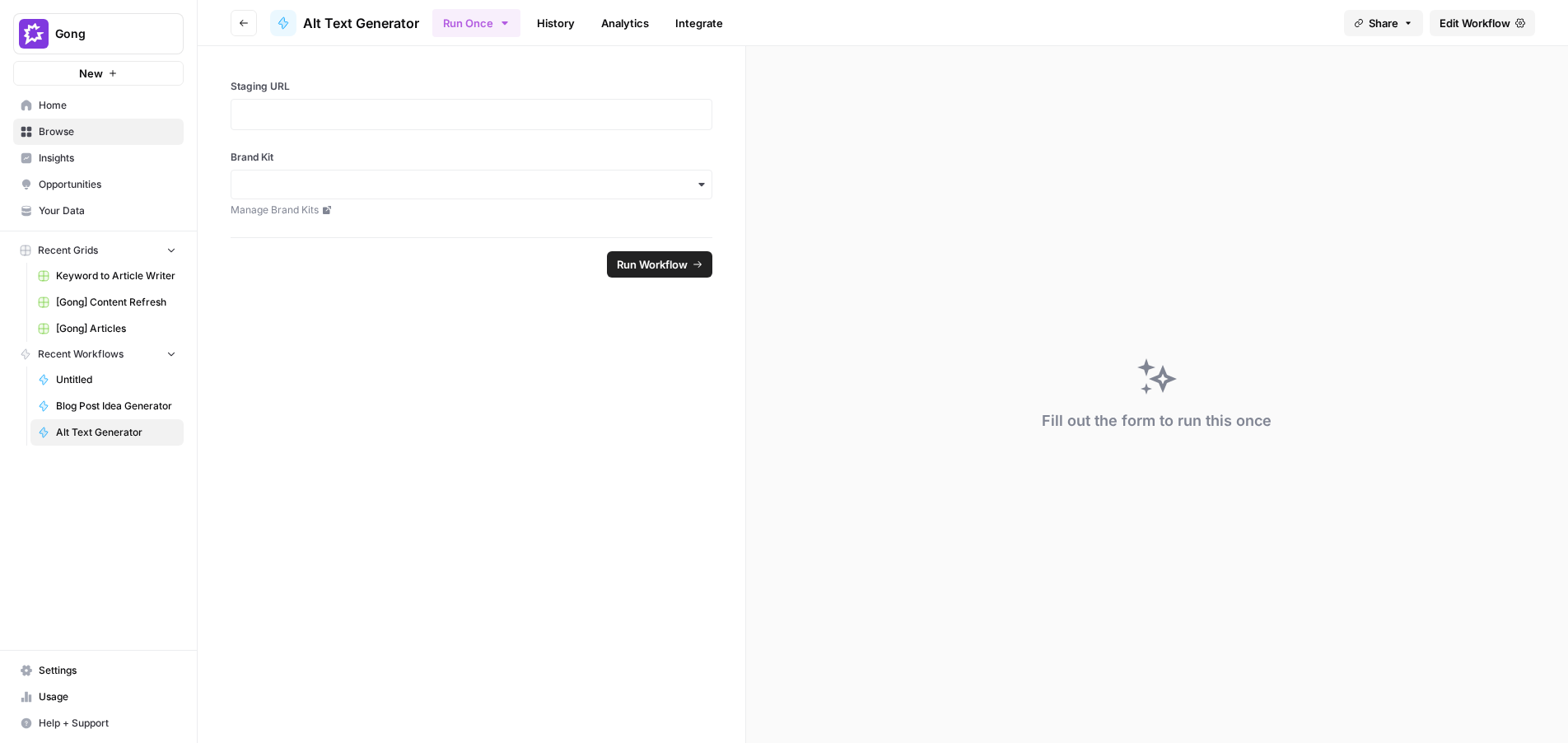
click at [1456, 27] on span "Edit Workflow" at bounding box center [1474, 23] width 71 height 16
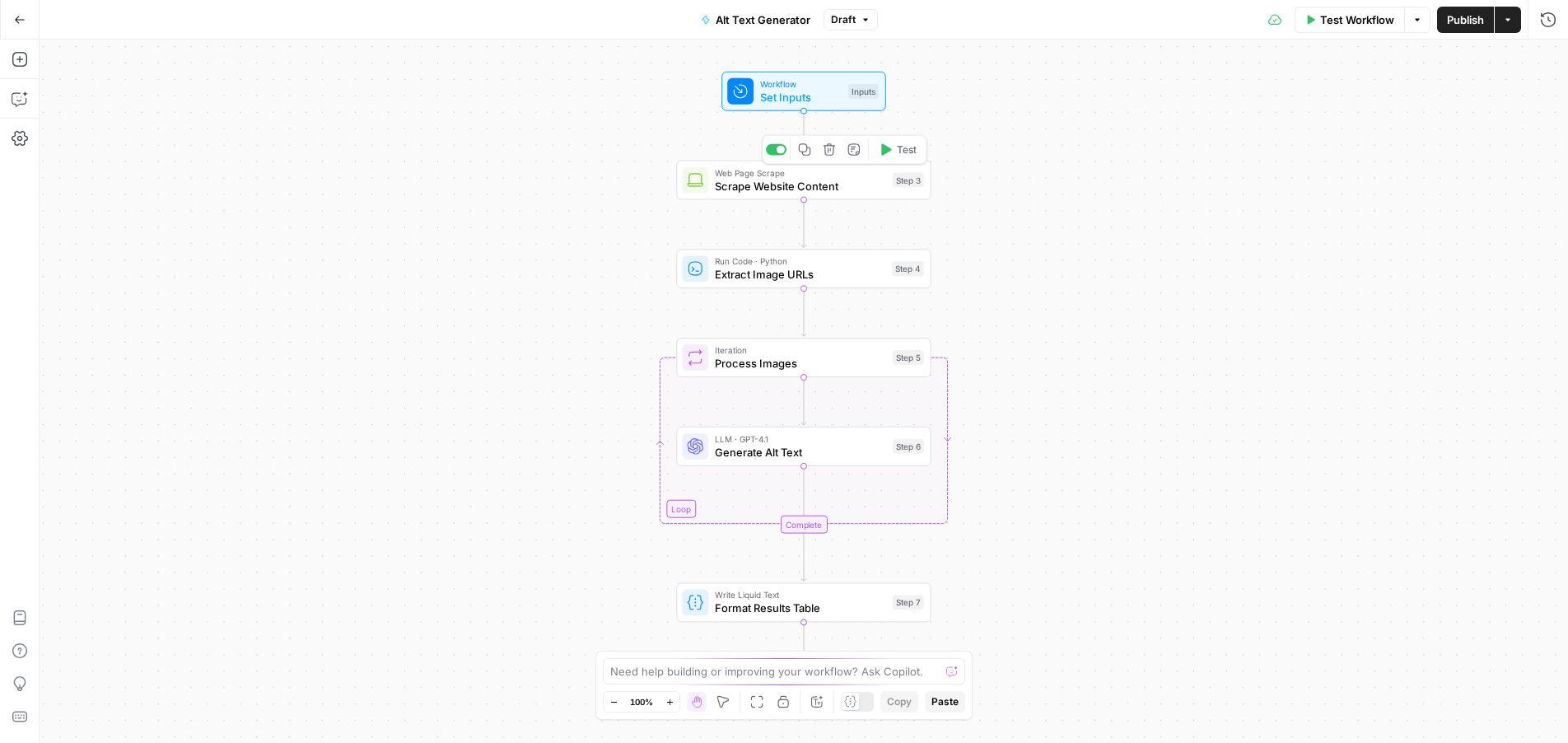
click at [774, 96] on span "Set Inputs" at bounding box center [801, 97] width 81 height 16
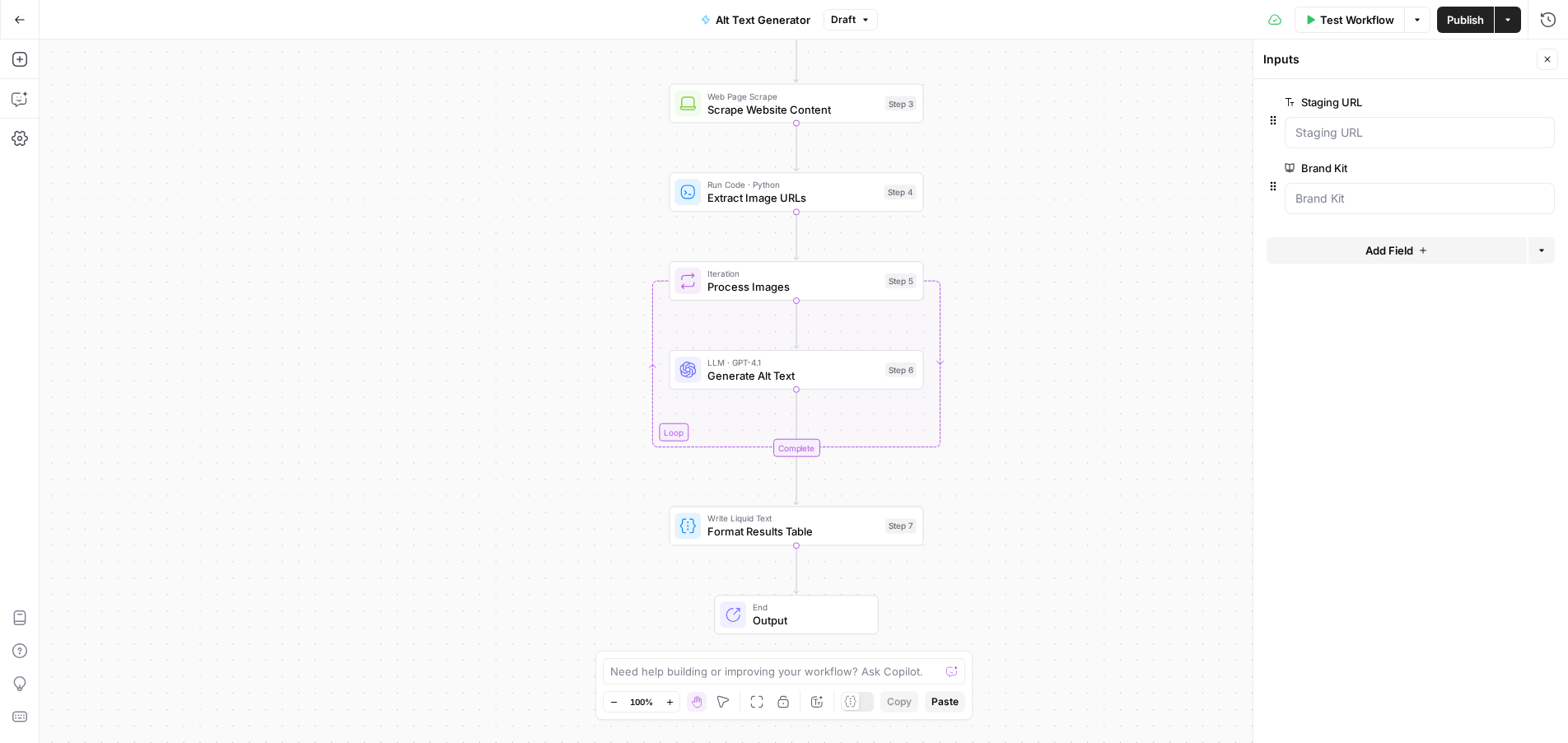
drag, startPoint x: 1070, startPoint y: 476, endPoint x: 1062, endPoint y: 400, distance: 76.4
click at [1062, 400] on div "Workflow Set Inputs Inputs Web Page Scrape Scrape Website Content Step 3 Run Co…" at bounding box center [803, 391] width 1529 height 704
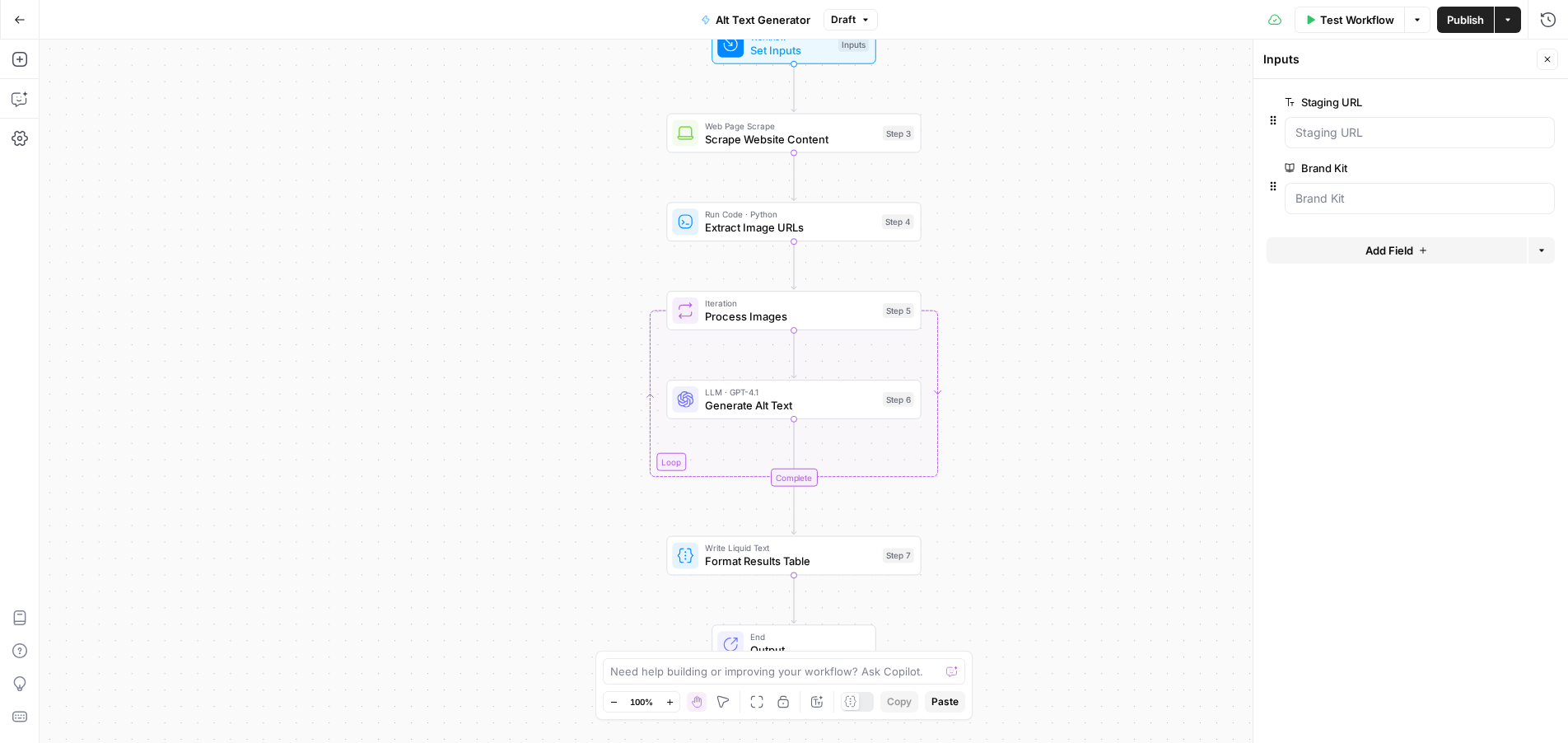
drag, startPoint x: 1049, startPoint y: 305, endPoint x: 1047, endPoint y: 380, distance: 75.0
click at [1047, 380] on div "Workflow Set Inputs Inputs Web Page Scrape Scrape Website Content Step 3 Run Co…" at bounding box center [803, 391] width 1529 height 704
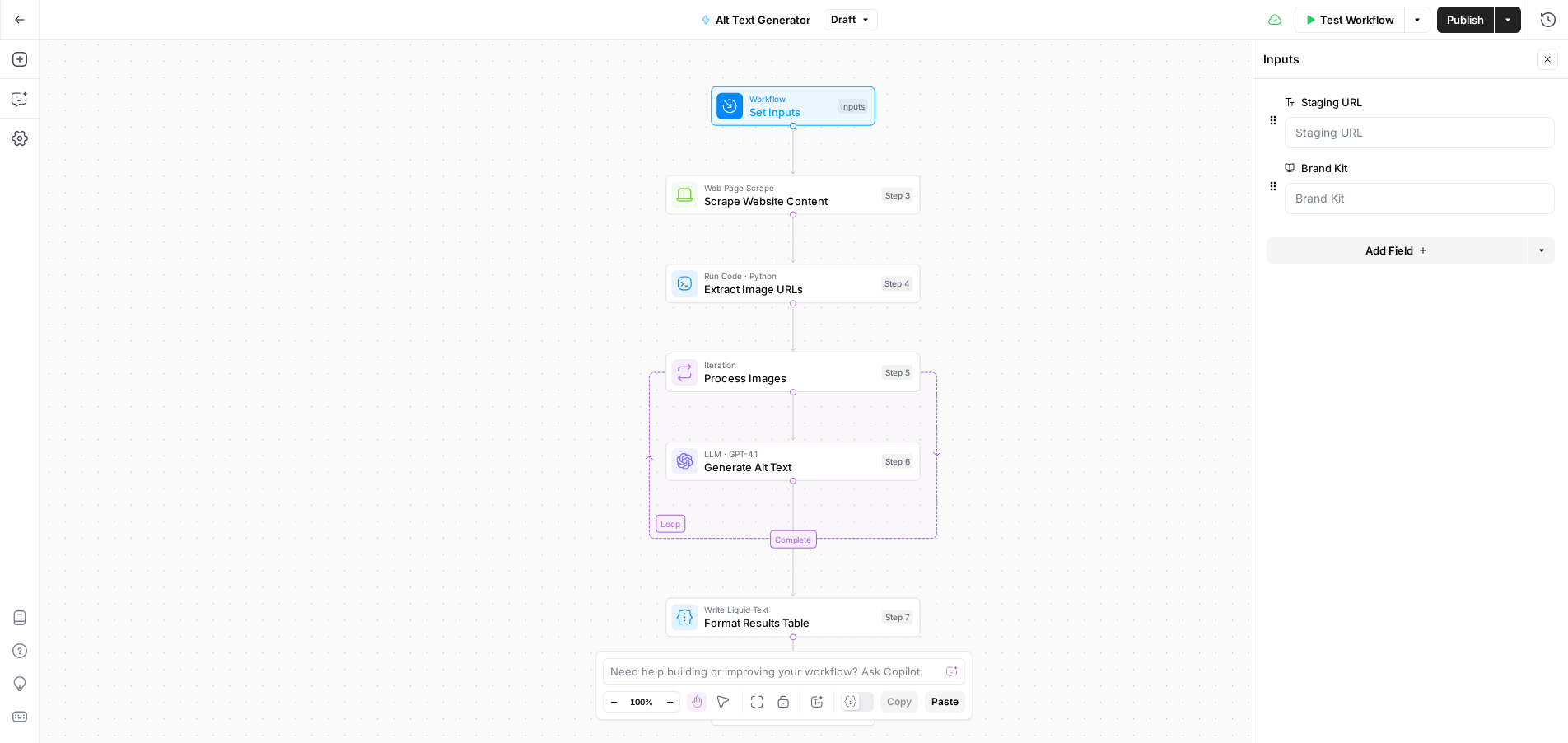
click at [1549, 59] on icon "button" at bounding box center [1547, 59] width 10 height 10
click at [16, 91] on icon "button" at bounding box center [20, 99] width 16 height 16
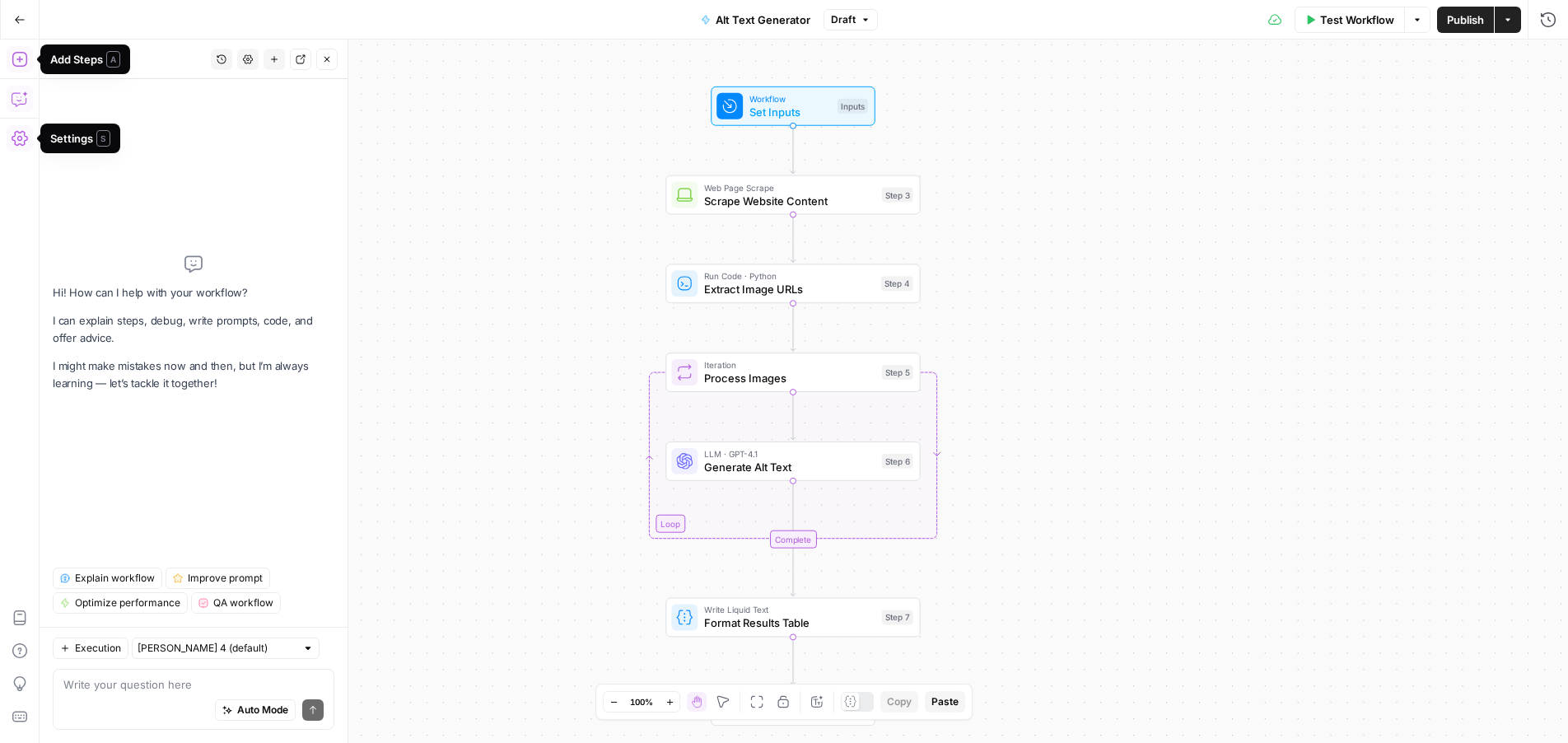
click at [14, 66] on icon "button" at bounding box center [19, 59] width 15 height 15
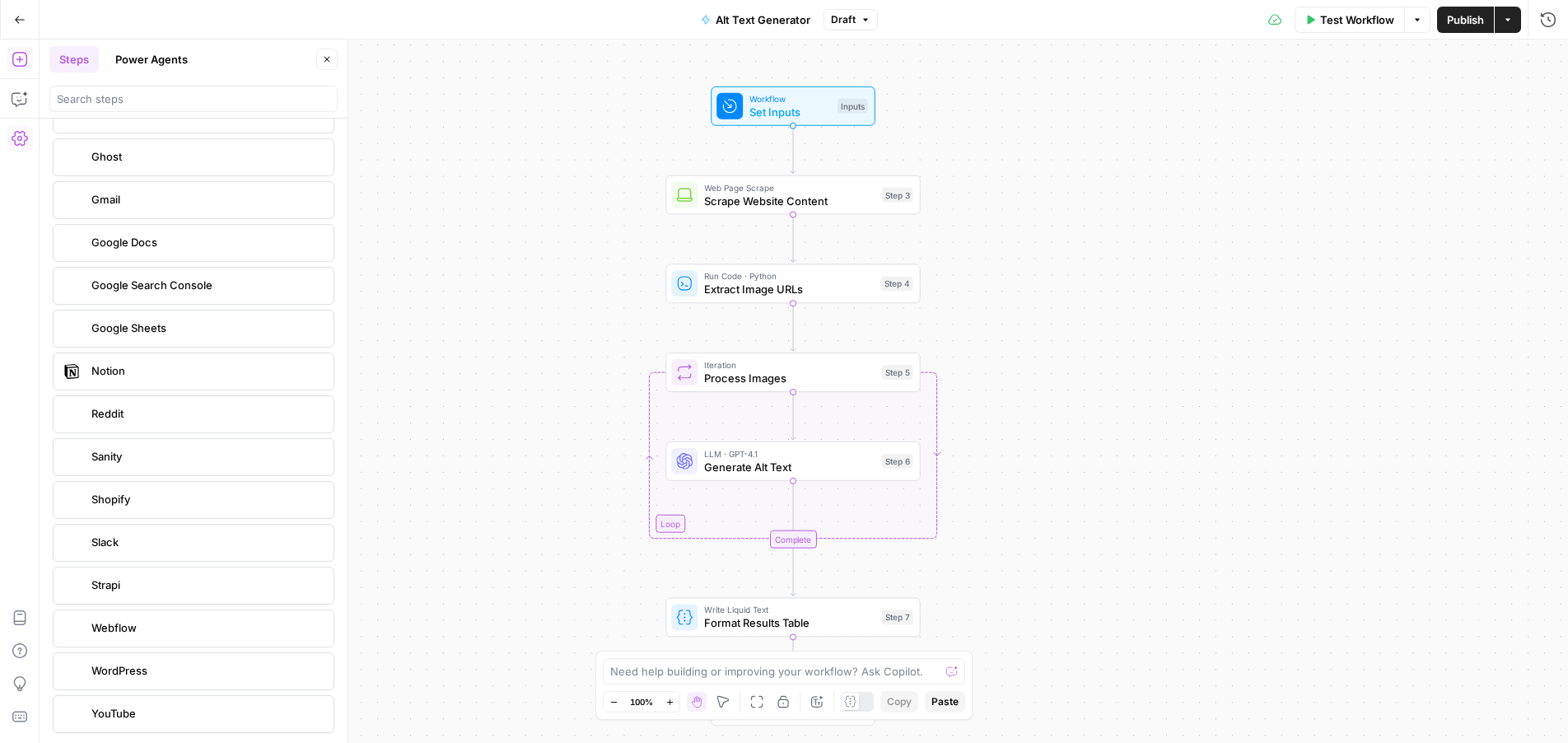
scroll to position [2965, 0]
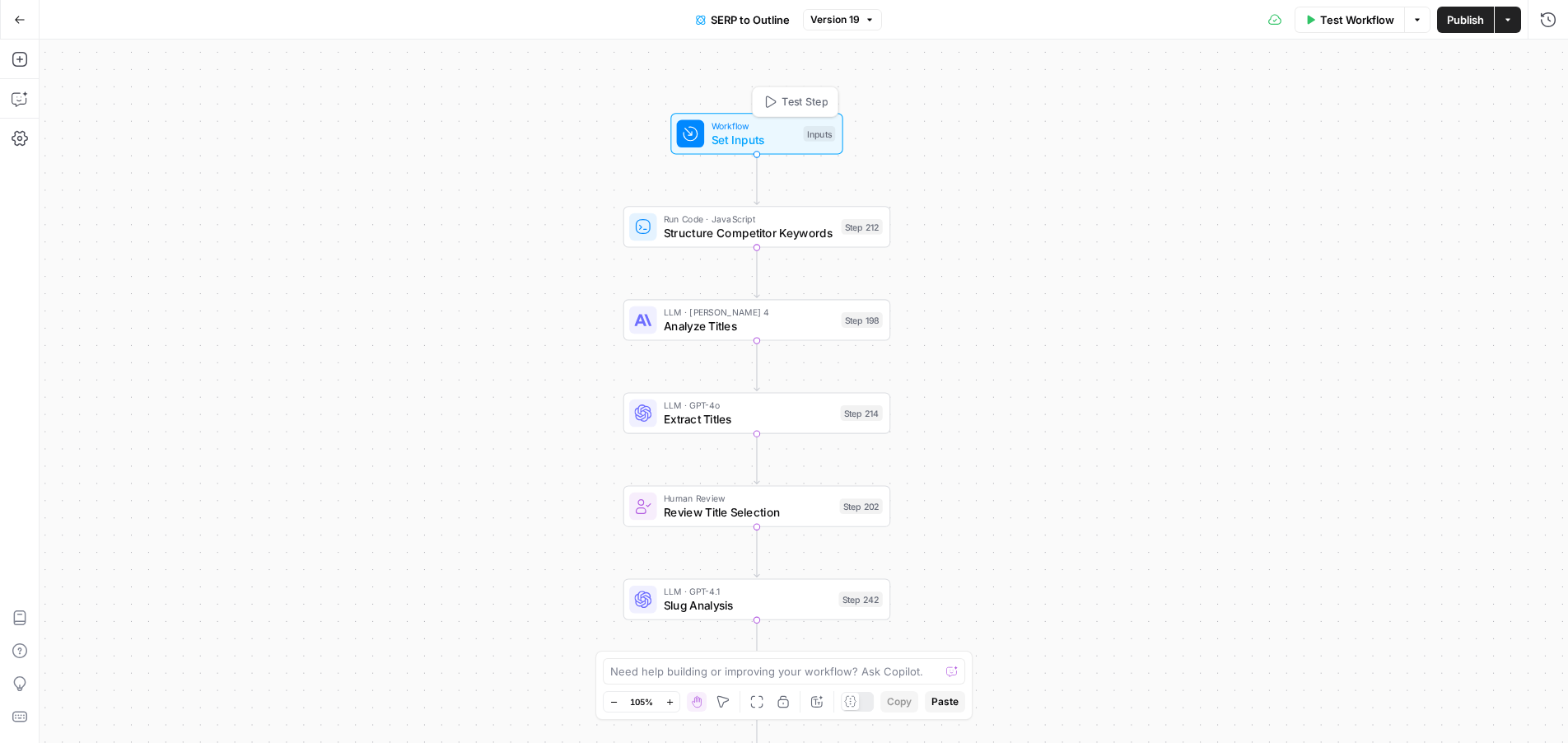
click at [743, 131] on span "Set Inputs" at bounding box center [754, 139] width 86 height 17
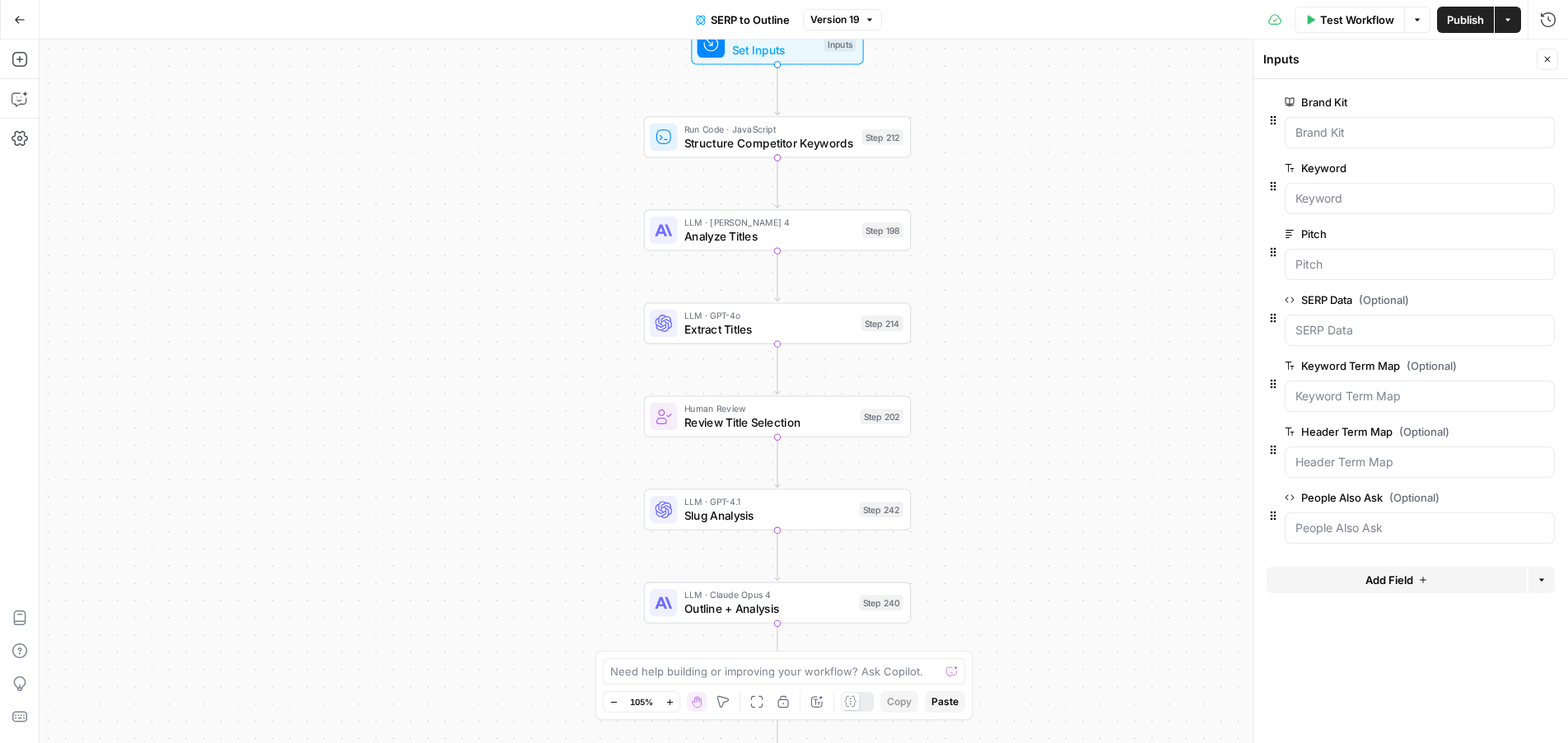
drag, startPoint x: 981, startPoint y: 557, endPoint x: 1003, endPoint y: 464, distance: 95.6
click at [1003, 464] on div "true false true false Workflow Set Inputs Inputs Run Code · JavaScript Structur…" at bounding box center [803, 391] width 1529 height 704
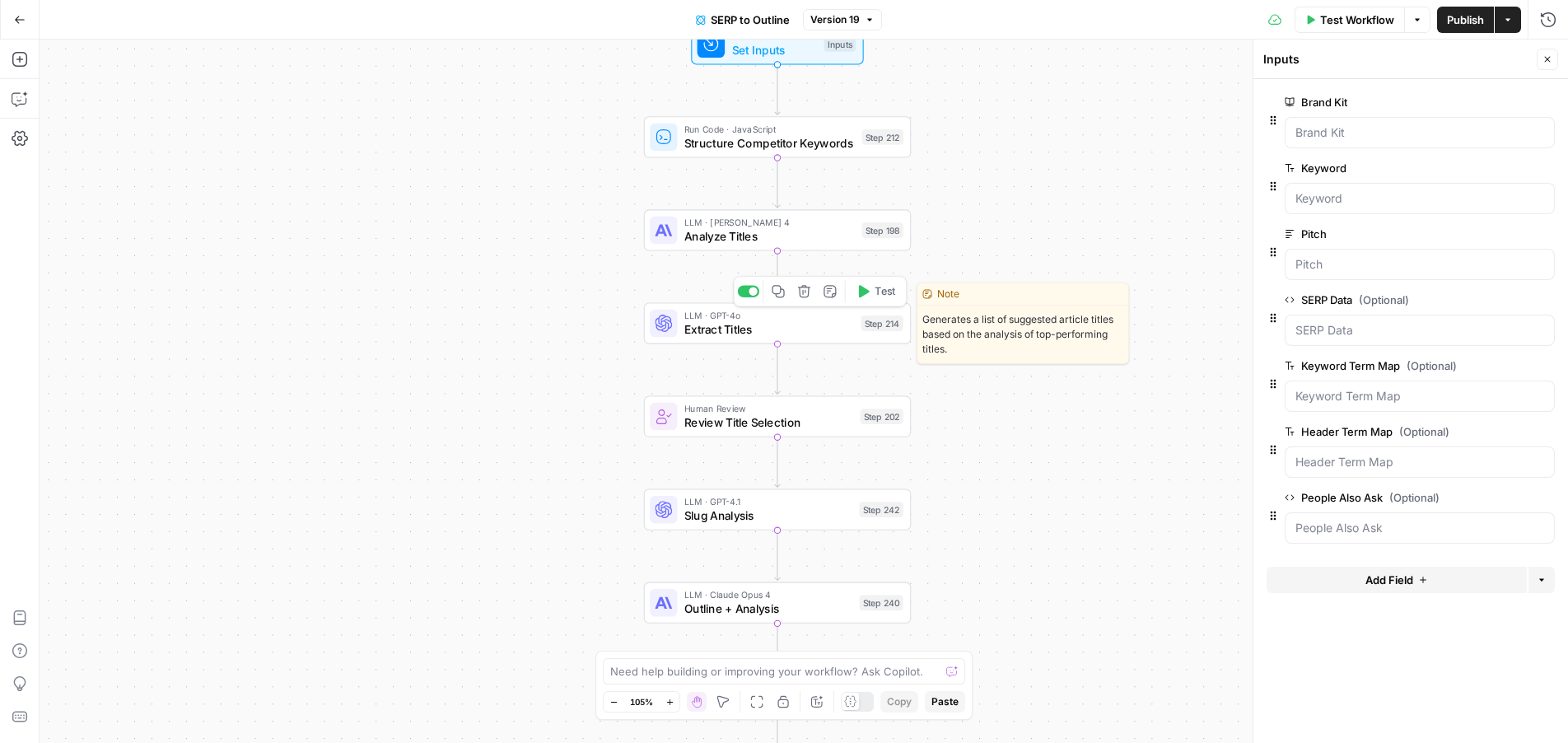
click at [816, 327] on span "Extract Titles" at bounding box center [769, 329] width 170 height 17
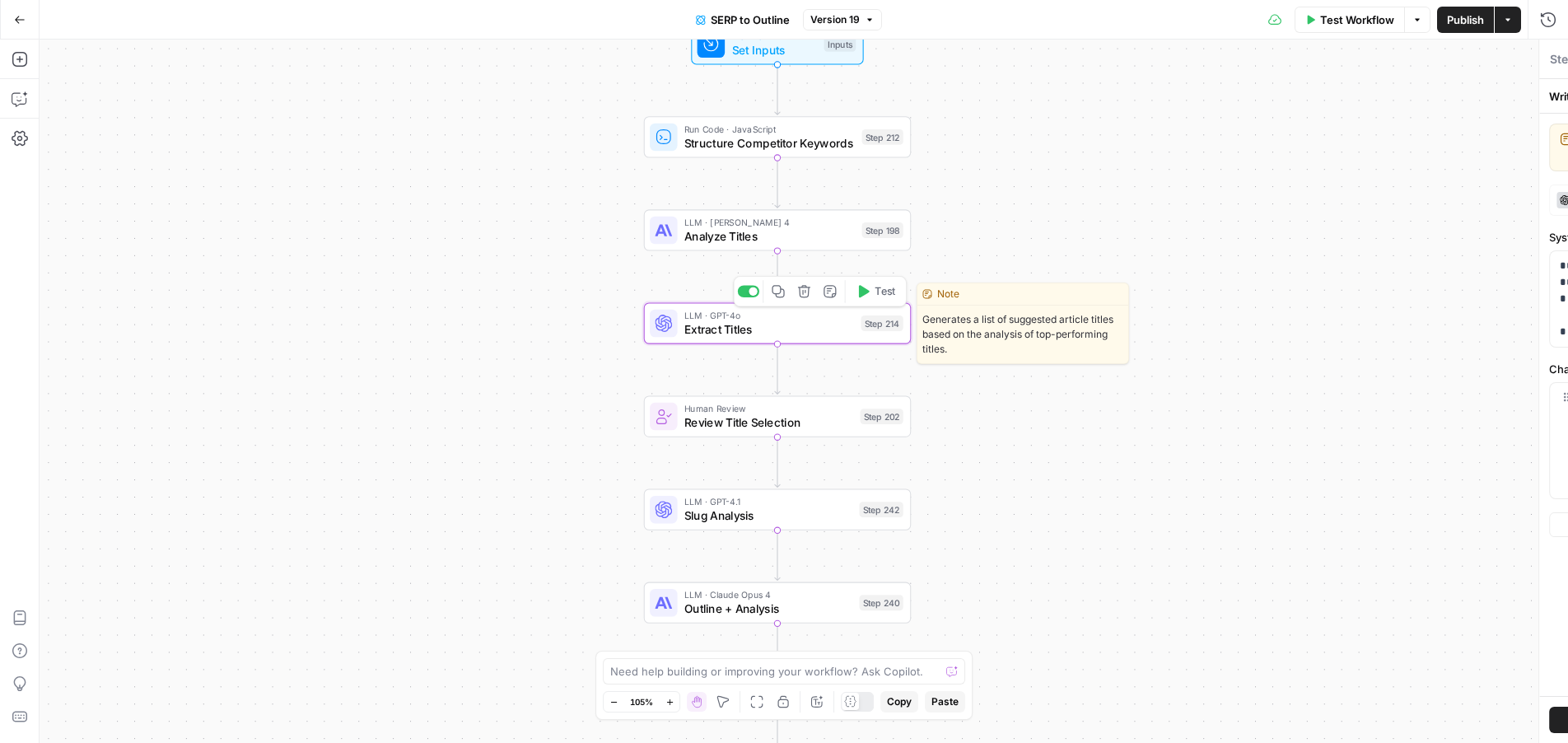
type textarea "Extract Titles"
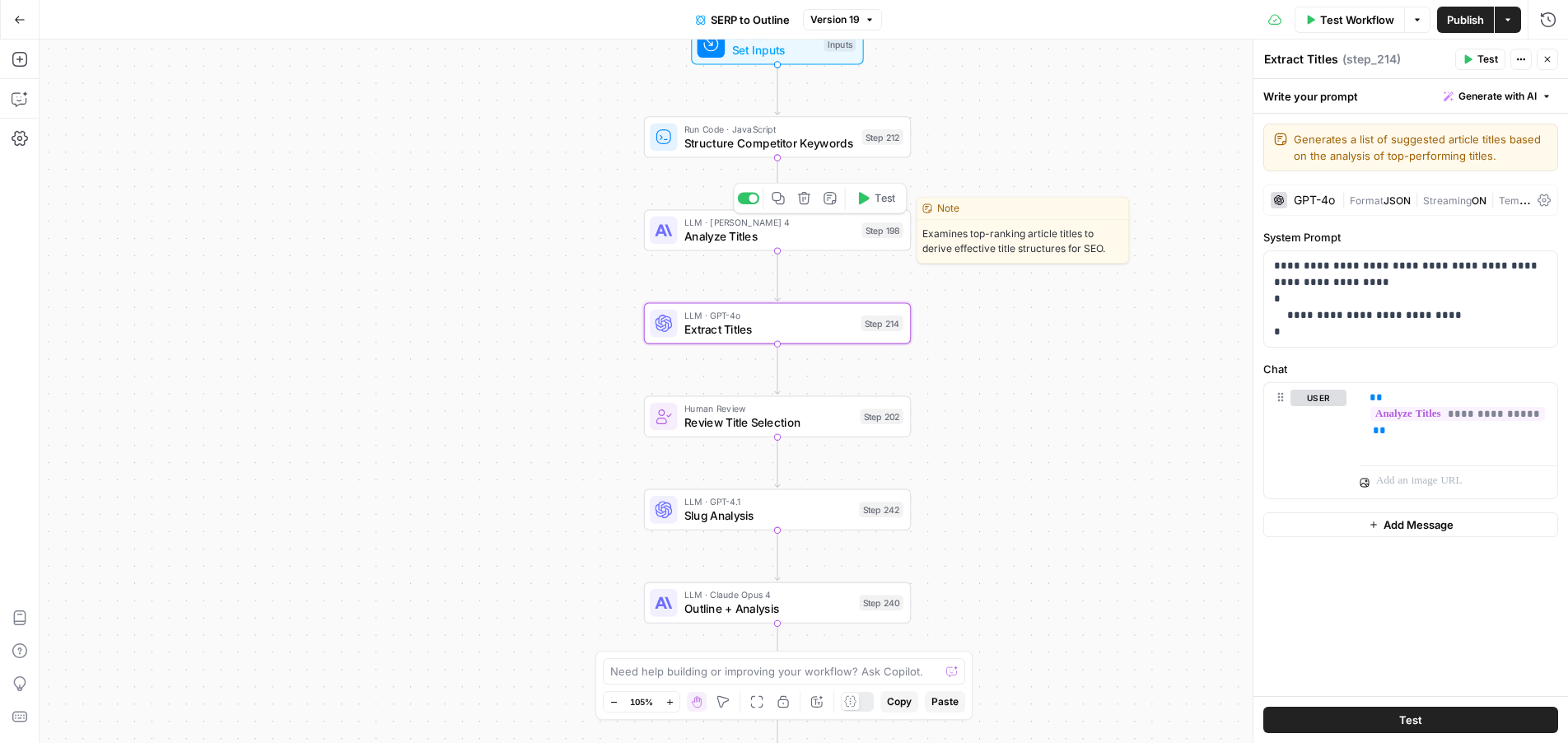
click at [711, 234] on span "Analyze Titles" at bounding box center [769, 236] width 170 height 17
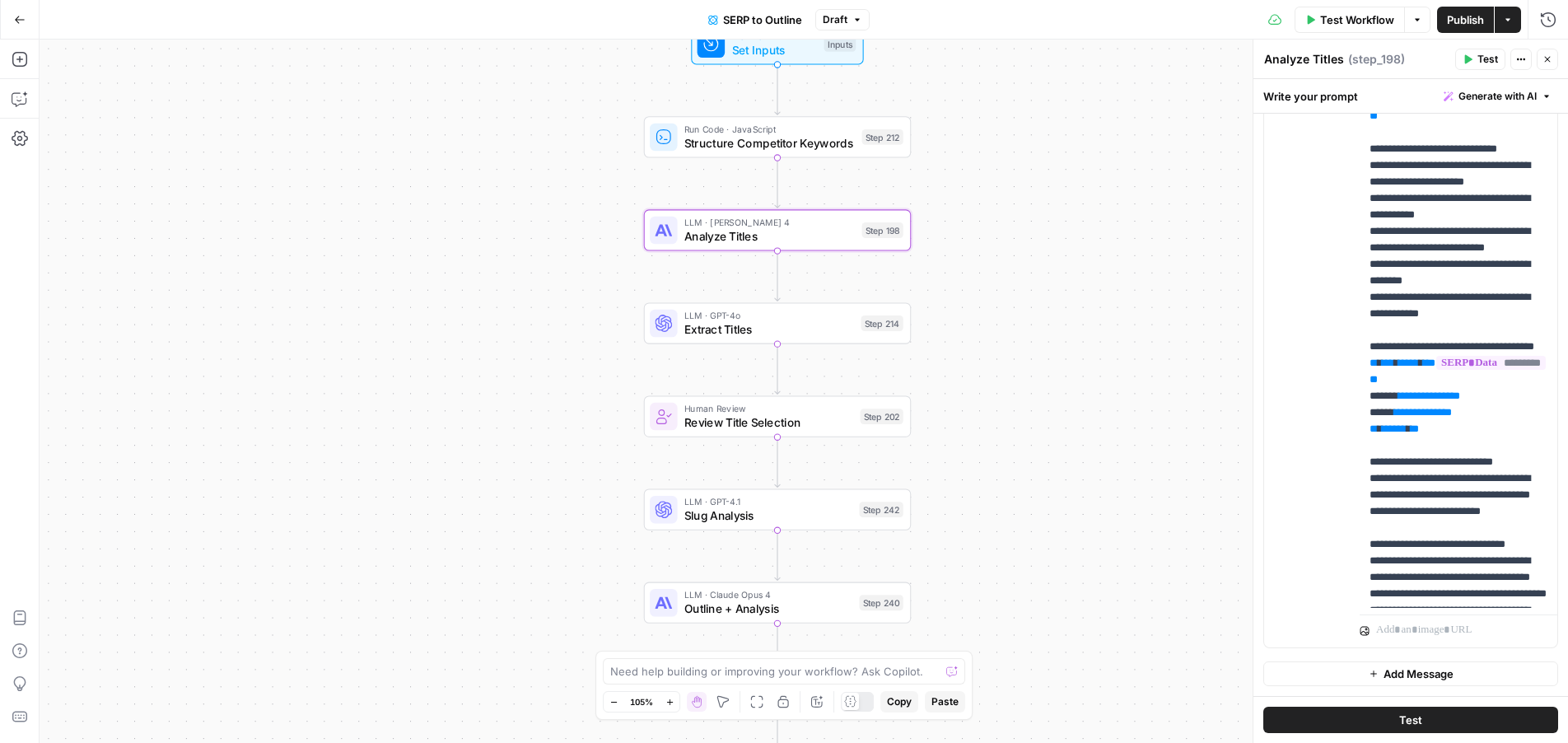
scroll to position [421, 0]
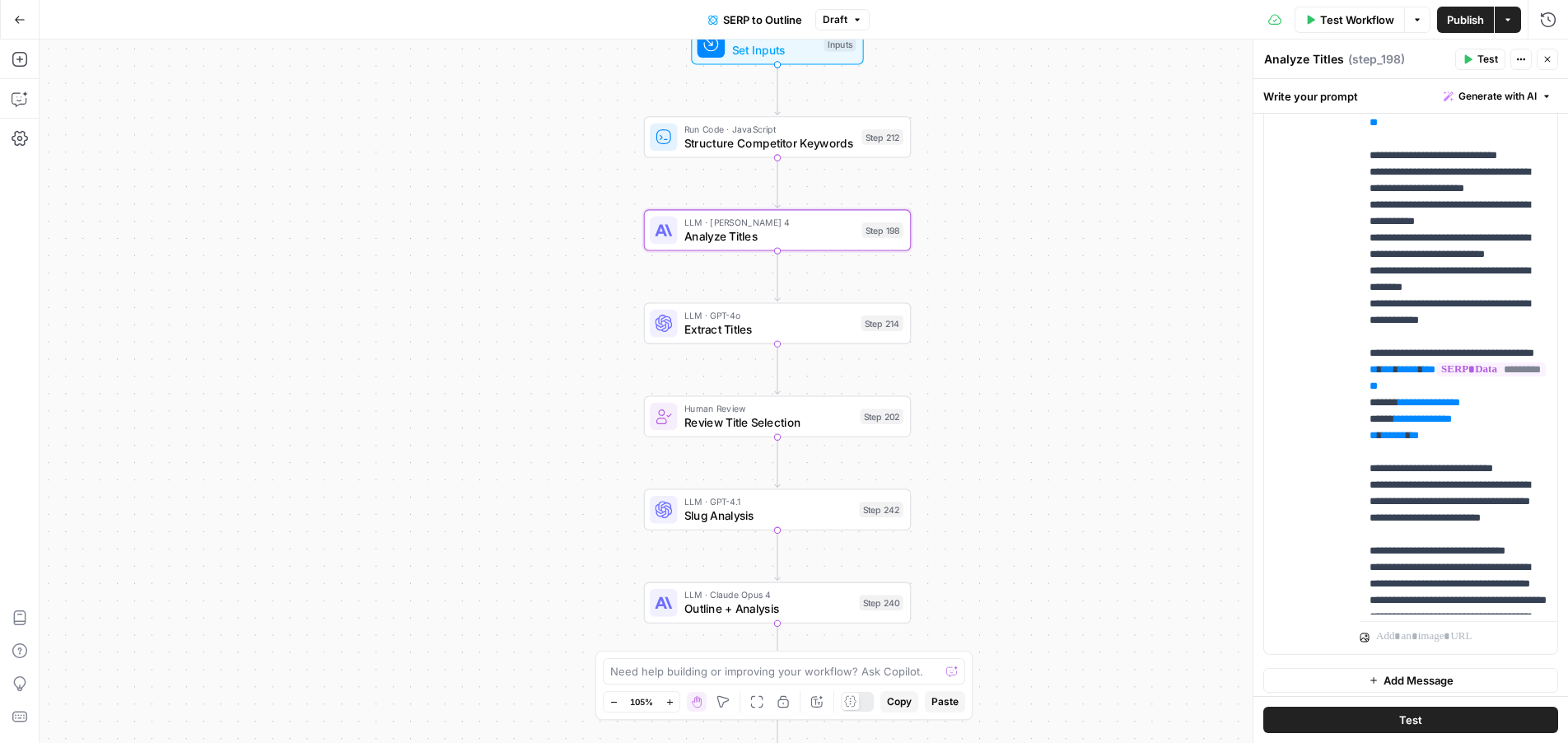
click at [14, 16] on icon "button" at bounding box center [20, 20] width 12 height 12
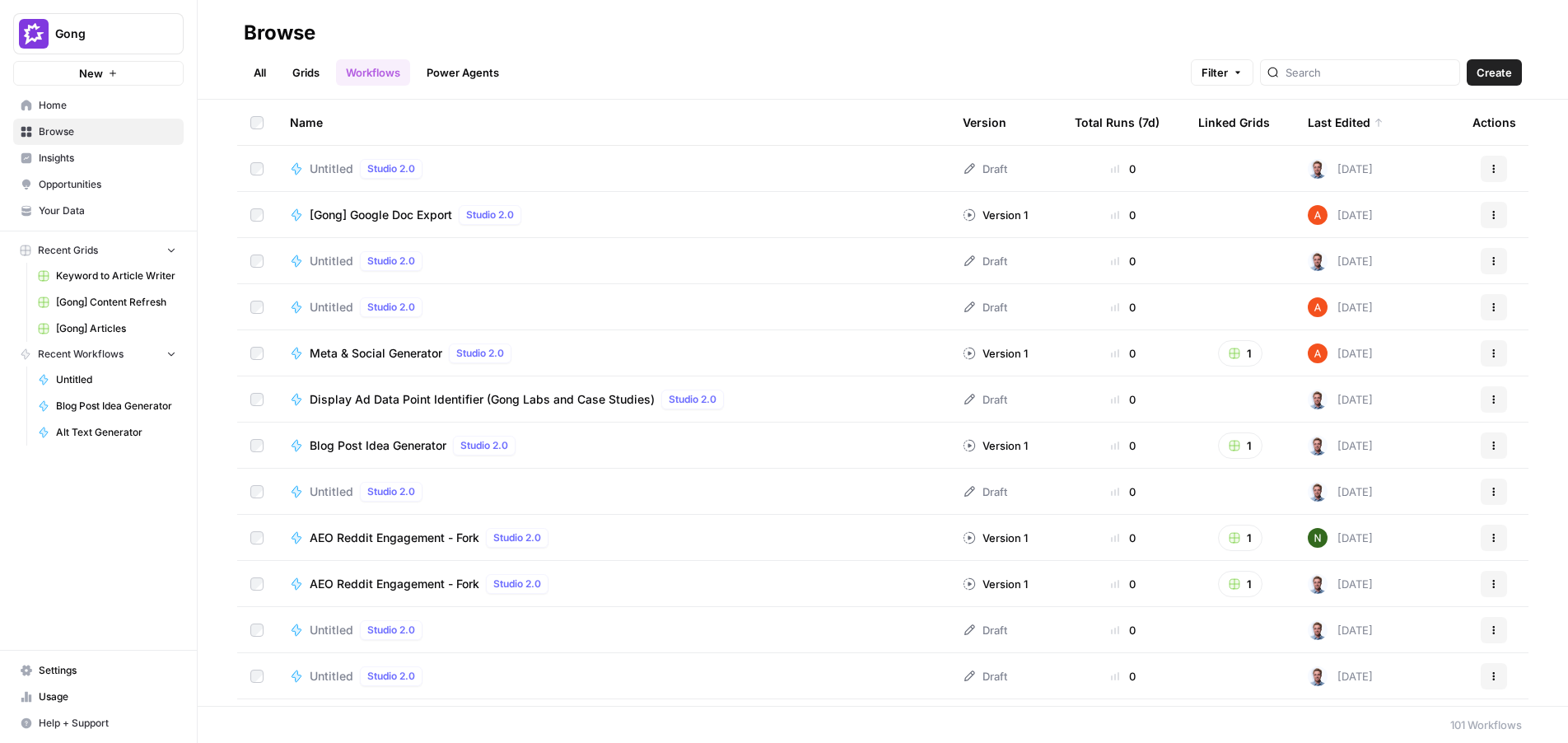
click at [303, 79] on link "Grids" at bounding box center [305, 72] width 47 height 27
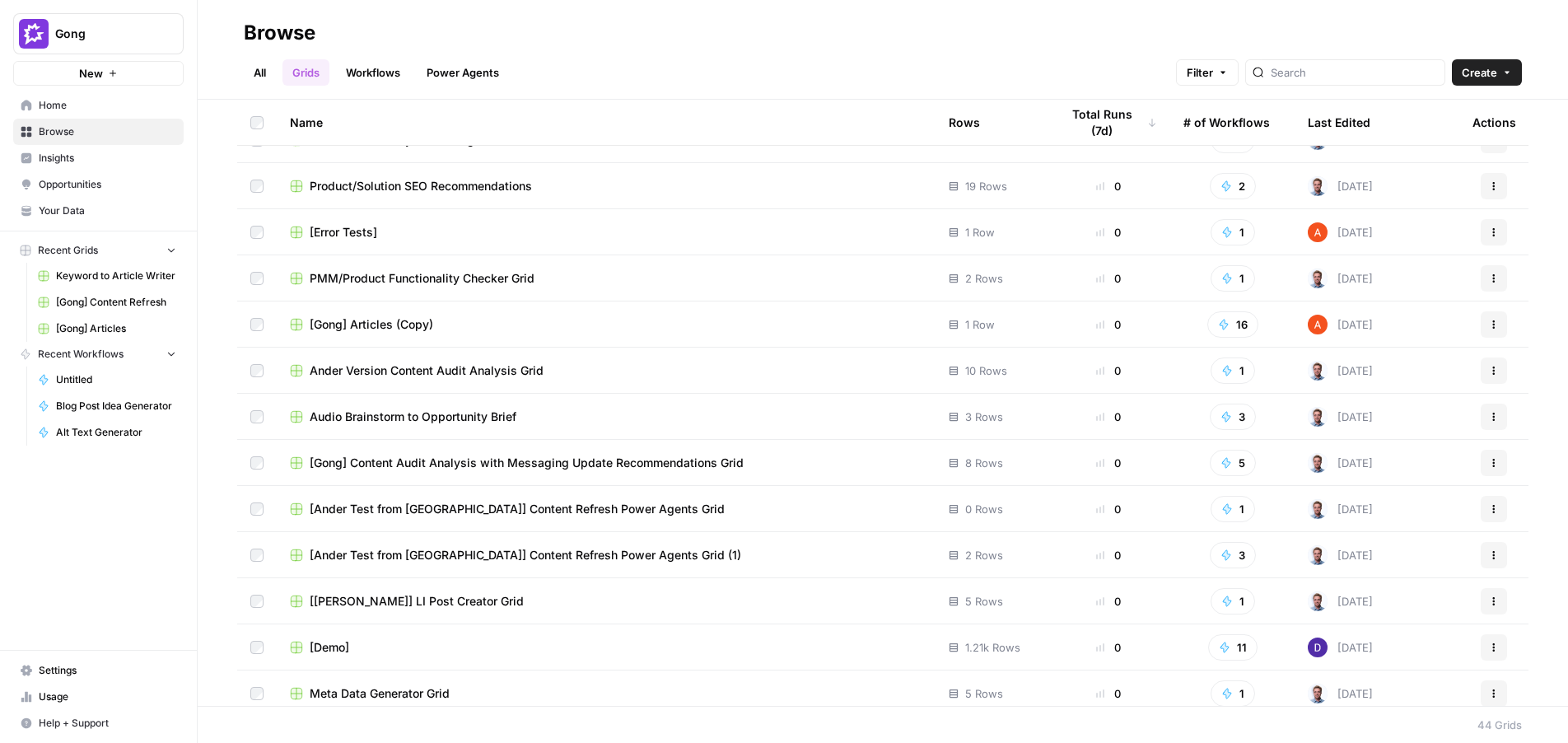
scroll to position [631, 0]
click at [382, 272] on span "PMM/Product Functionality Checker Grid" at bounding box center [422, 276] width 225 height 16
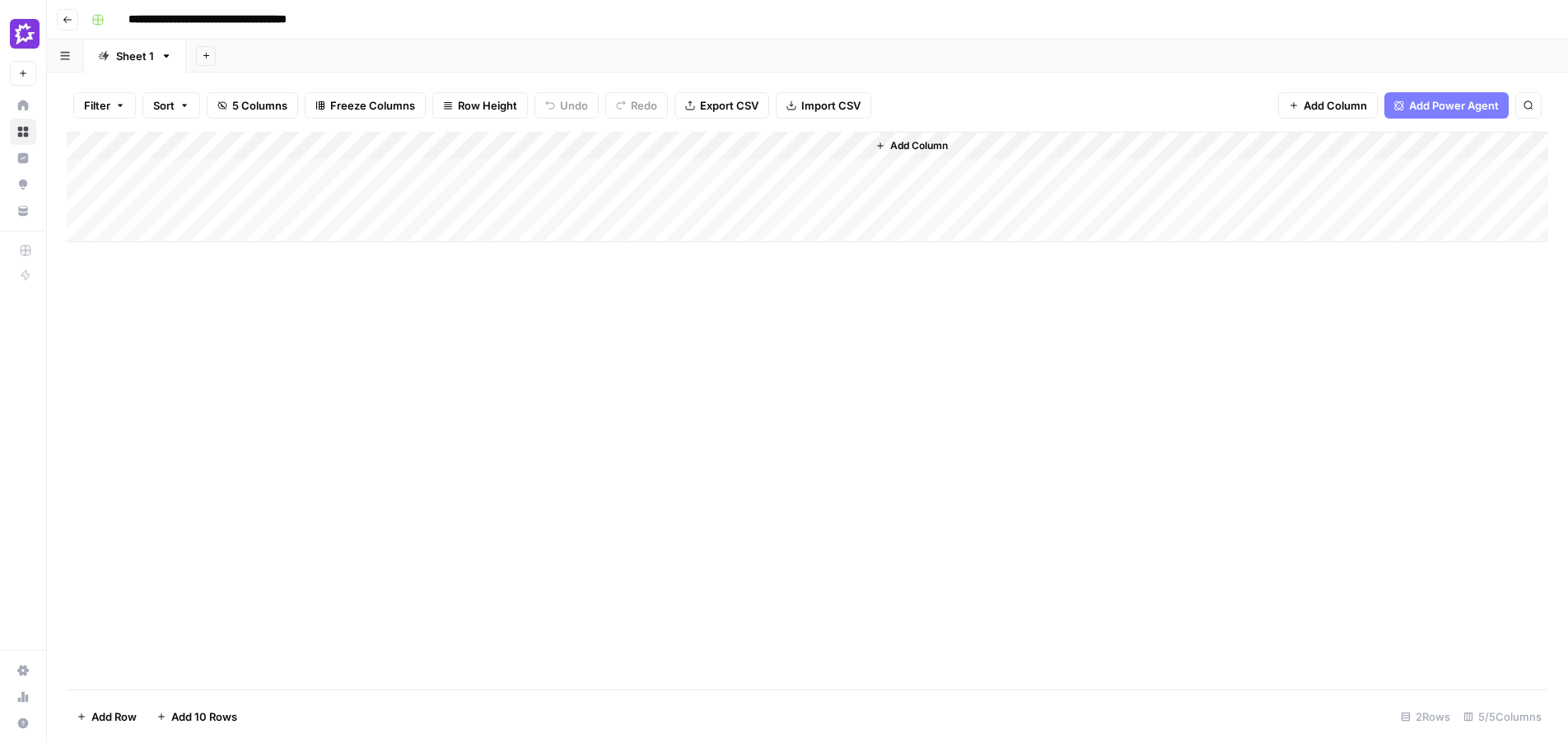
click at [73, 25] on button "Go back" at bounding box center [68, 20] width 21 height 21
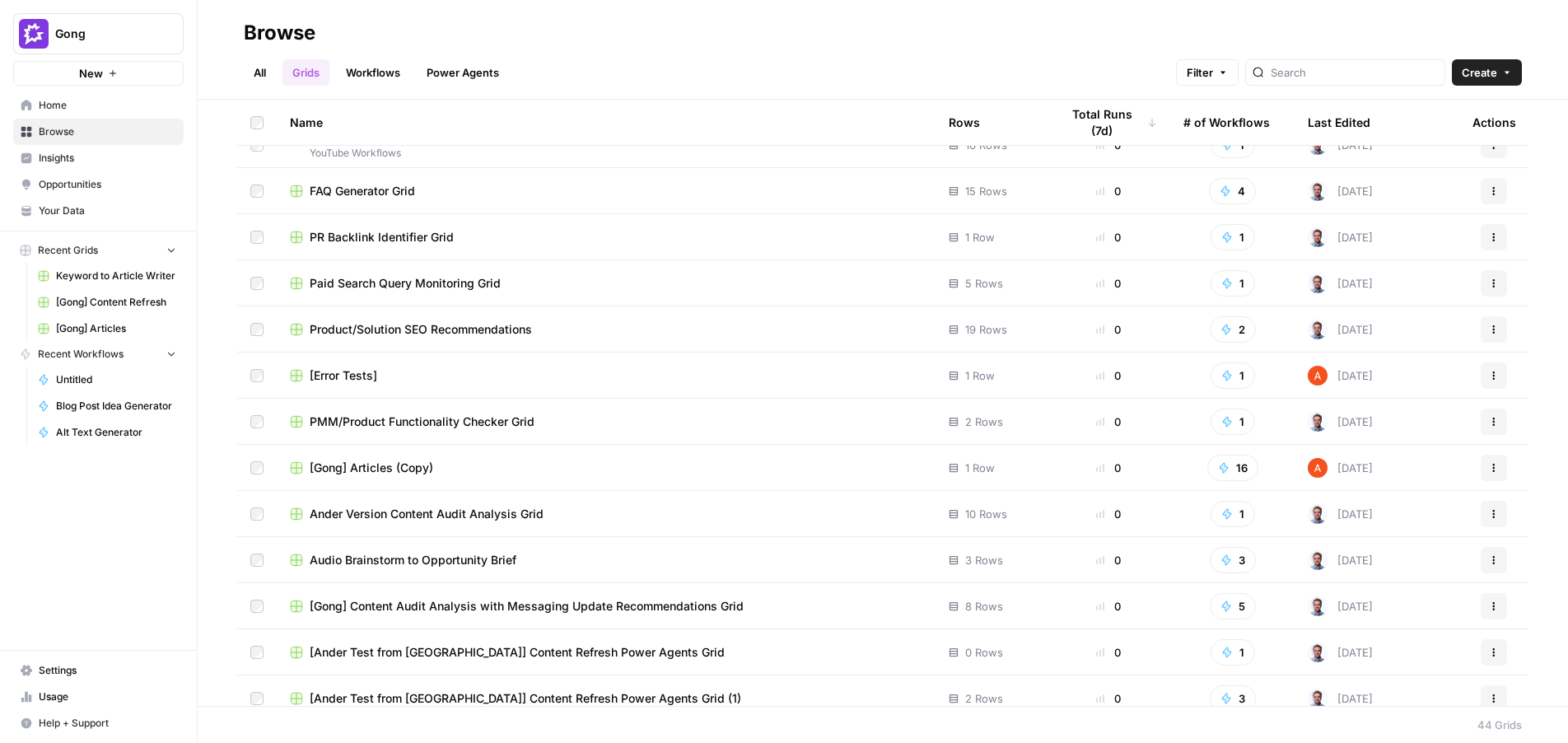
scroll to position [488, 0]
click at [486, 553] on span "Audio Brainstorm to Opportunity Brief" at bounding box center [413, 557] width 207 height 16
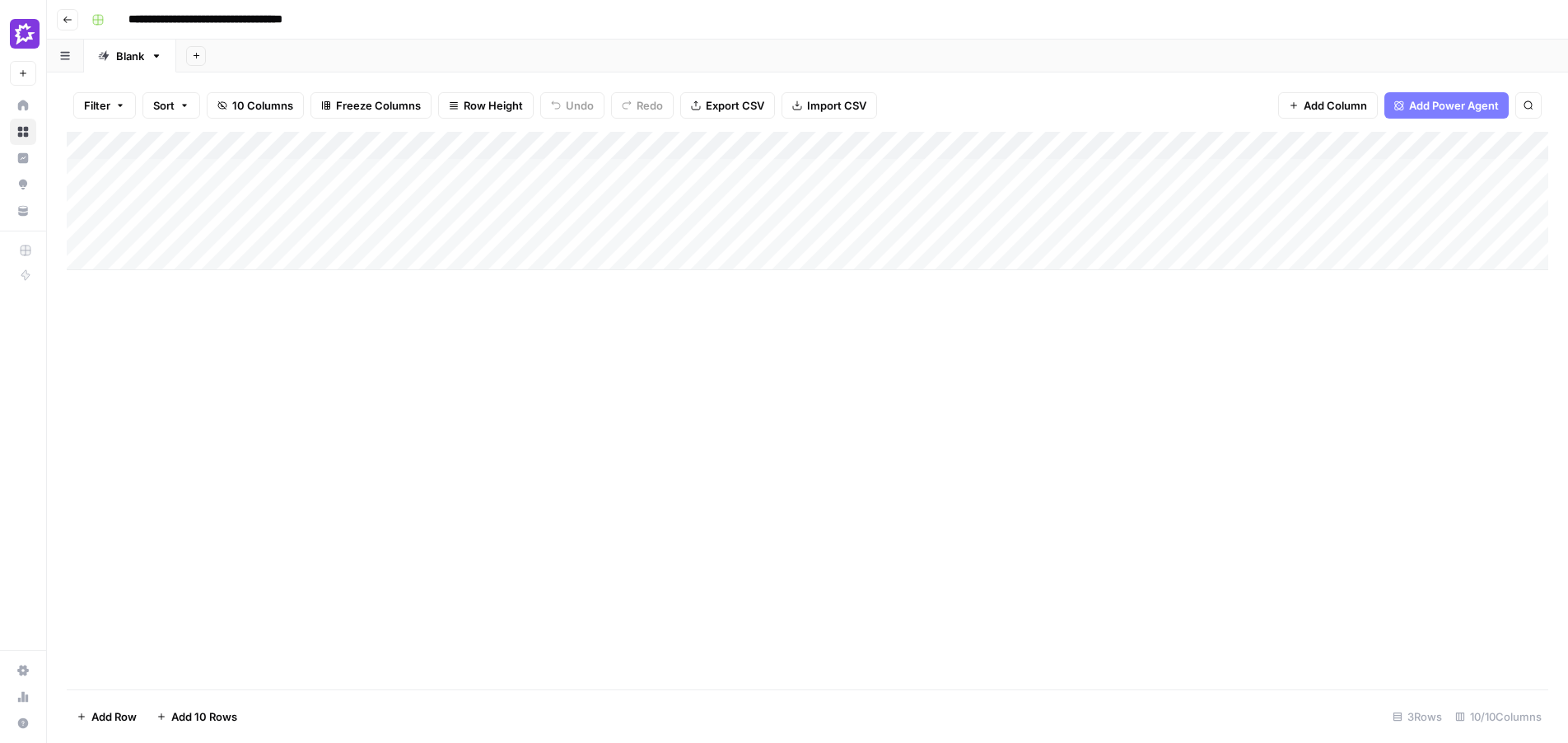
click at [1037, 35] on header "**********" at bounding box center [808, 20] width 1521 height 39
